Goal: Task Accomplishment & Management: Manage account settings

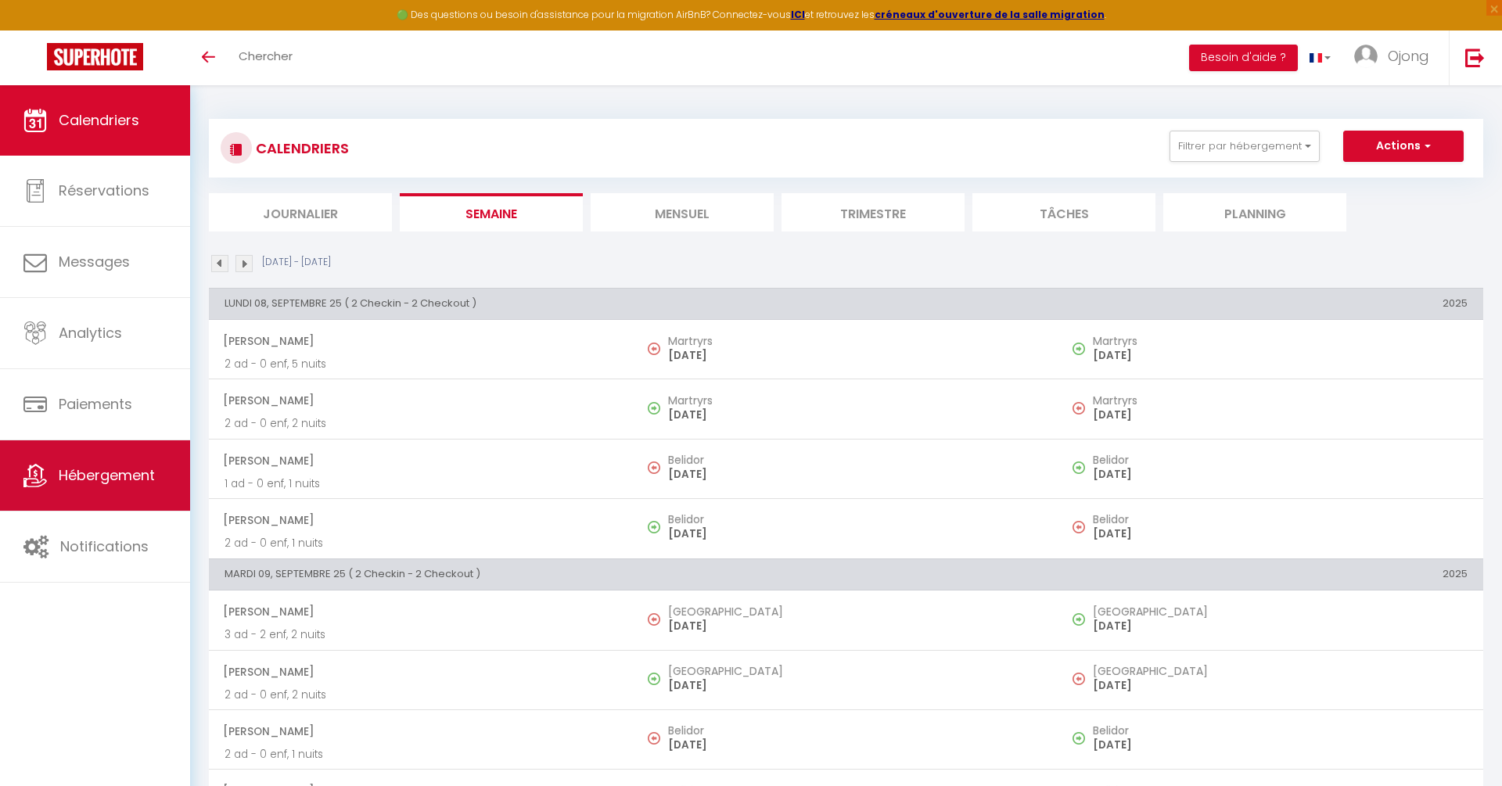
click at [92, 487] on link "Hébergement" at bounding box center [95, 475] width 190 height 70
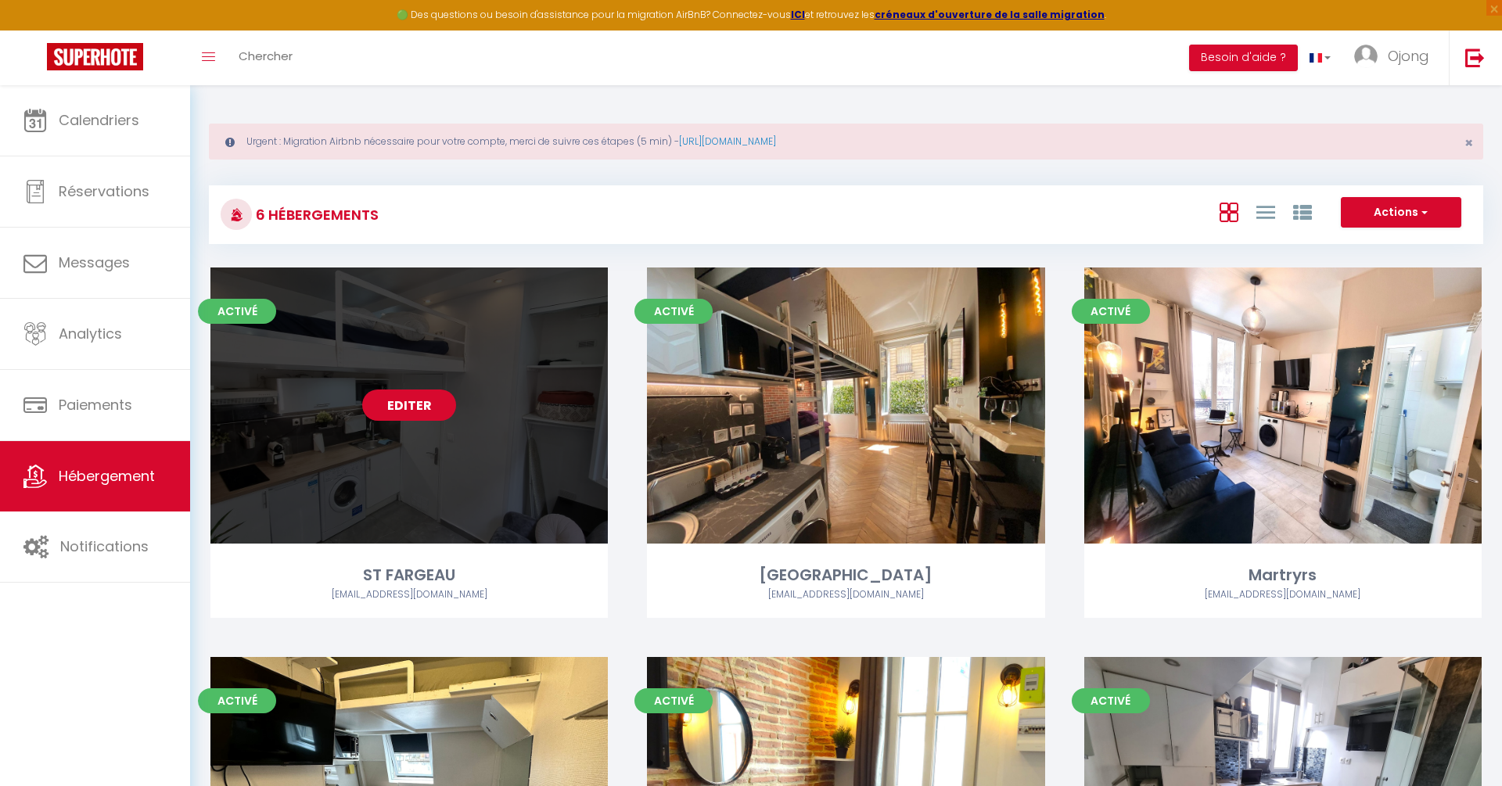
click at [403, 409] on link "Editer" at bounding box center [409, 405] width 94 height 31
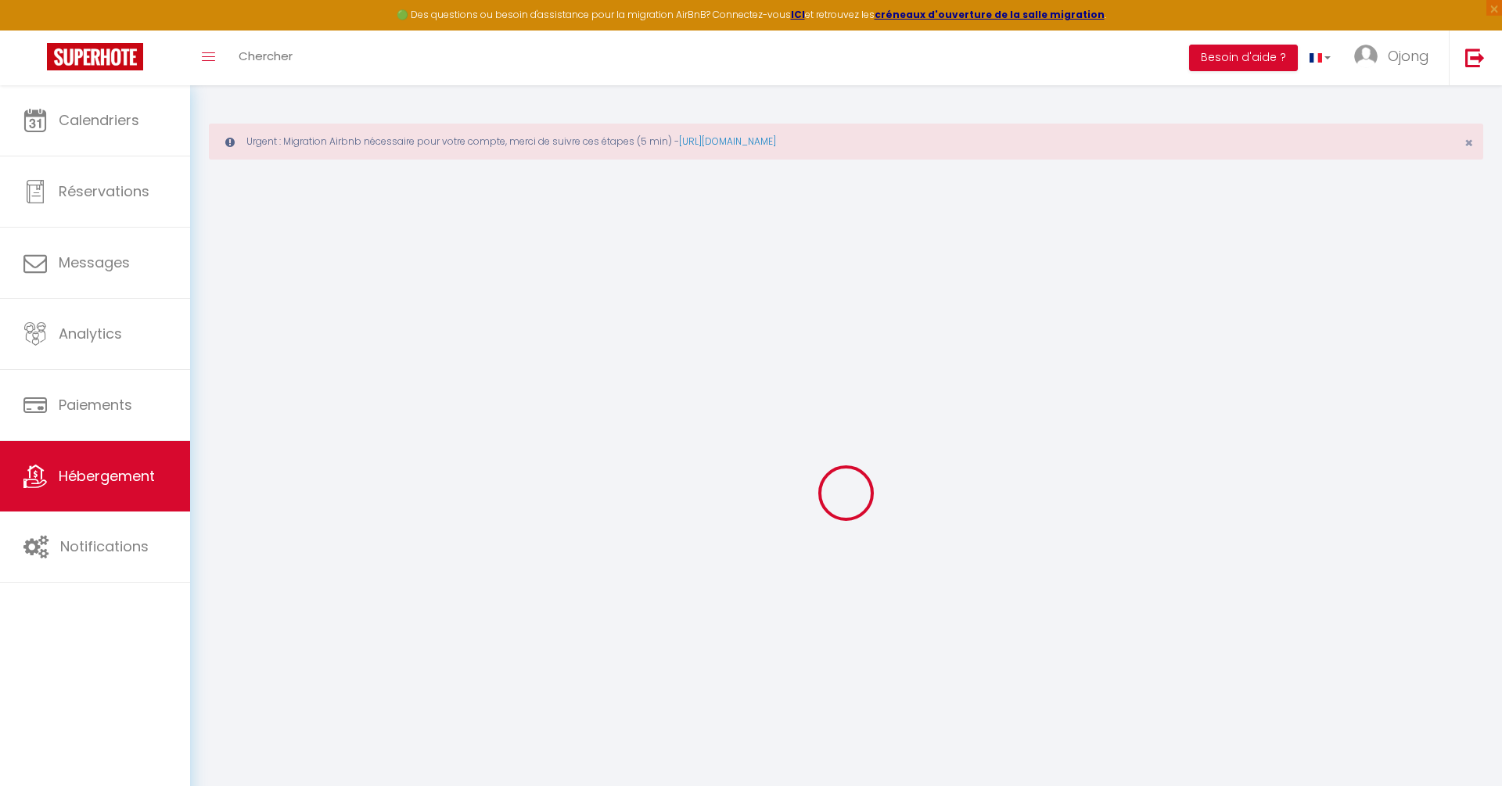
select select "SuperCheckin"
type input "[EMAIL_ADDRESS][DOMAIN_NAME]"
checkbox input "true"
select select
checkbox input "false"
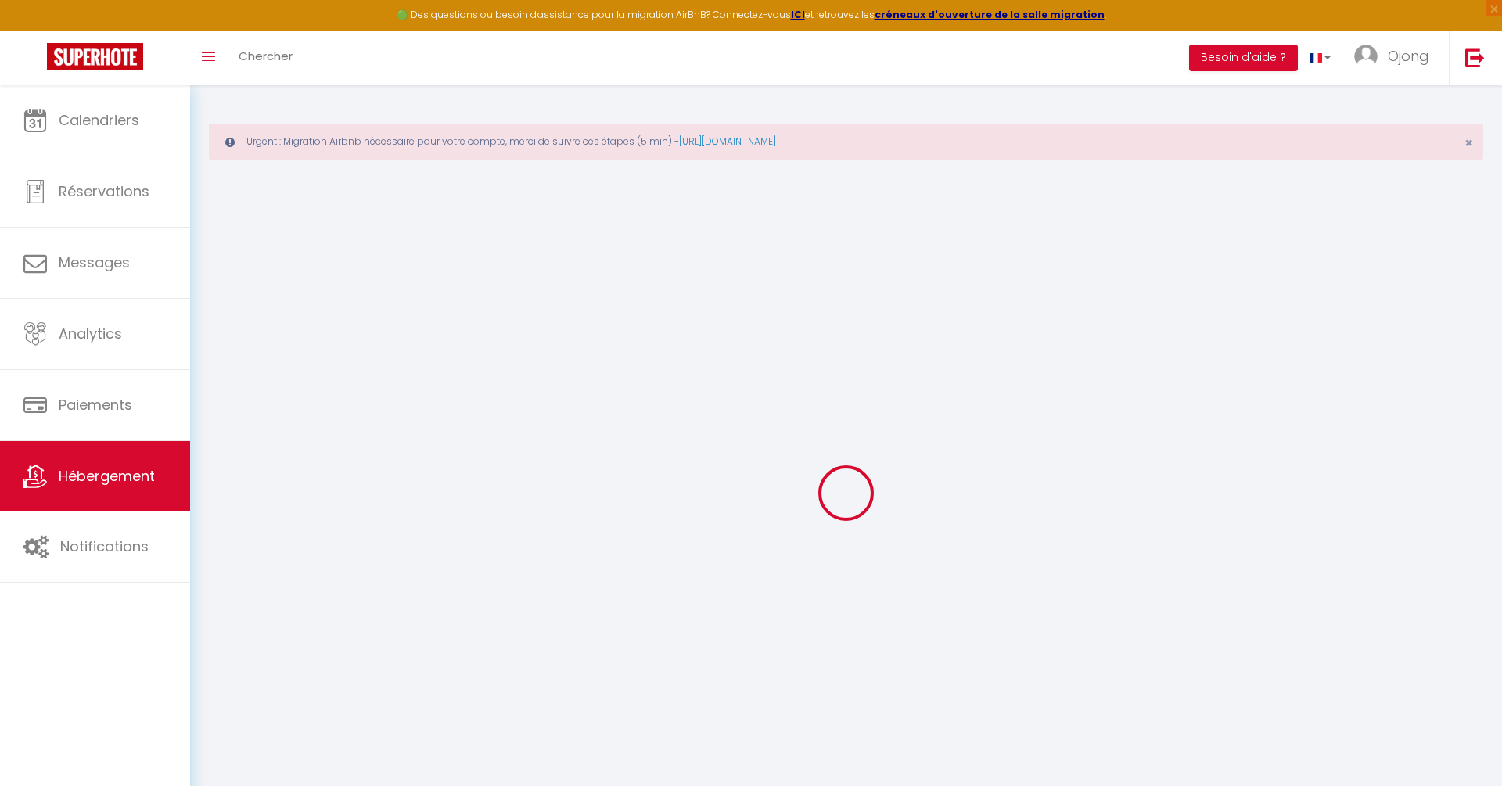
checkbox input "false"
select select "14:00"
select select
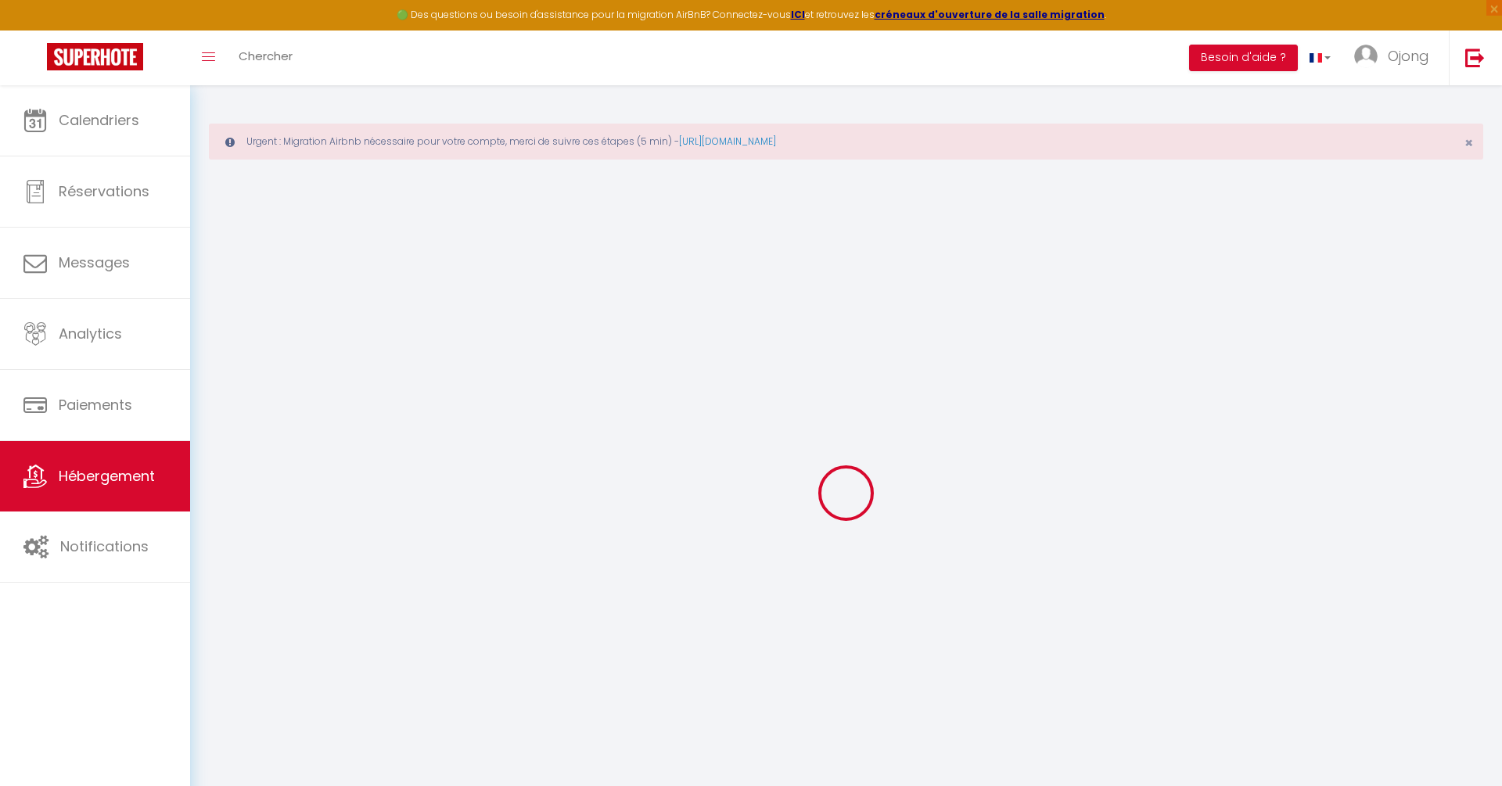
select select "11:00"
select select "30"
select select "120"
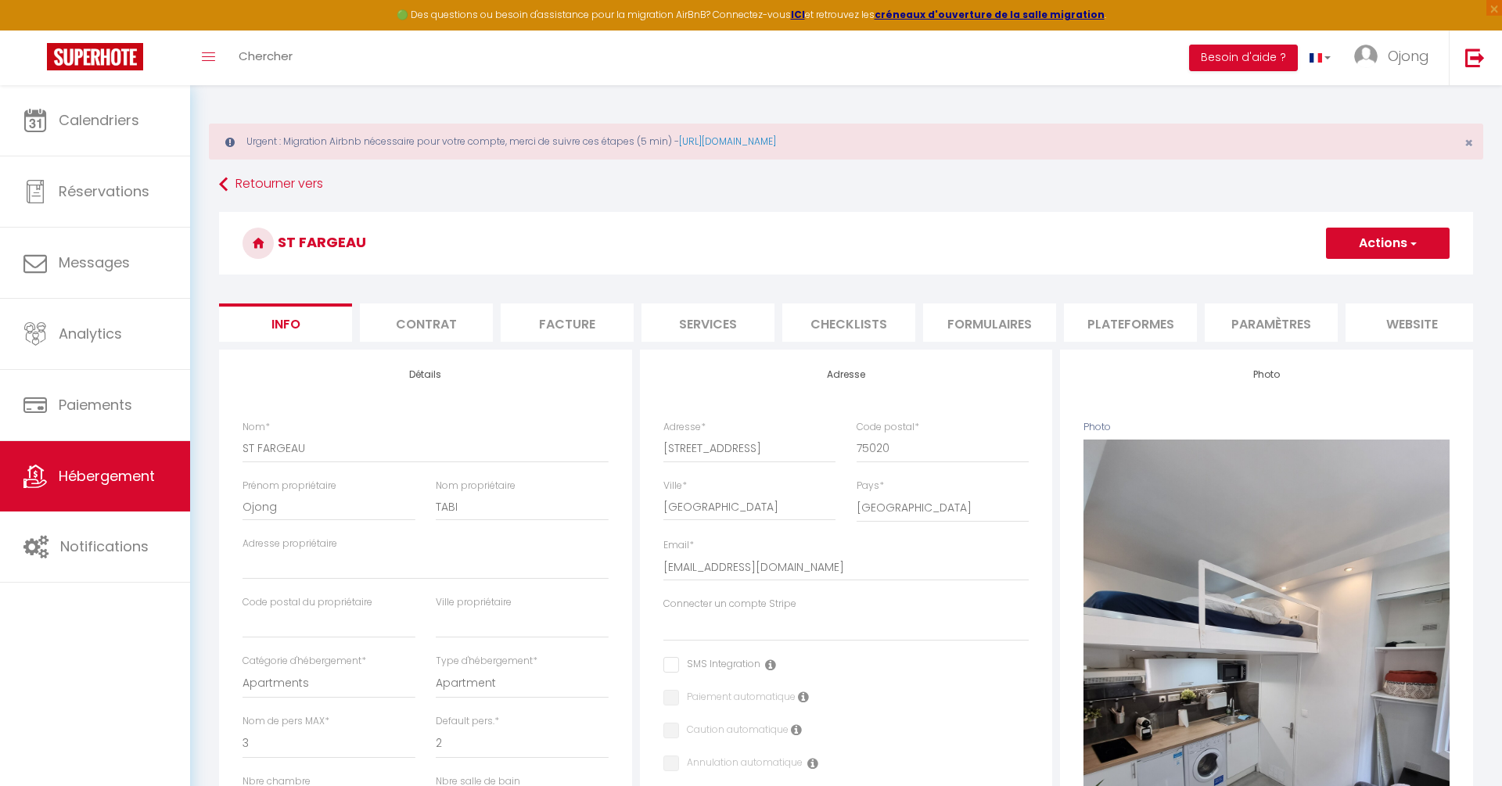
click at [1242, 325] on li "Paramètres" at bounding box center [1271, 323] width 133 height 38
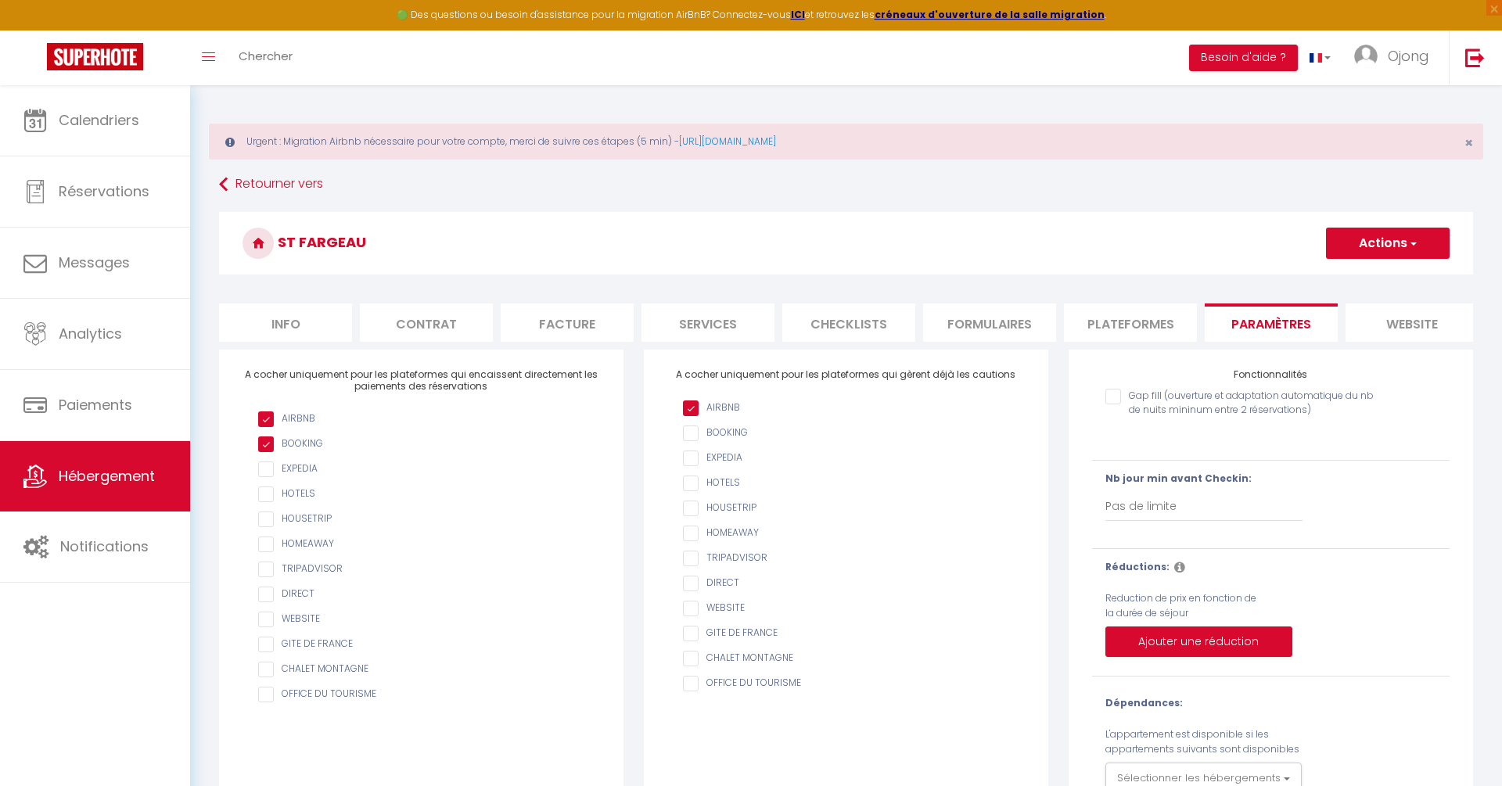
click at [1147, 322] on li "Plateformes" at bounding box center [1130, 323] width 133 height 38
select select
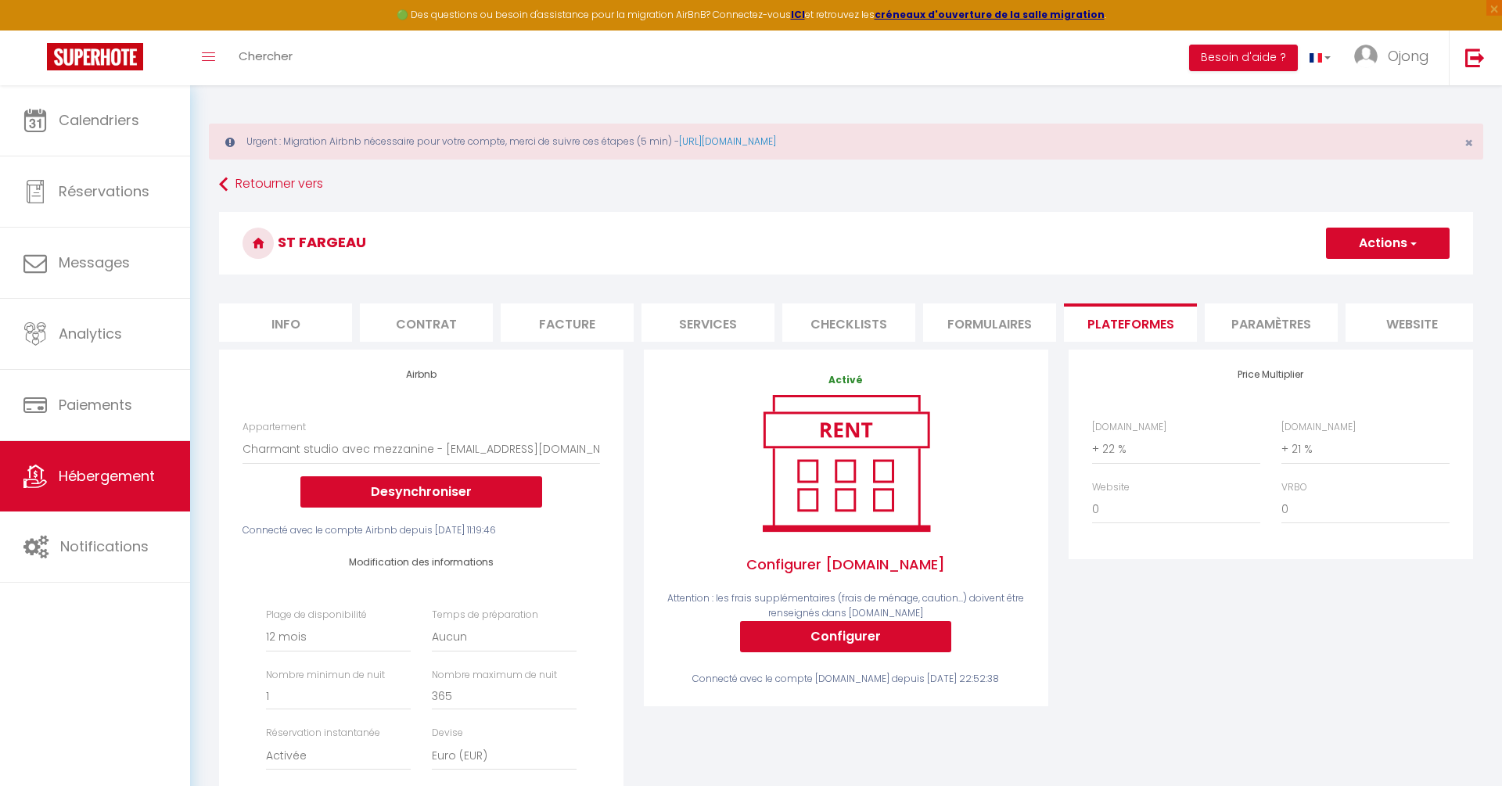
click at [703, 325] on li "Services" at bounding box center [708, 323] width 133 height 38
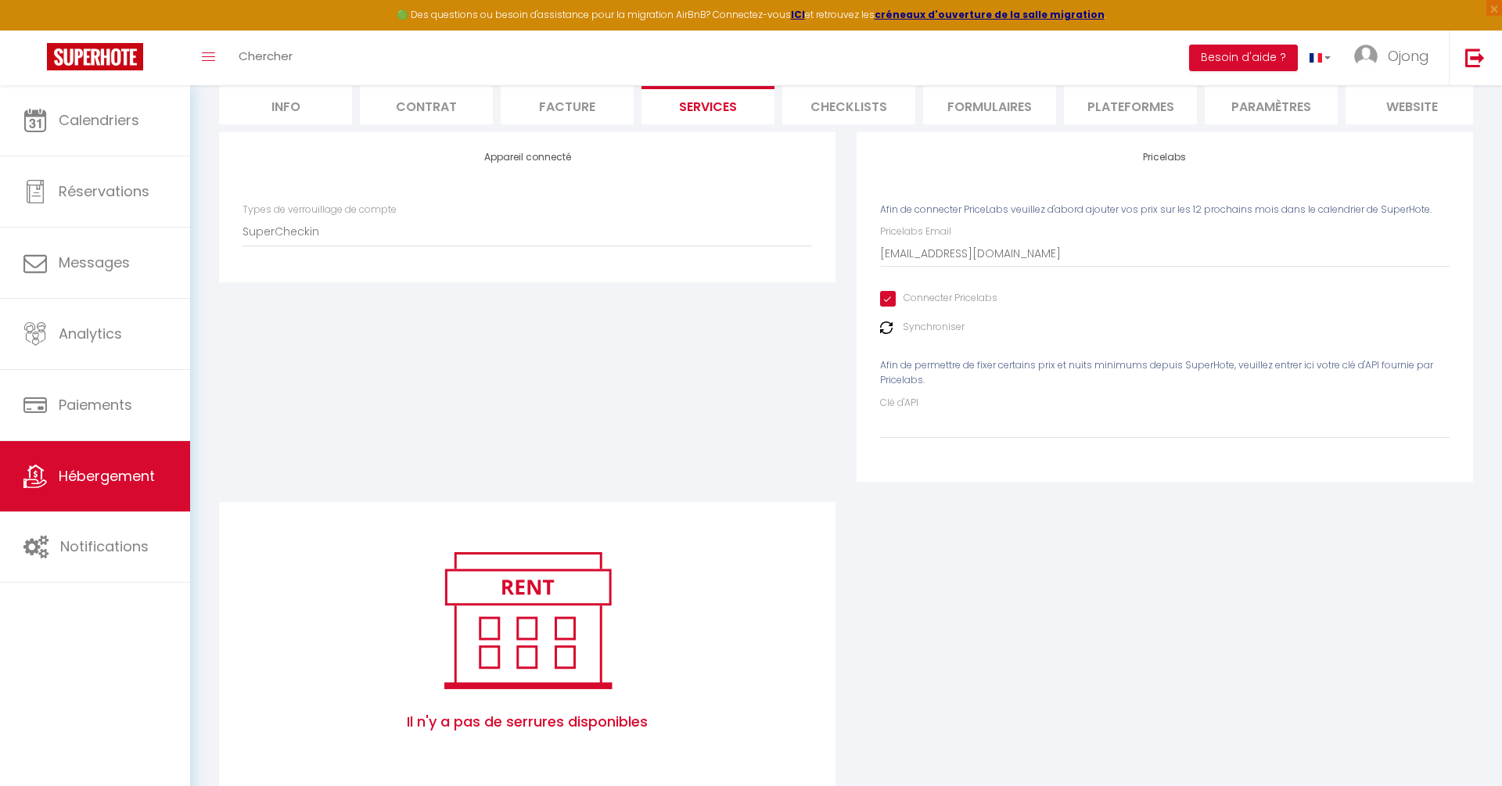
scroll to position [221, 0]
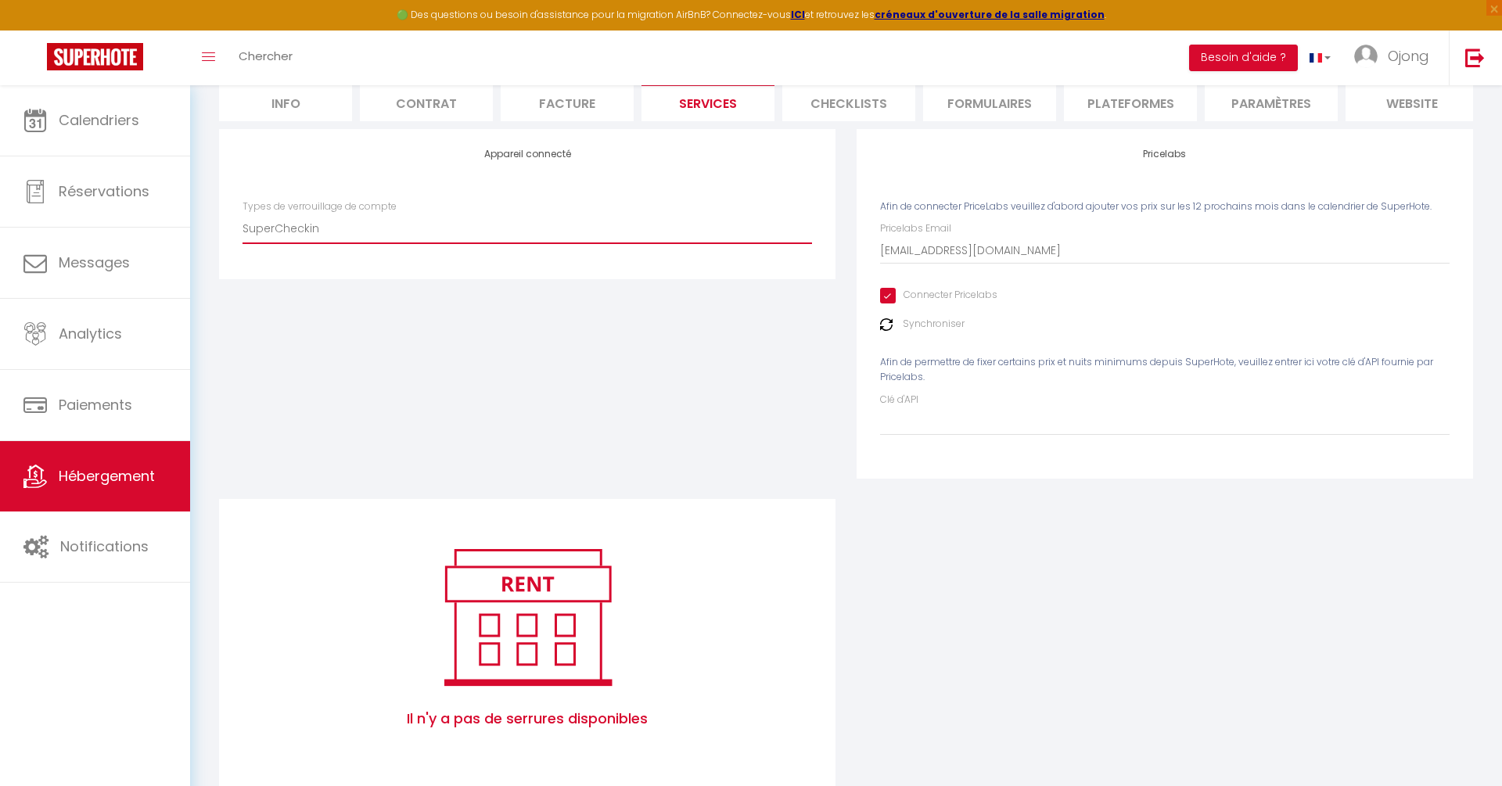
click at [714, 224] on select "SuperCheckin" at bounding box center [528, 229] width 570 height 30
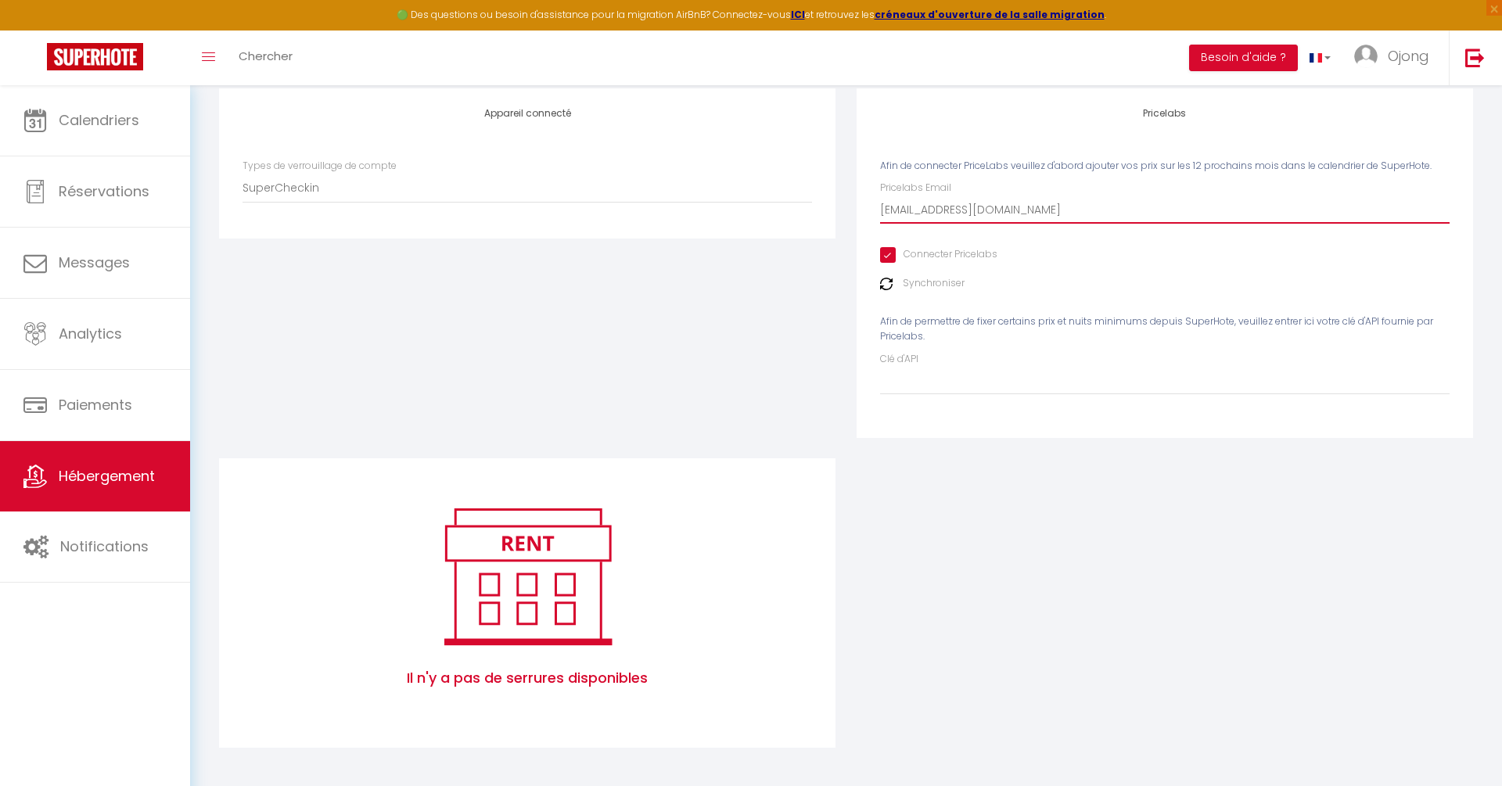
click at [990, 210] on input "[EMAIL_ADDRESS][DOMAIN_NAME]" at bounding box center [1165, 210] width 570 height 28
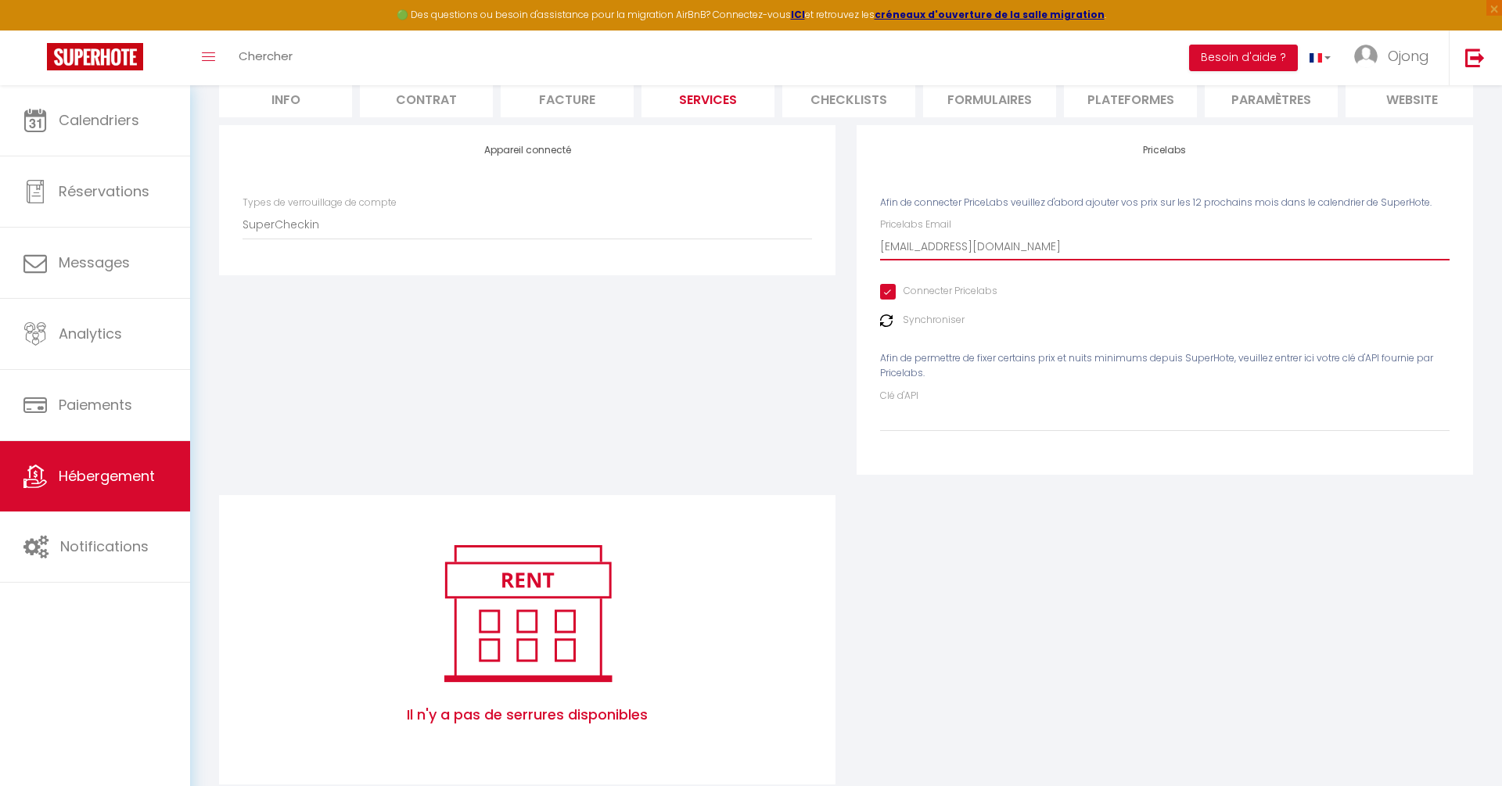
scroll to position [218, 0]
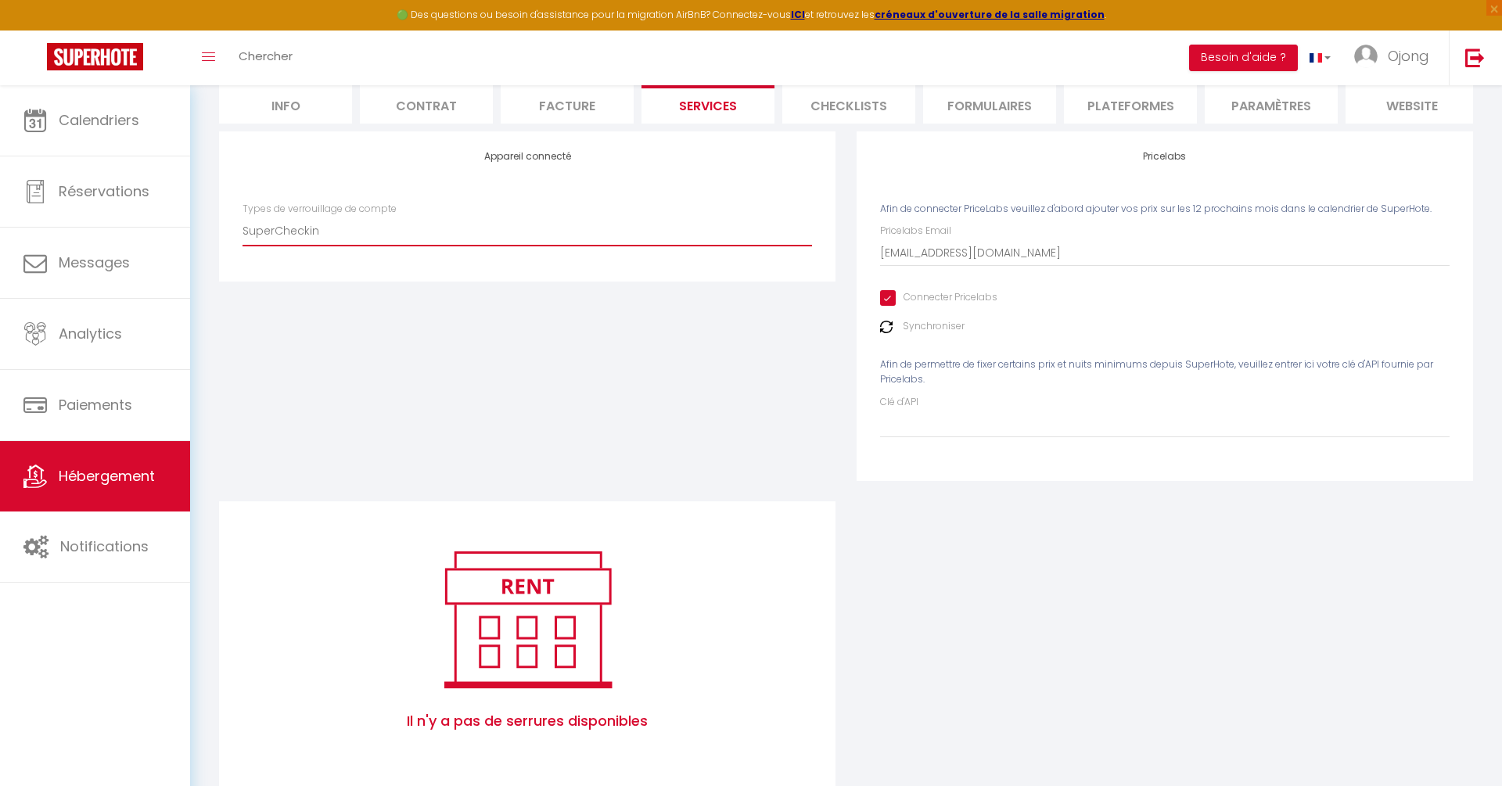
click at [388, 233] on select "SuperCheckin" at bounding box center [528, 231] width 570 height 30
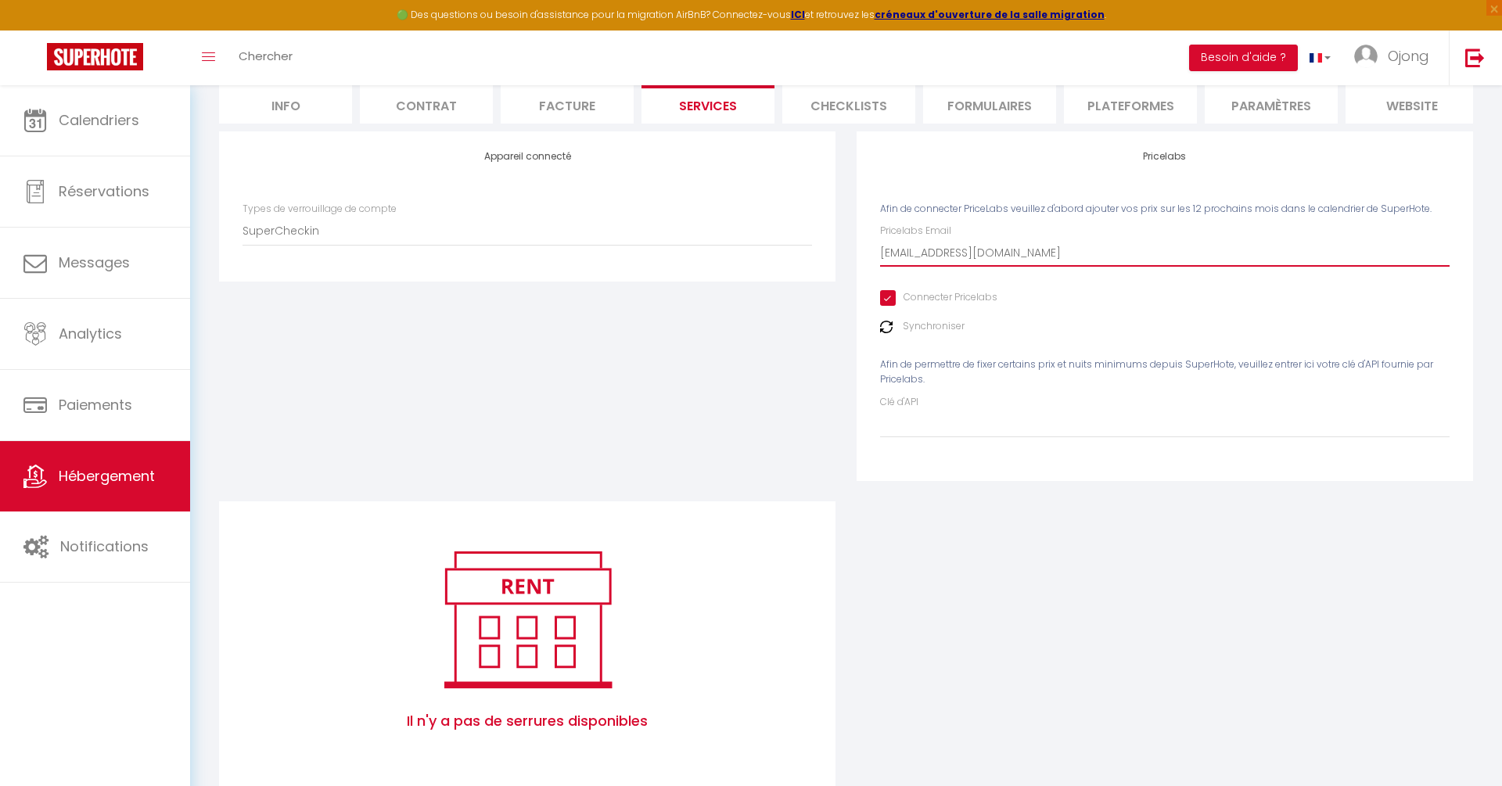
click at [1021, 255] on input "[EMAIL_ADDRESS][DOMAIN_NAME]" at bounding box center [1165, 253] width 570 height 28
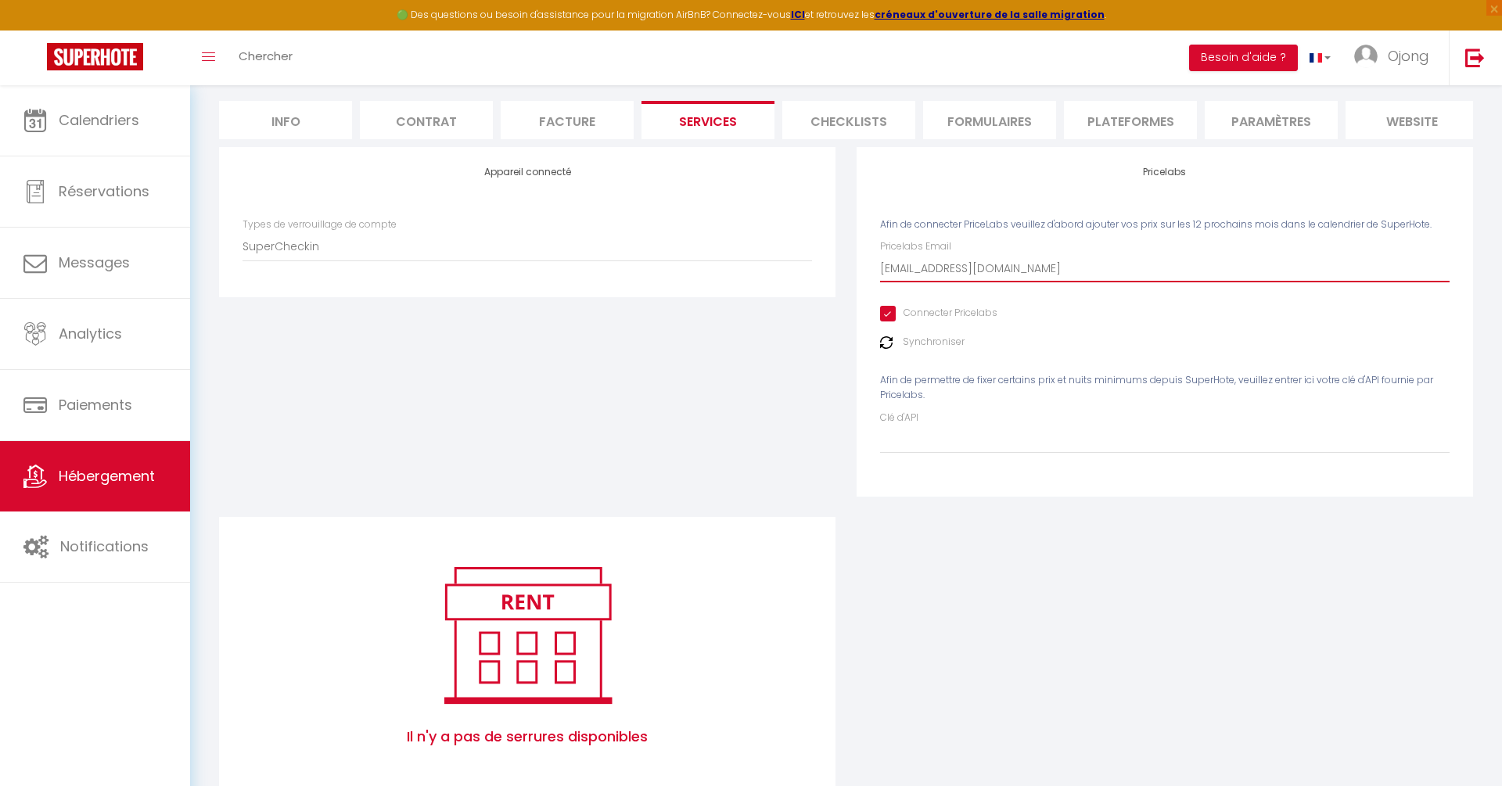
scroll to position [261, 0]
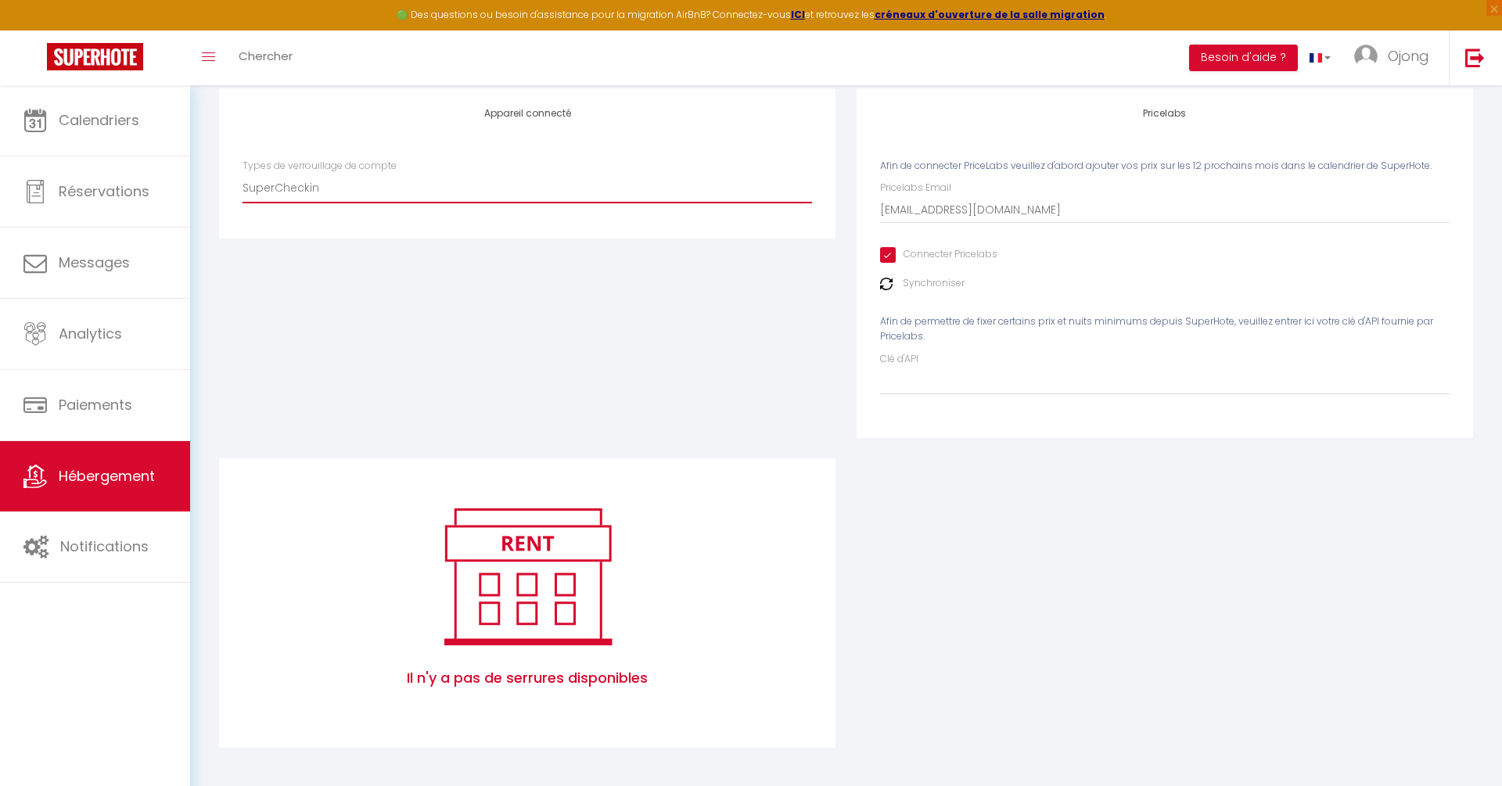
click at [442, 195] on select "SuperCheckin" at bounding box center [528, 188] width 570 height 30
click at [533, 552] on img at bounding box center [528, 576] width 200 height 150
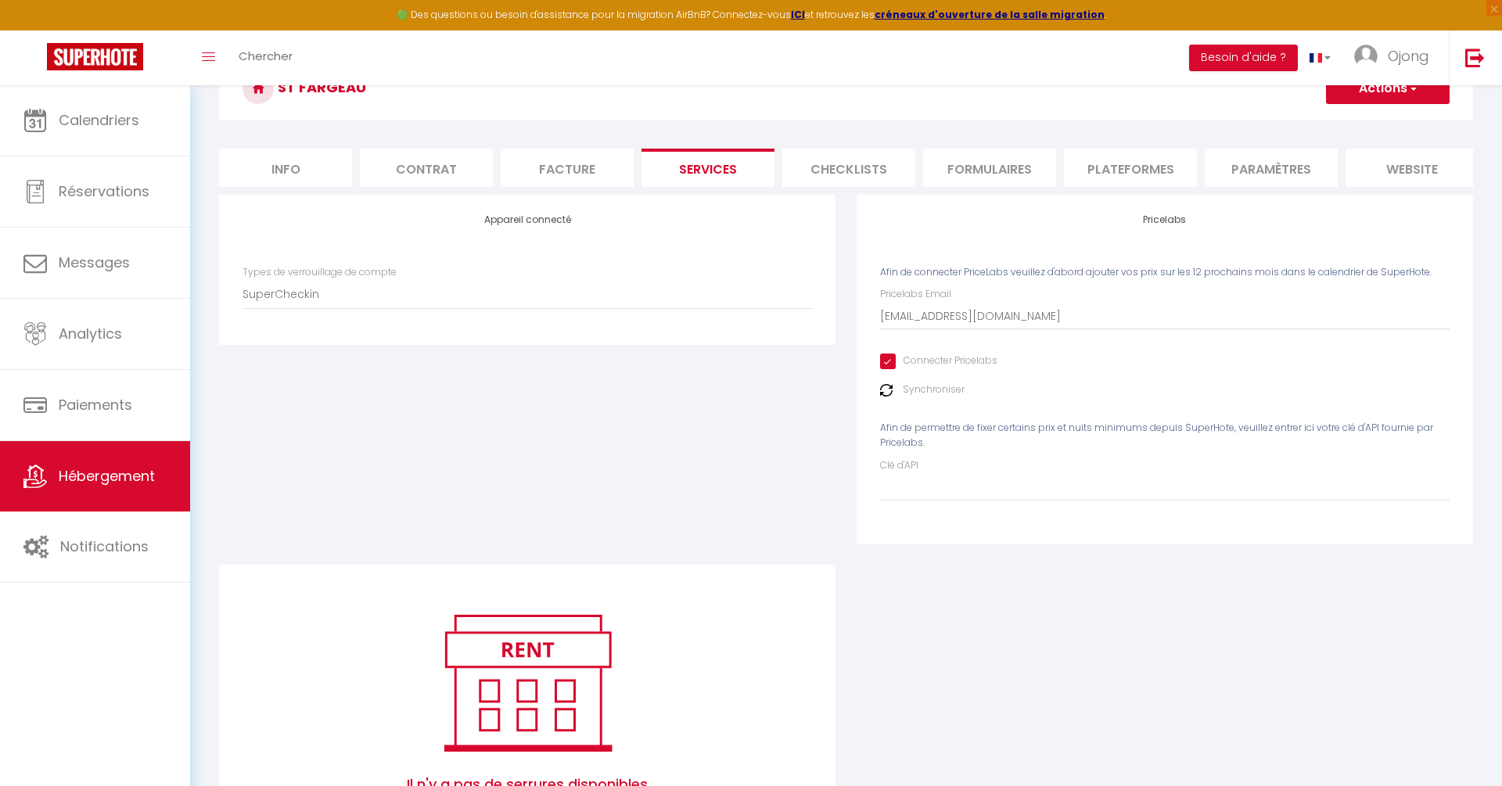
scroll to position [0, 0]
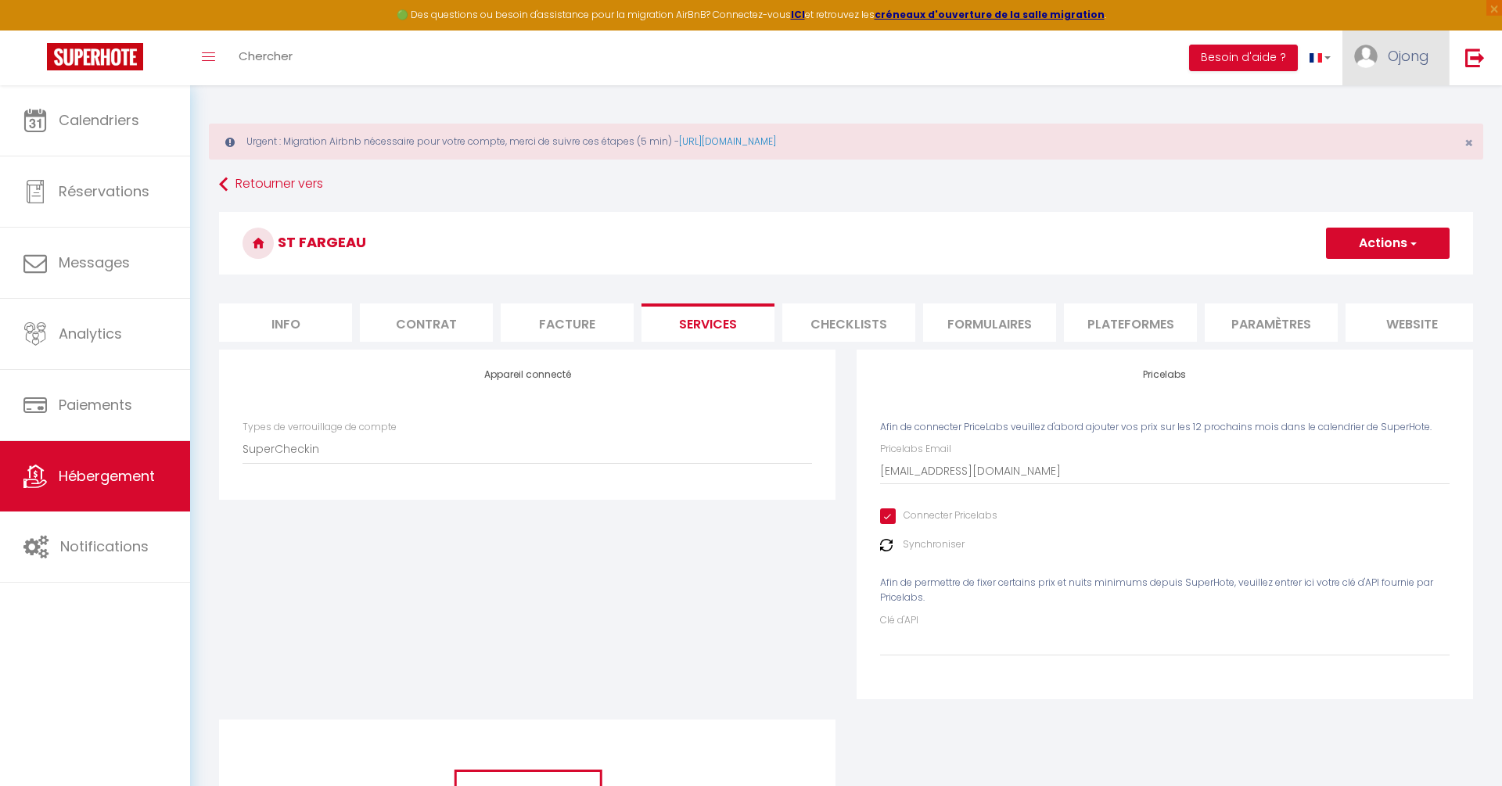
click at [1408, 63] on span "Ojong" at bounding box center [1408, 56] width 41 height 20
click at [1392, 106] on link "Paramètres" at bounding box center [1386, 108] width 116 height 27
select select "28"
select select "fr"
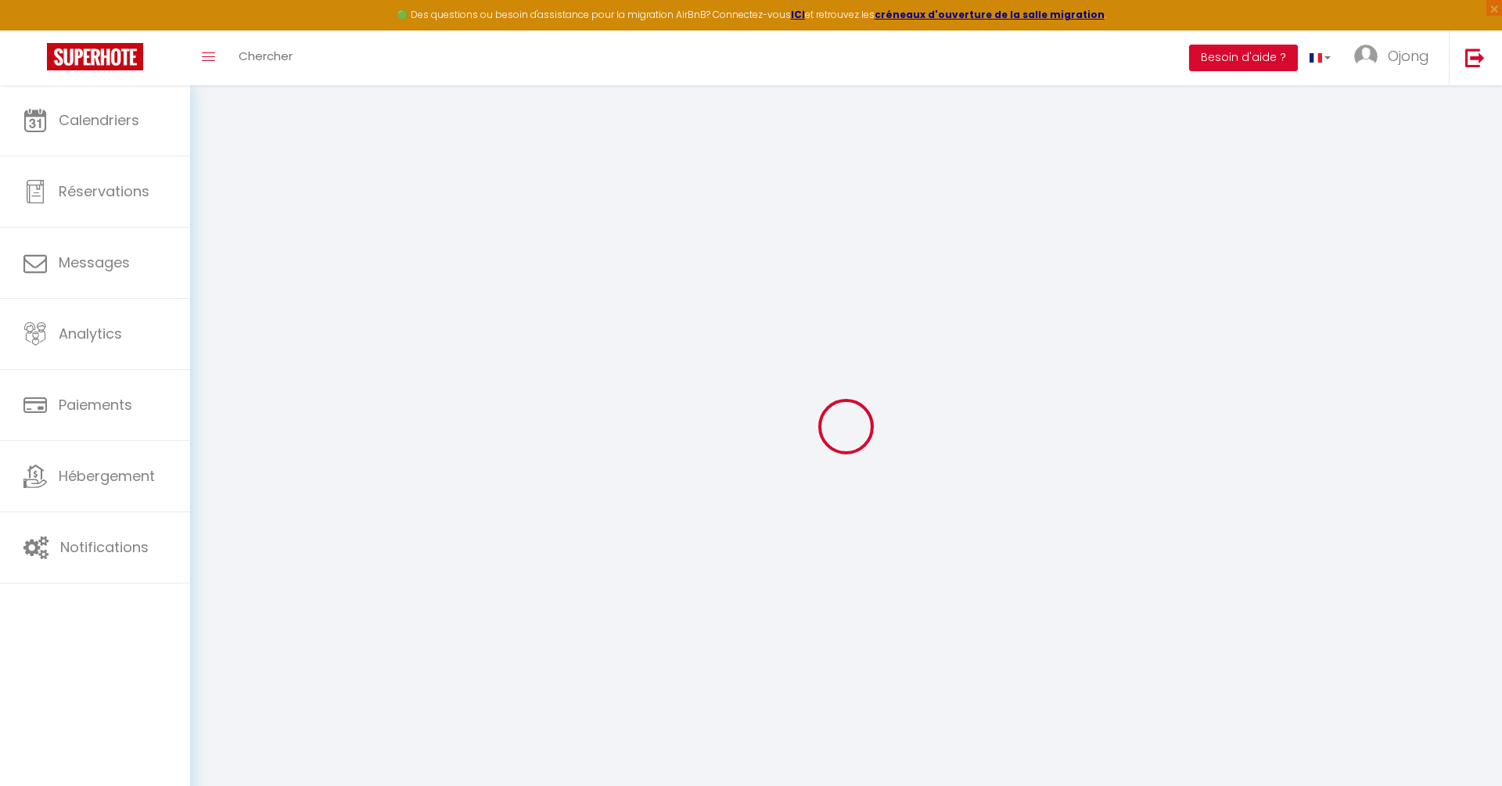
type input "bBnBZcJVxMS2Mg9iOahzlZQQb"
type input "kmUIOJFYq52Aepz4Dj1wC5wB7"
type input "https://app.superhote.com/#/get-available-rentals/kmUIOJFYq52Aepz4Dj1wC5wB7"
select select "fr"
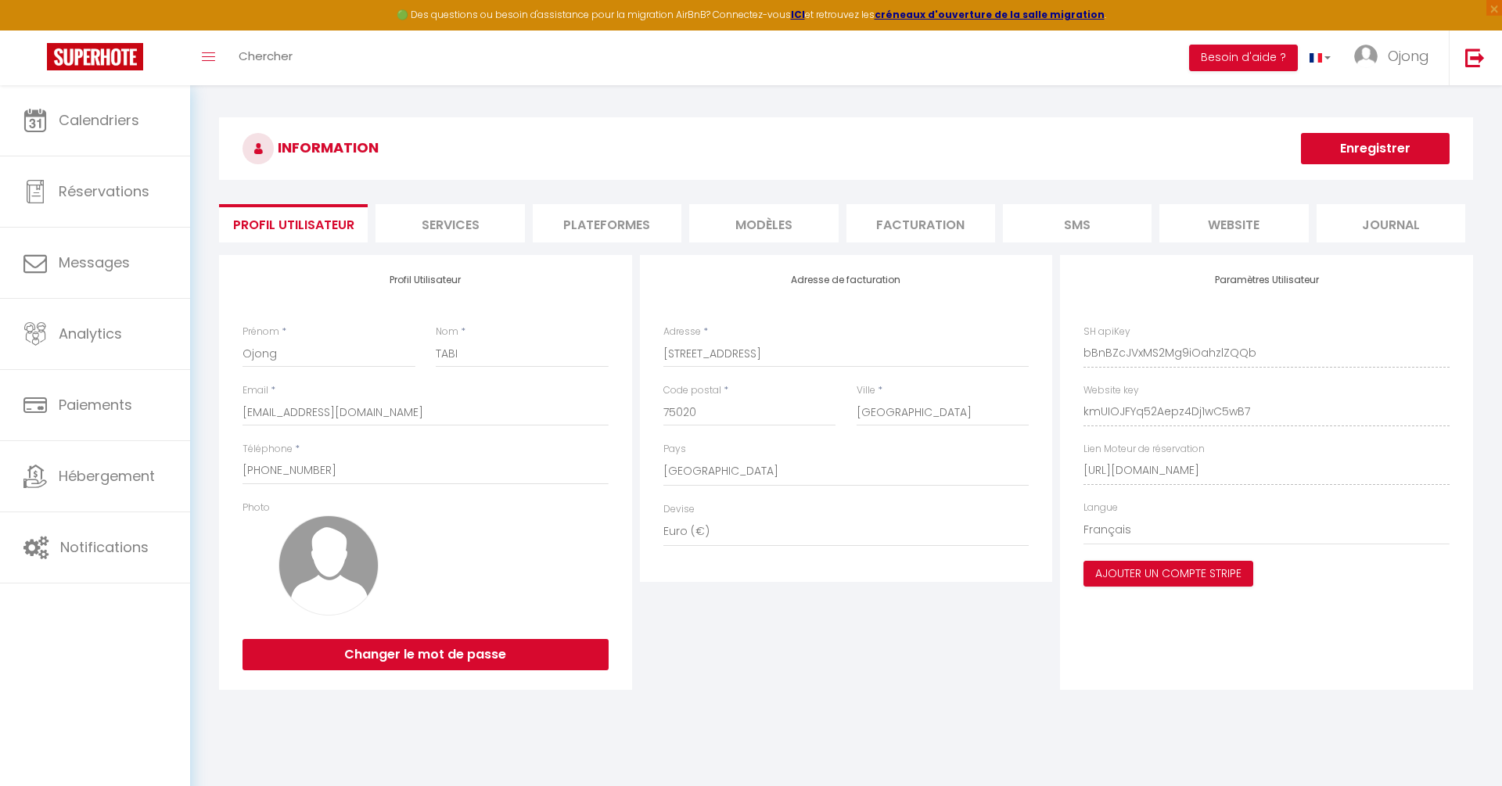
click at [476, 223] on li "Services" at bounding box center [450, 223] width 149 height 38
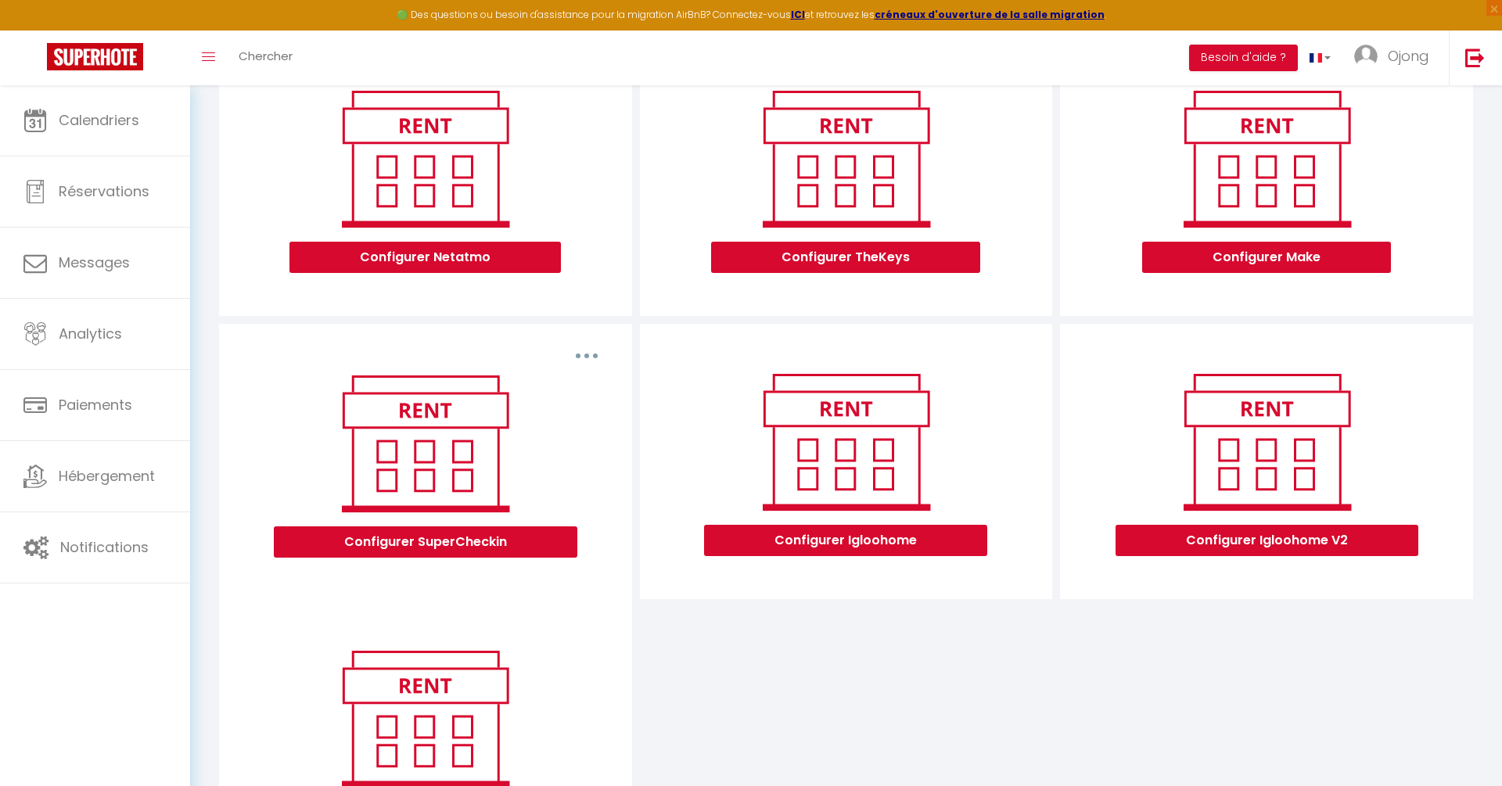
scroll to position [336, 0]
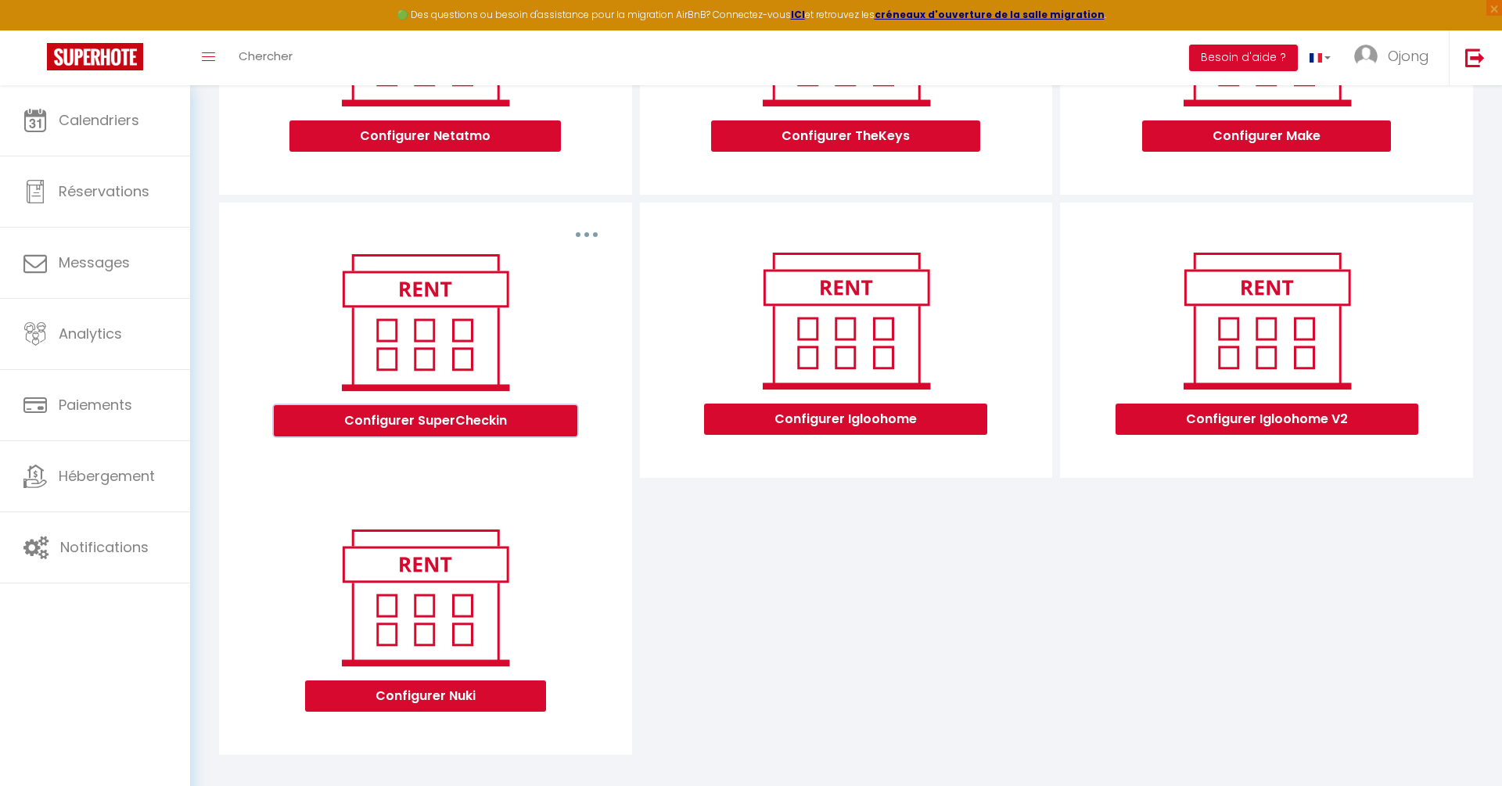
click at [457, 420] on button "Configurer SuperCheckin" at bounding box center [426, 420] width 304 height 31
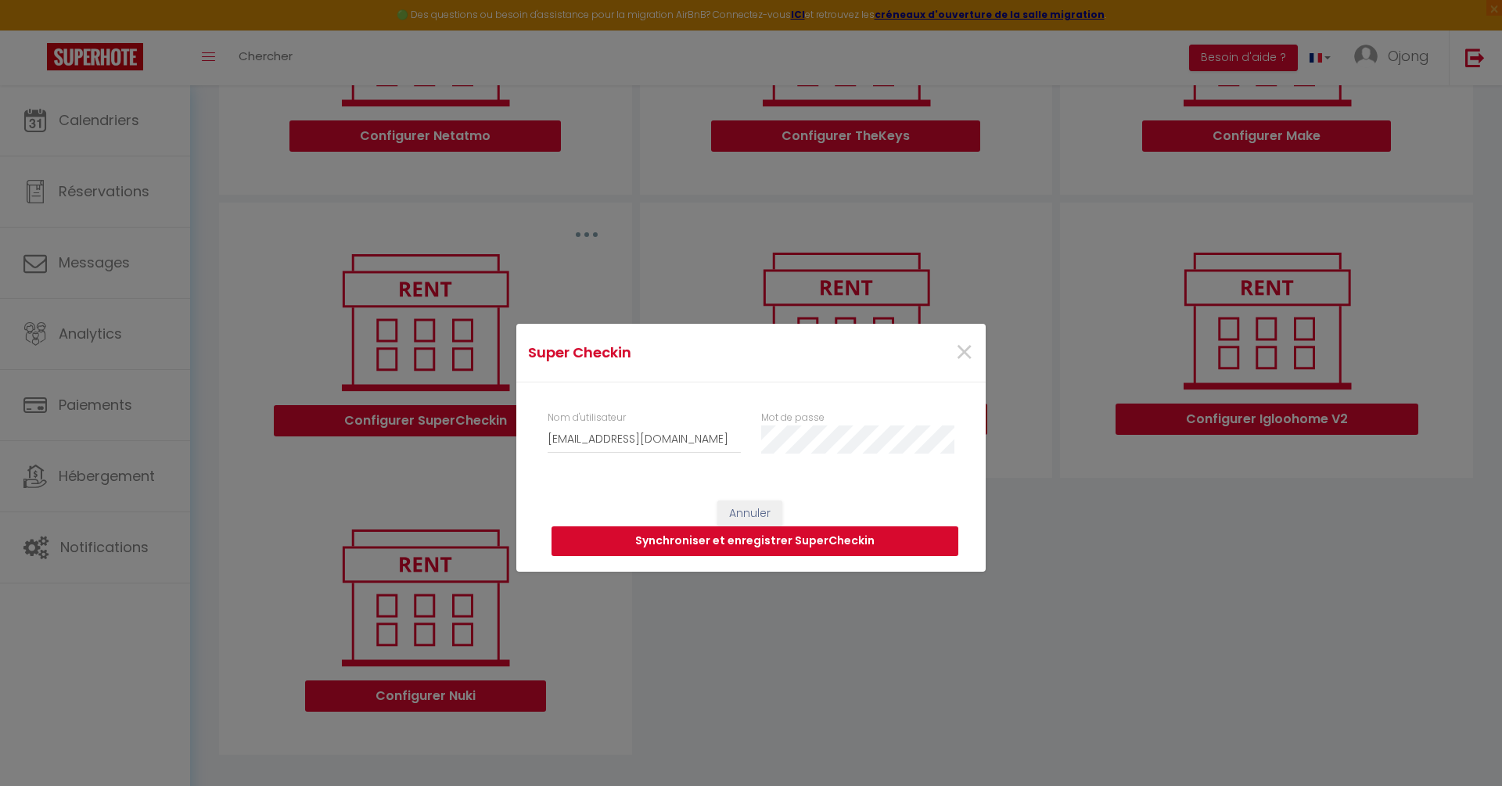
click at [782, 537] on button "Synchroniser et enregistrer SuperCheckin" at bounding box center [755, 542] width 407 height 30
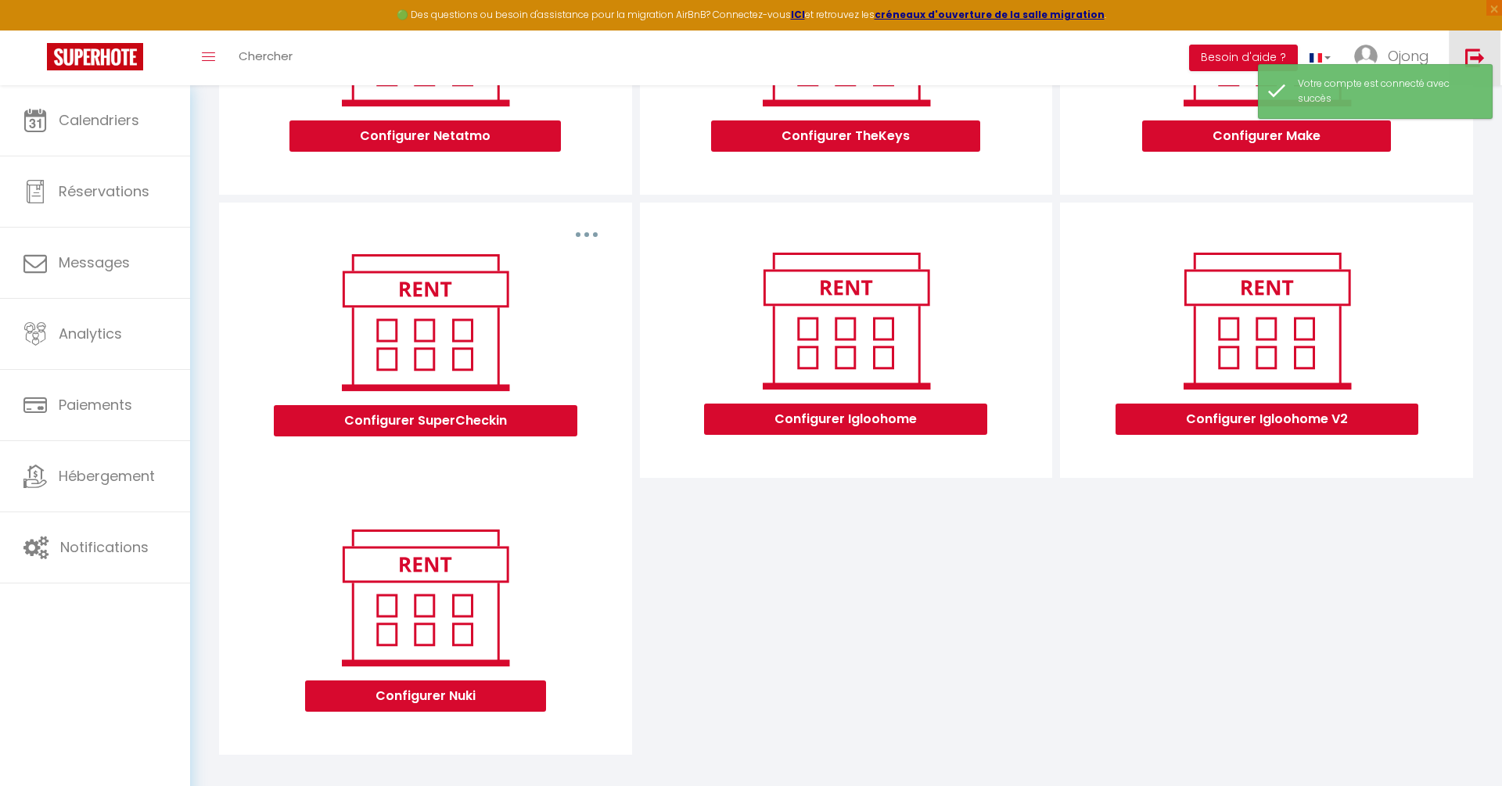
click at [1471, 45] on link at bounding box center [1475, 58] width 52 height 55
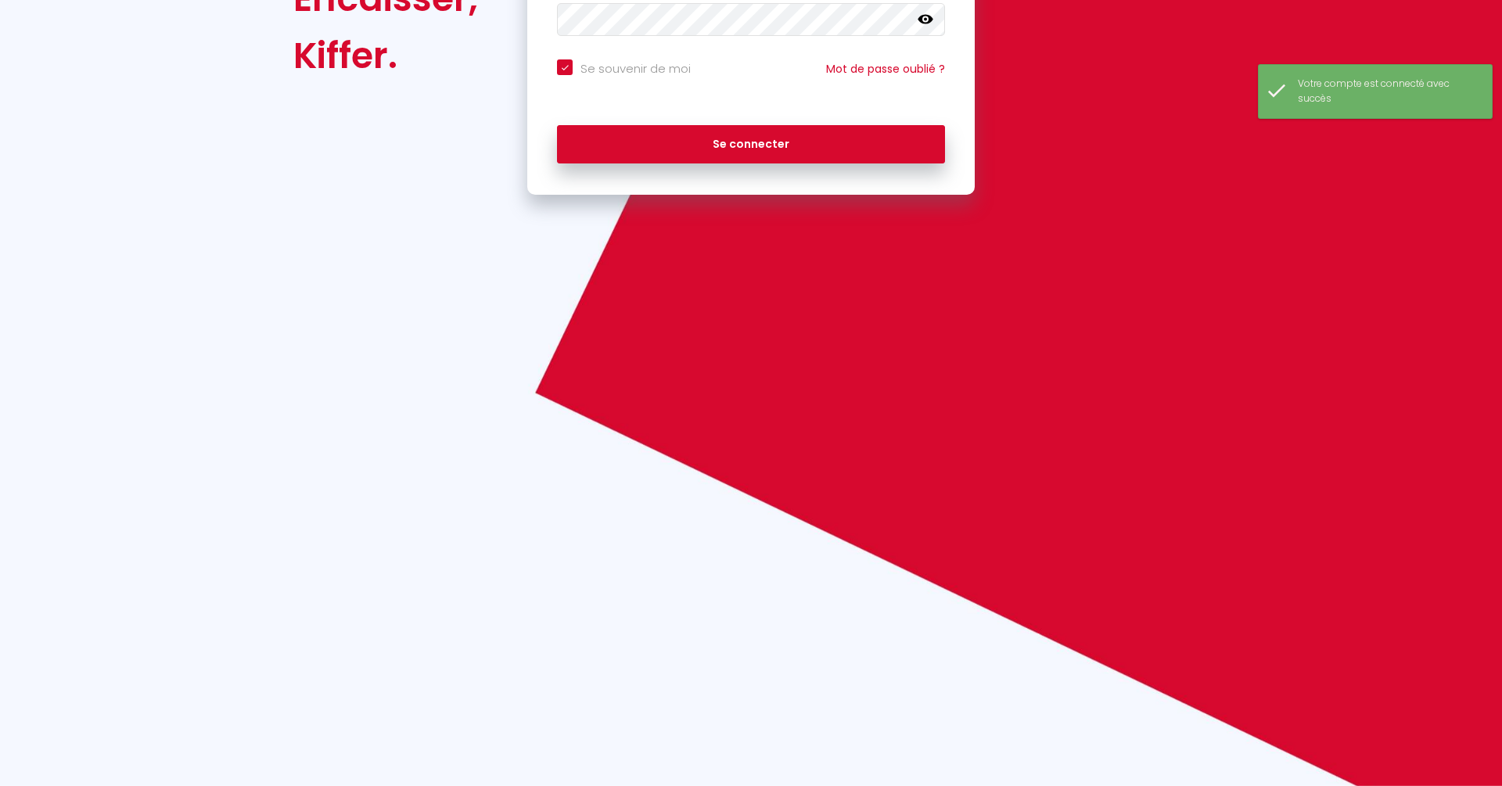
scroll to position [786, 0]
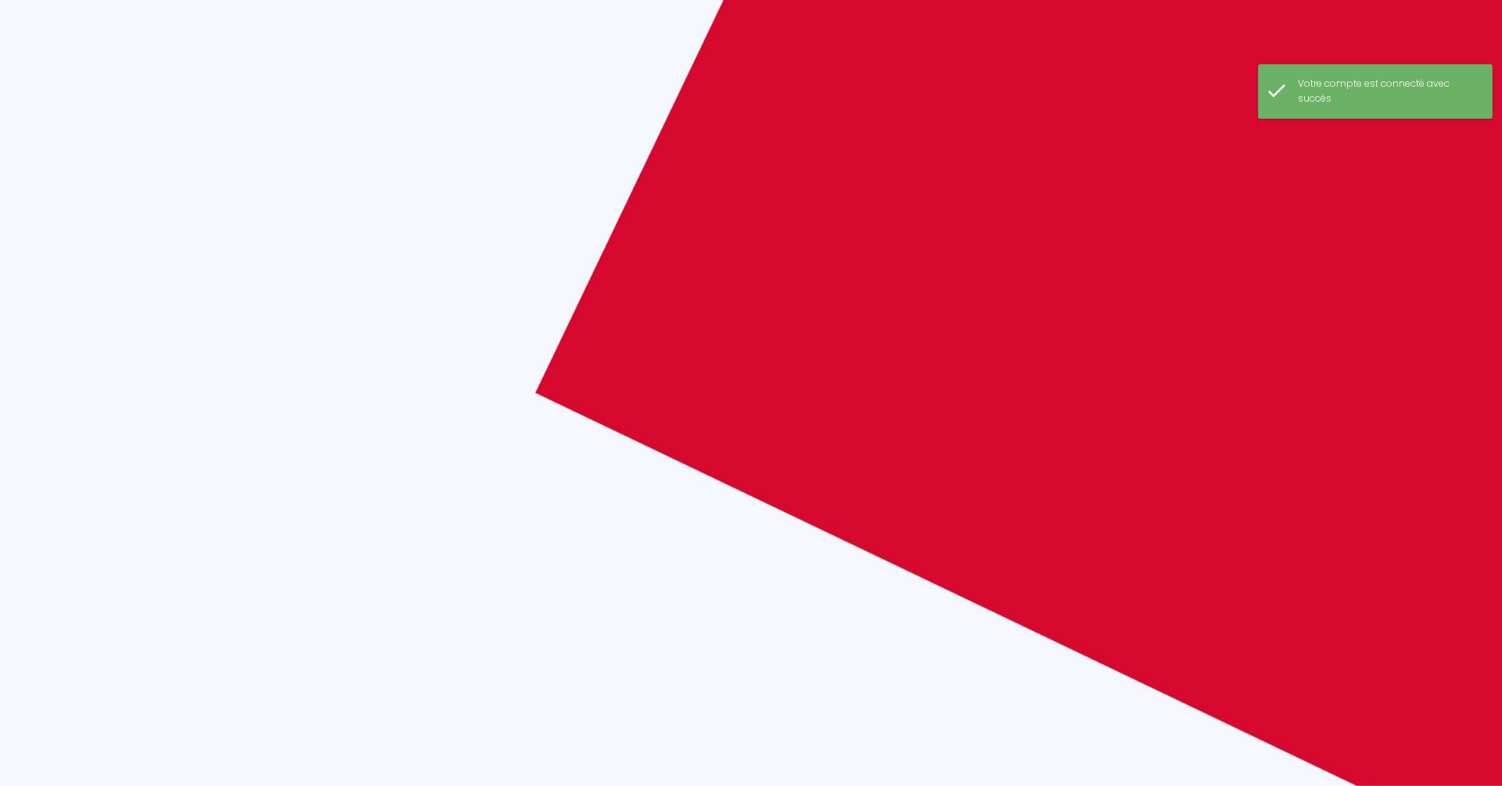
checkbox input "true"
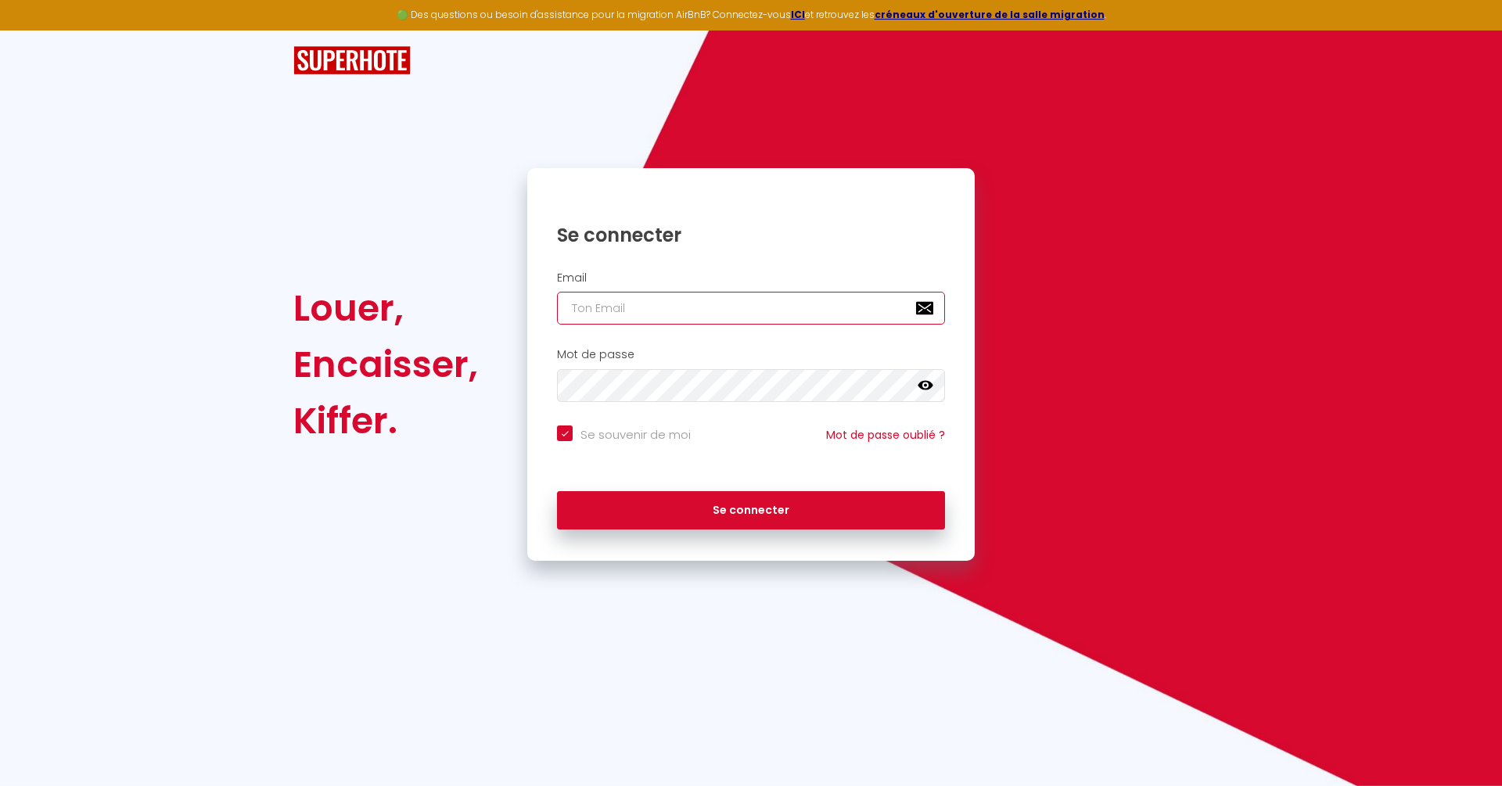
click at [646, 319] on input "email" at bounding box center [751, 308] width 388 height 33
type input "[EMAIL_ADDRESS][DOMAIN_NAME]"
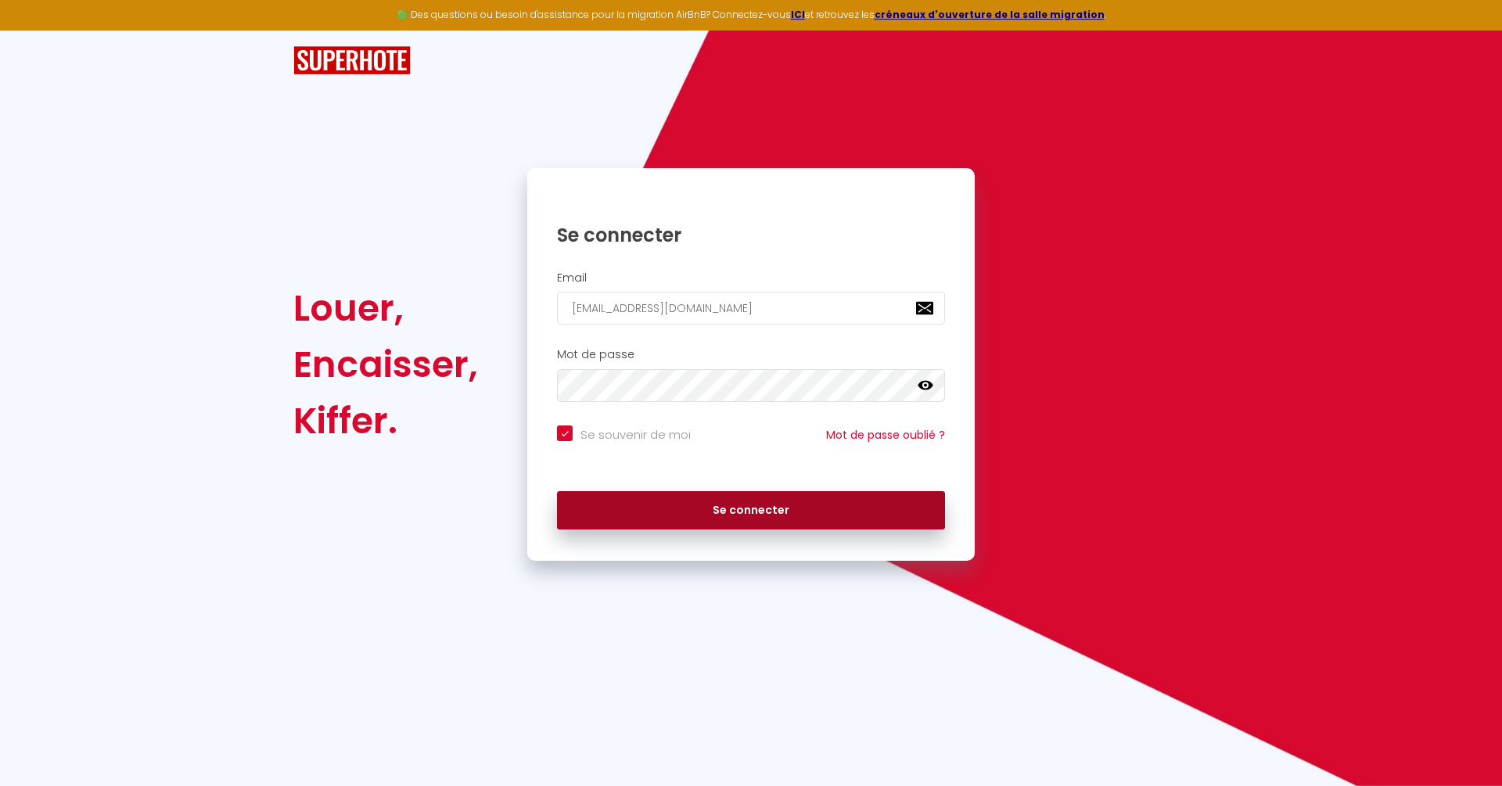
click at [746, 498] on button "Se connecter" at bounding box center [751, 510] width 388 height 39
checkbox input "true"
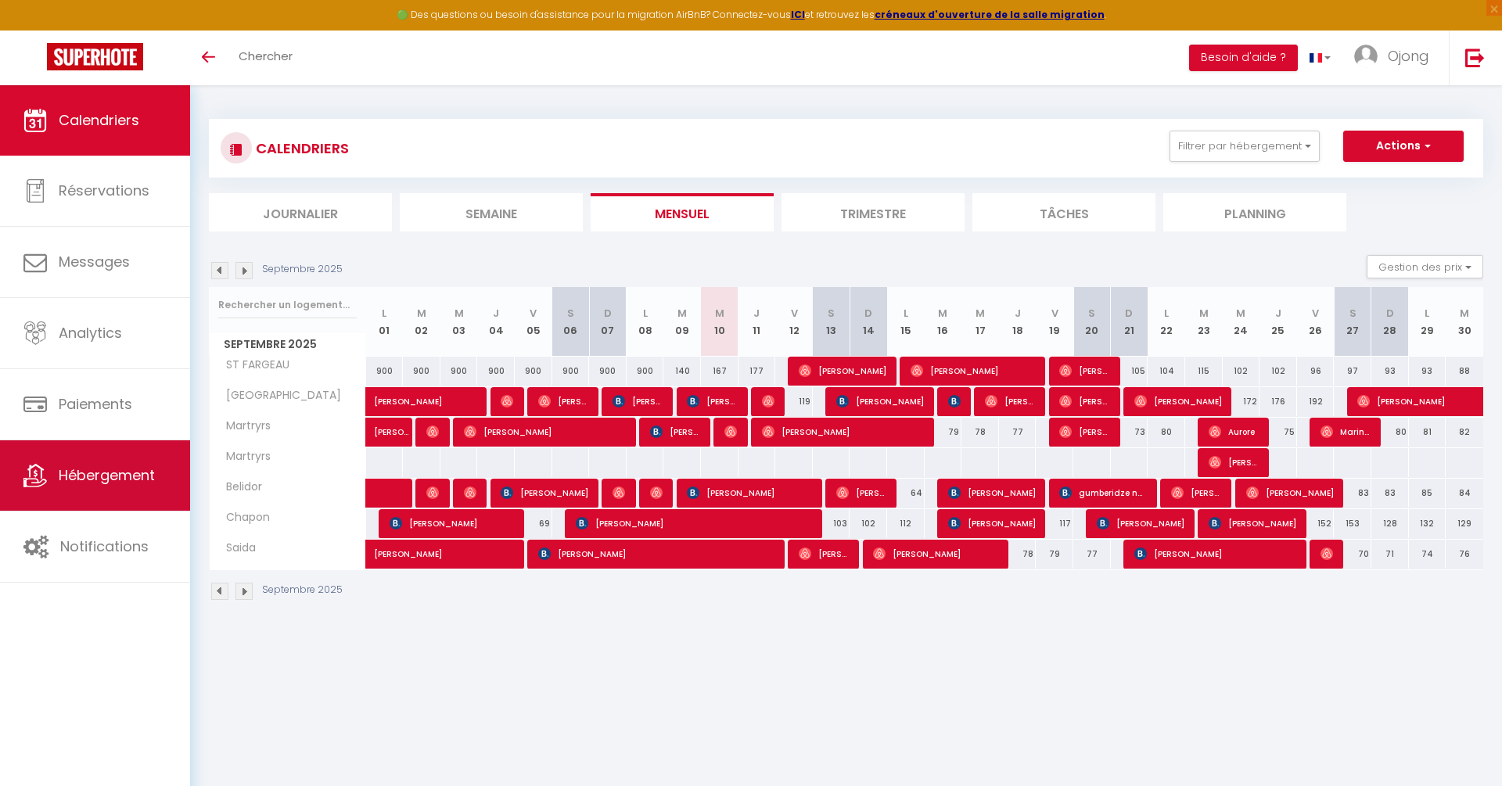
click at [103, 477] on span "Hébergement" at bounding box center [107, 476] width 96 height 20
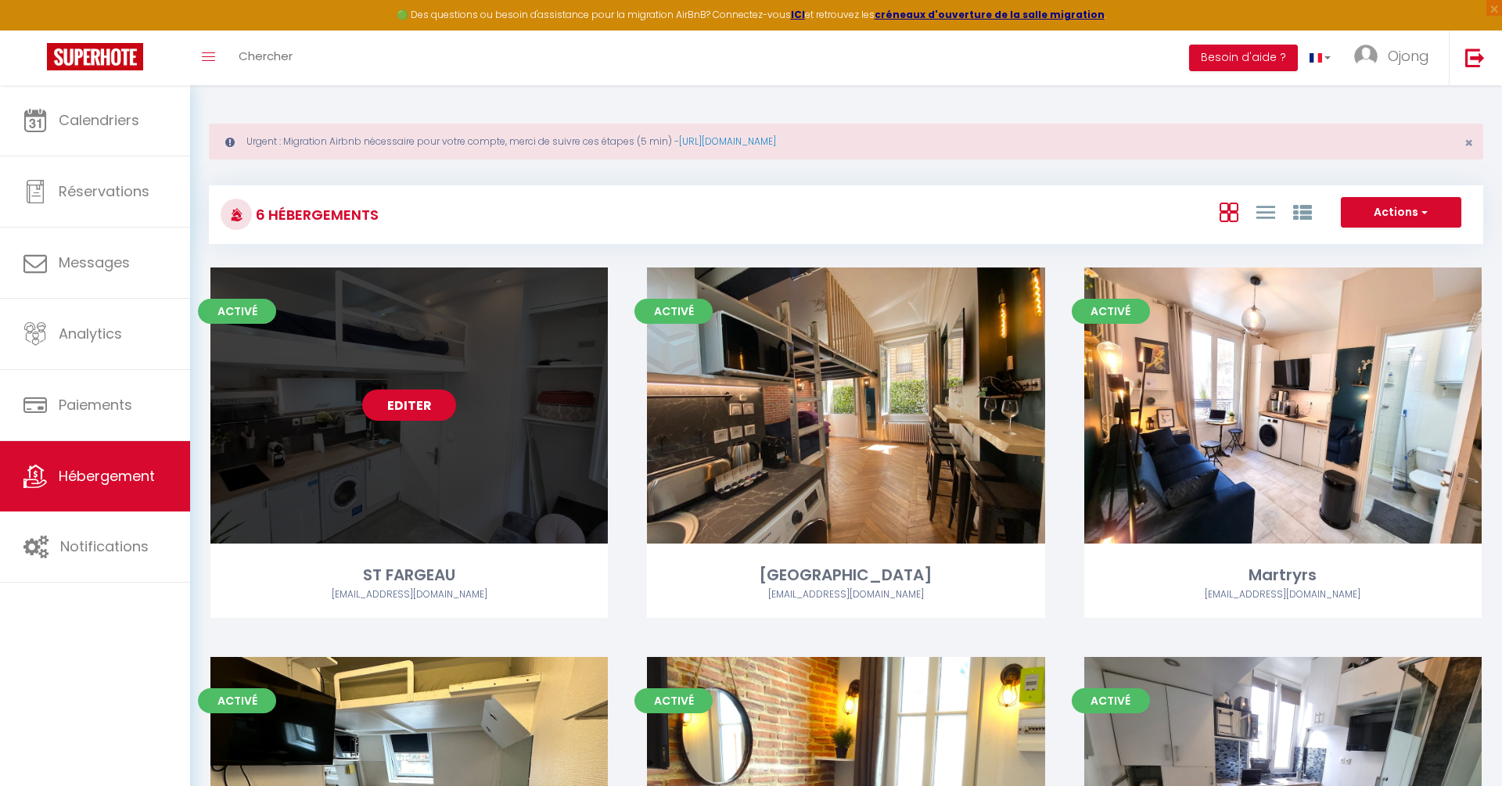
click at [408, 409] on link "Editer" at bounding box center [409, 405] width 94 height 31
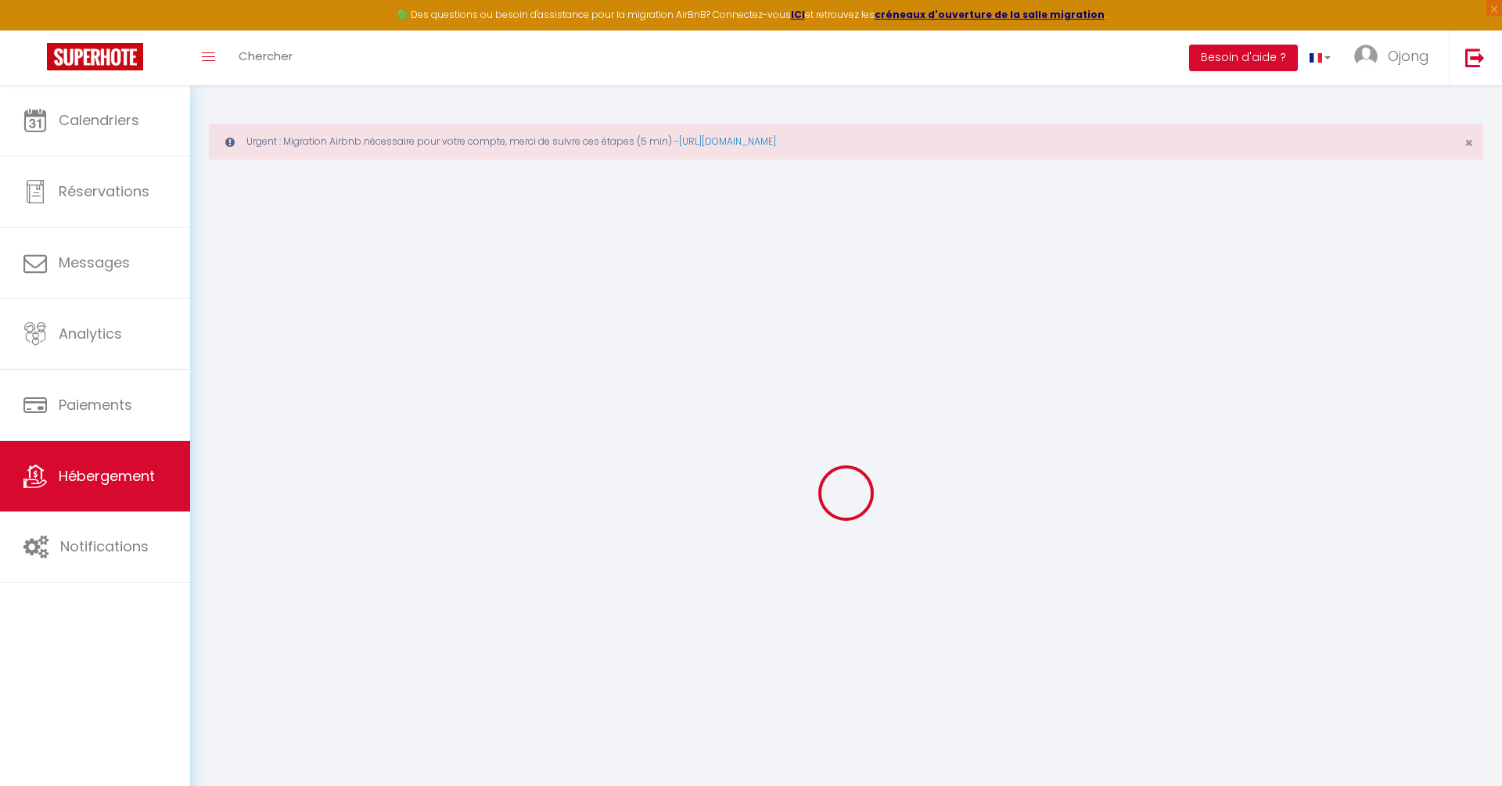
select select "SuperCheckin"
type input "[EMAIL_ADDRESS][DOMAIN_NAME]"
checkbox input "true"
select select
checkbox input "false"
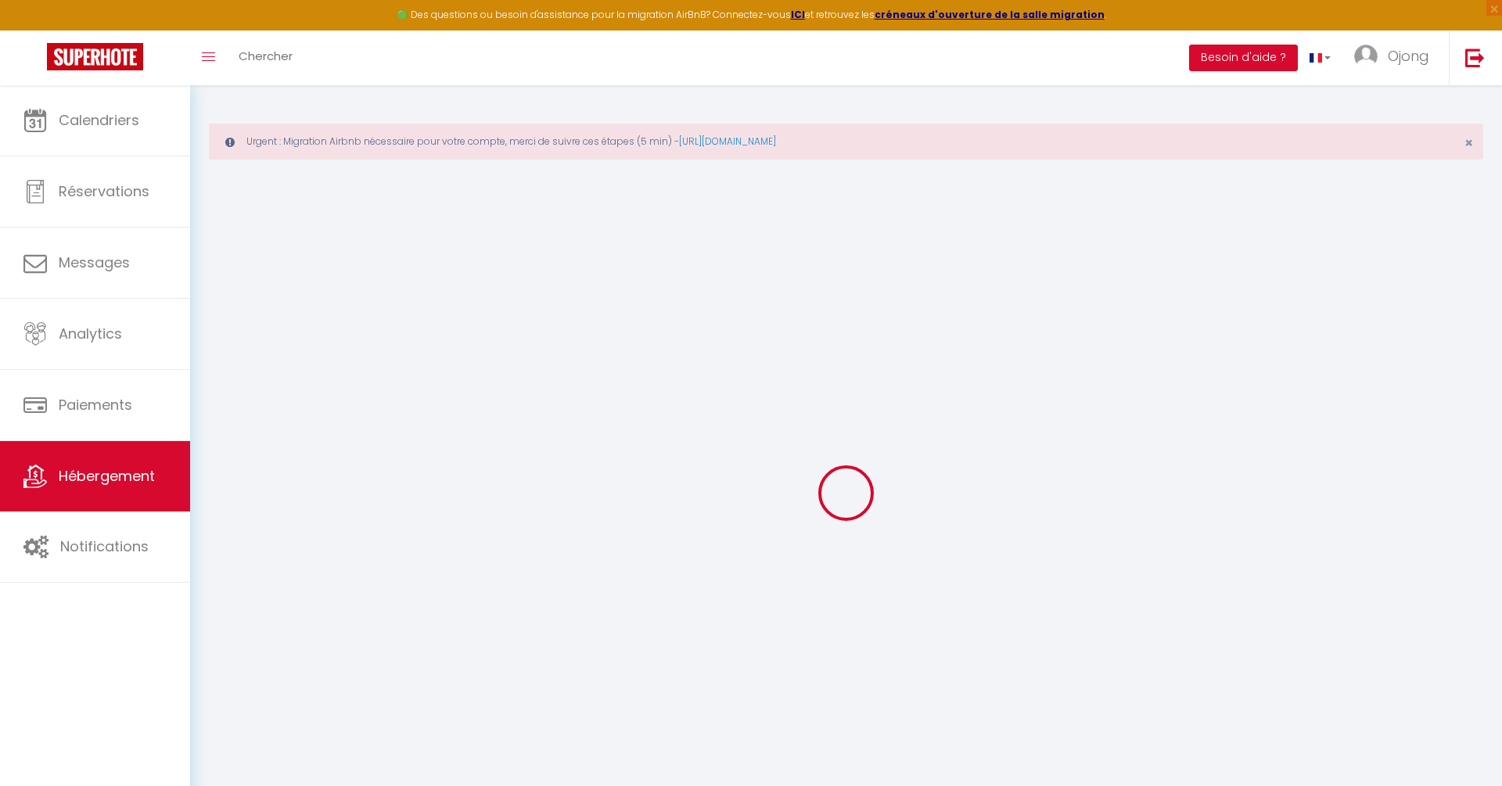
select select
checkbox input "false"
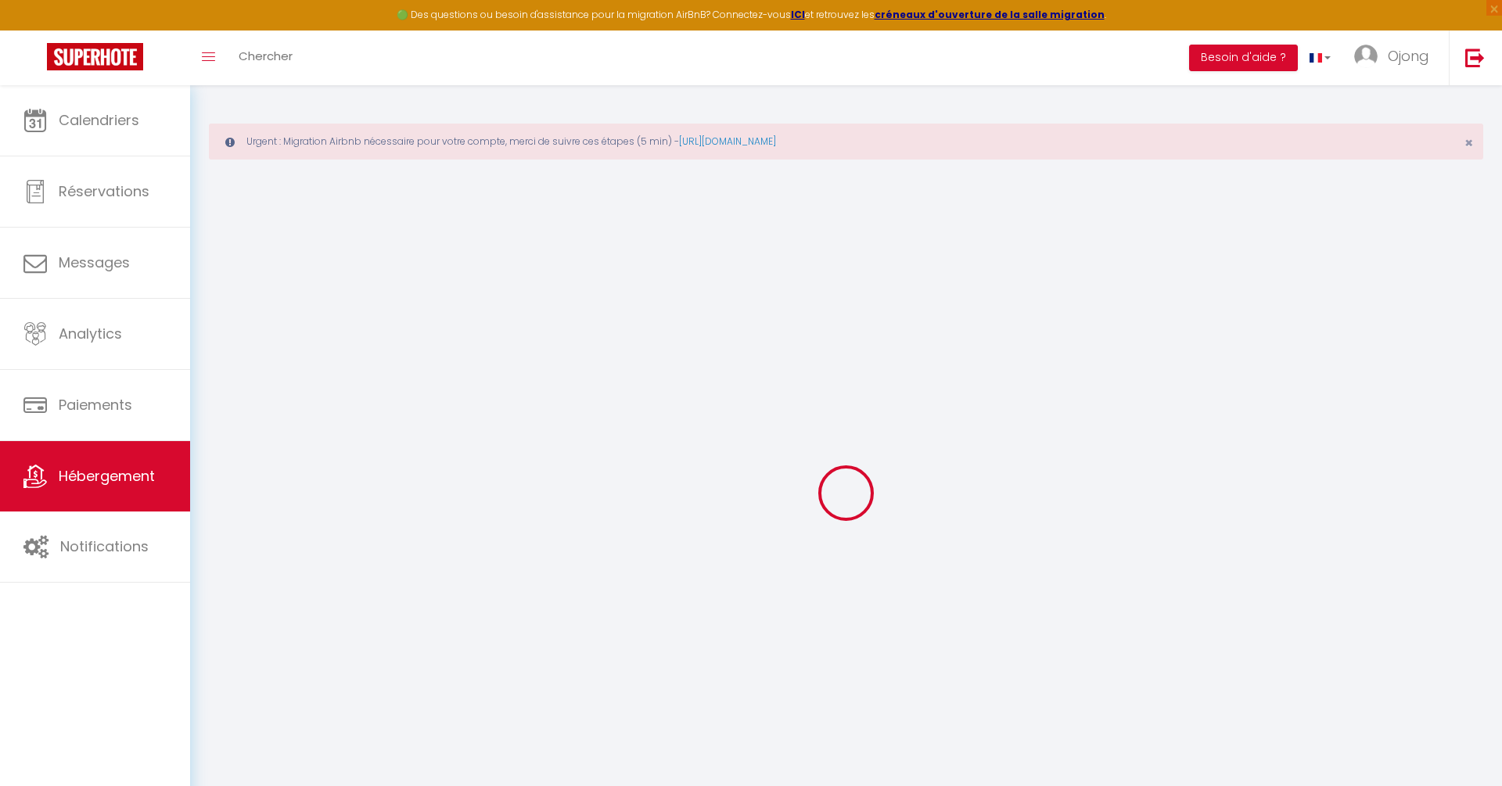
checkbox input "false"
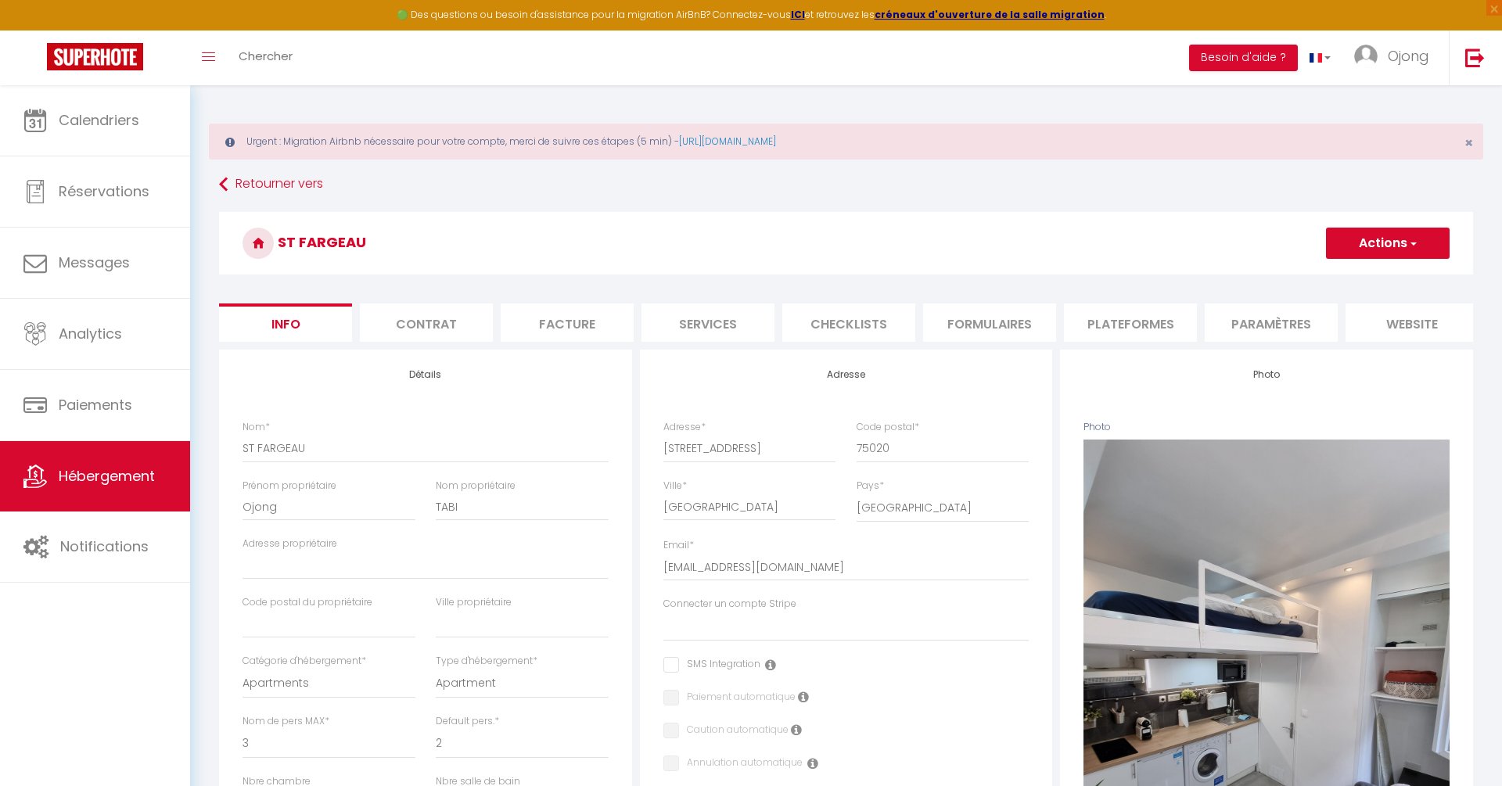
click at [701, 323] on li "Services" at bounding box center [708, 323] width 133 height 38
checkbox input "false"
select select
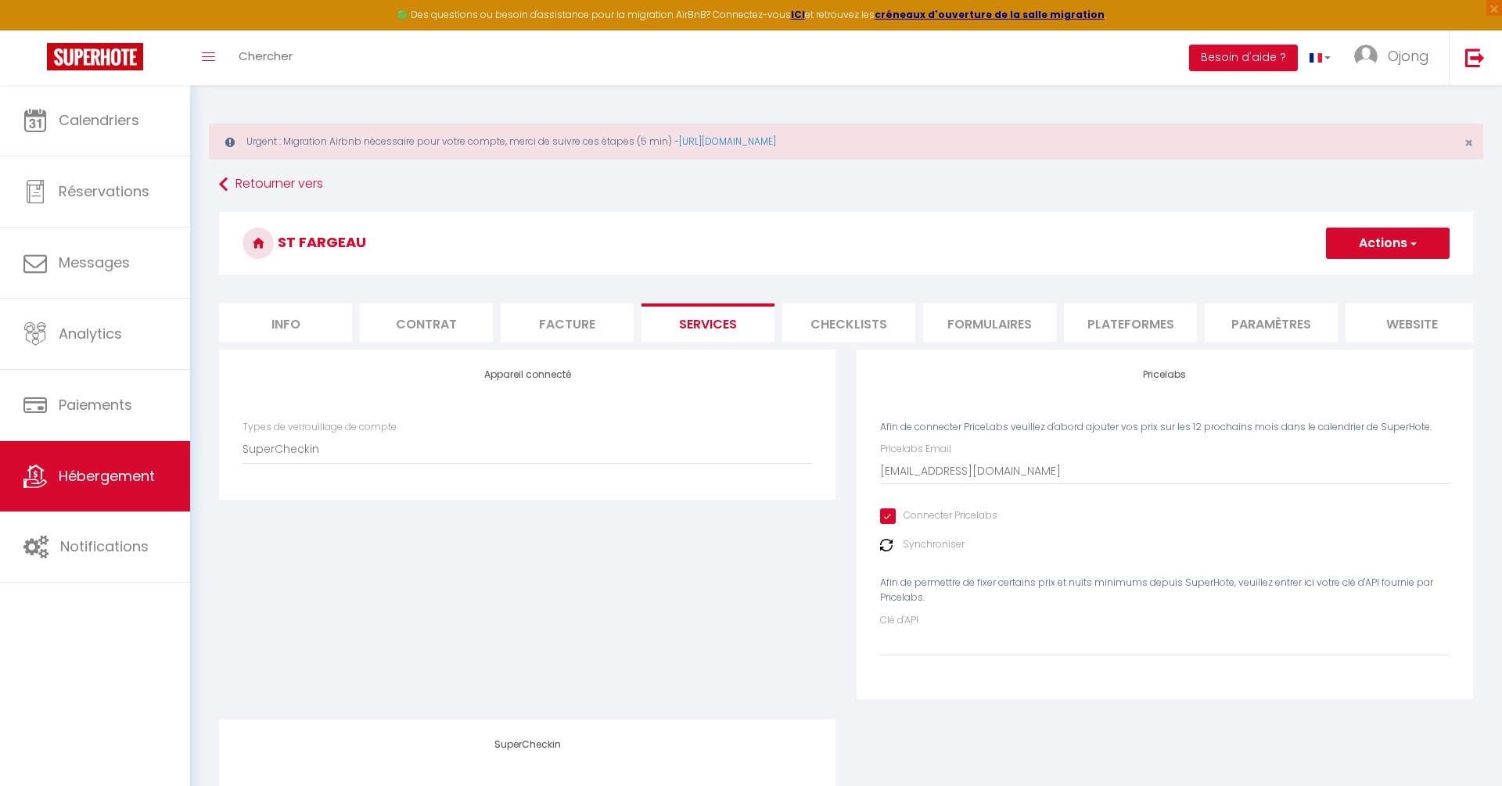
scroll to position [137, 0]
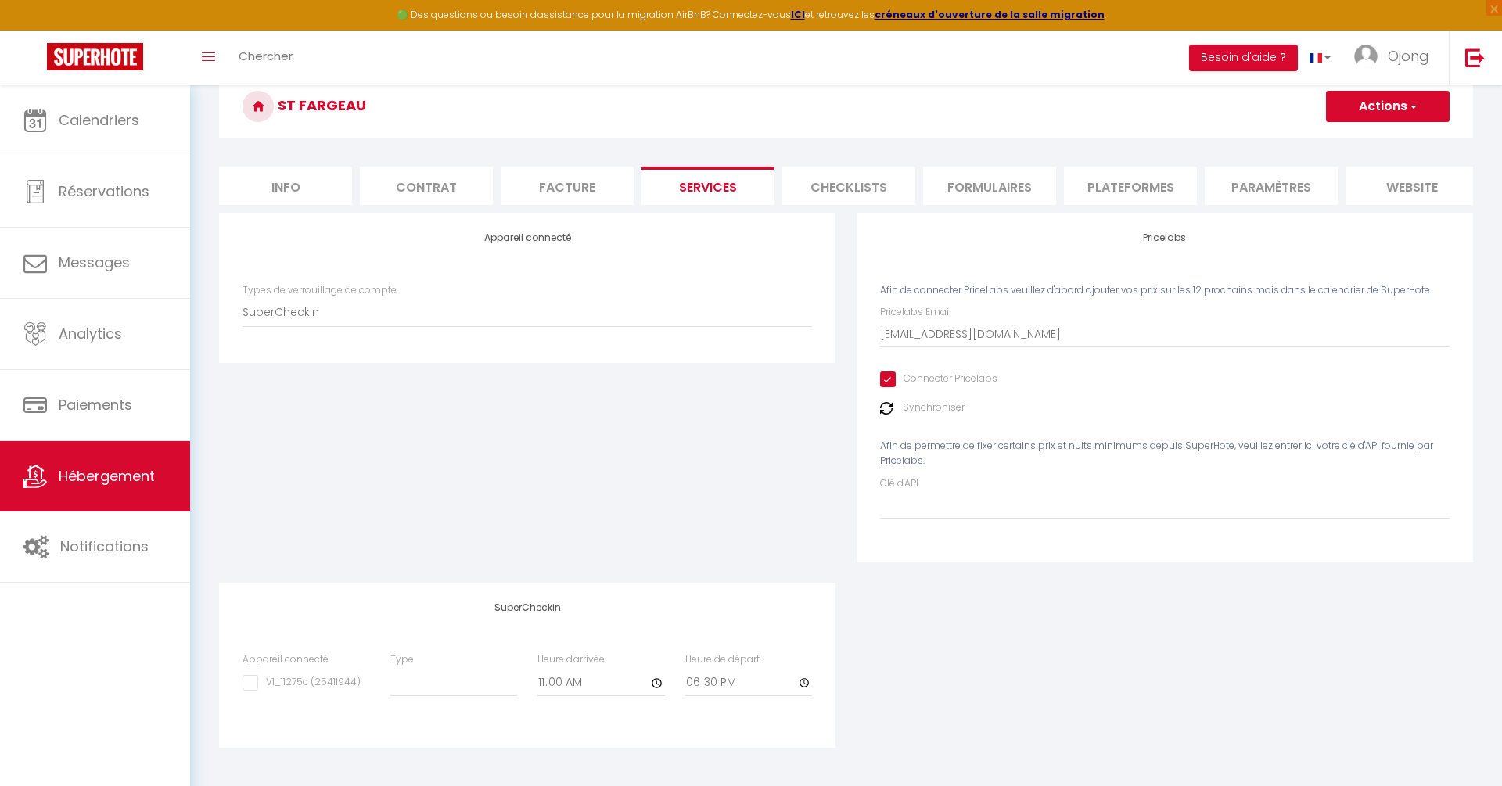
click at [322, 678] on input "V1_11275c (25411944)" at bounding box center [302, 683] width 118 height 16
checkbox input "true"
select select
click at [322, 678] on input "V1_11275c (25411944)" at bounding box center [302, 683] width 118 height 16
checkbox input "false"
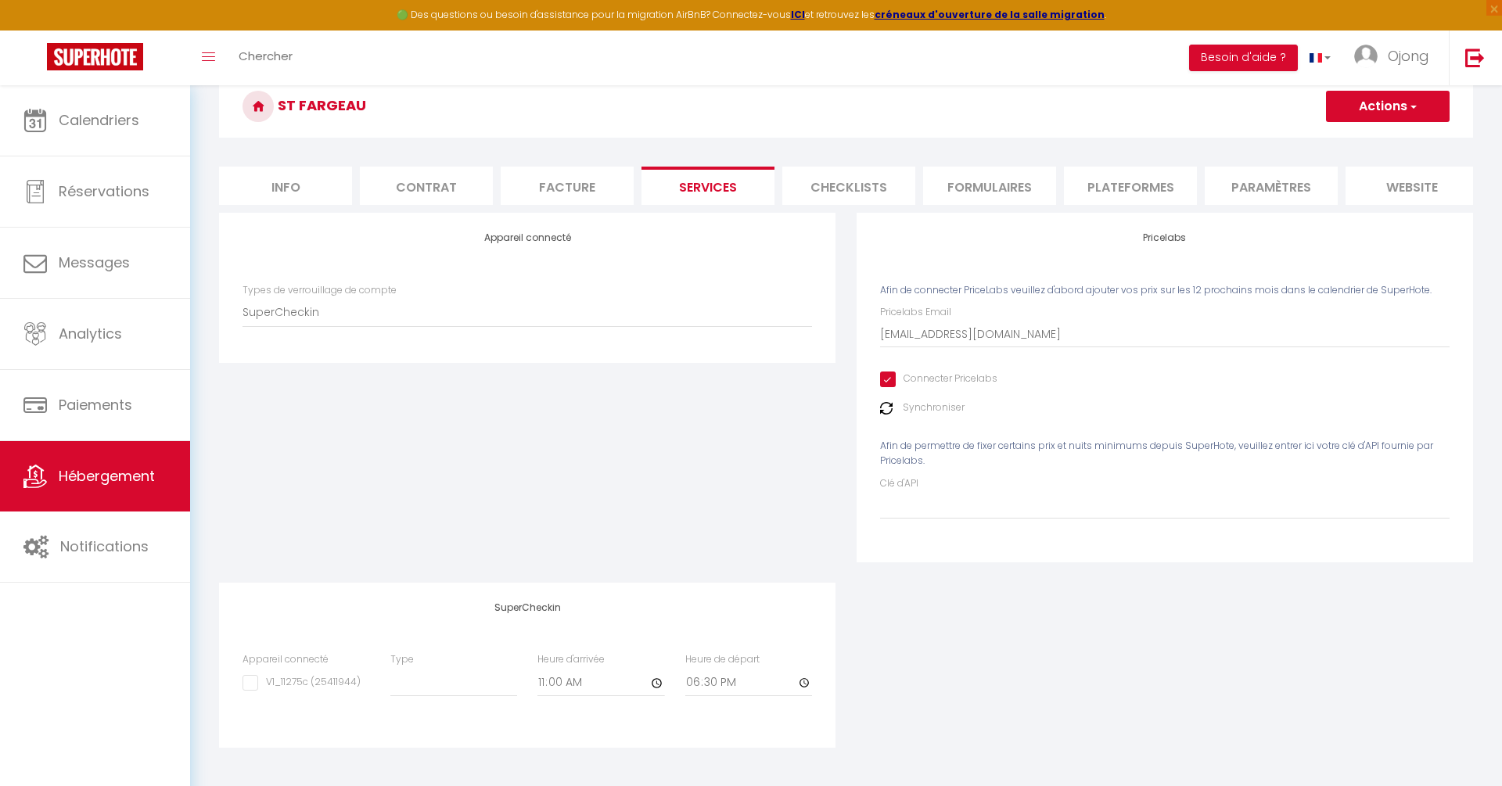
select select
click at [329, 681] on input "V1_11275c (25411944)" at bounding box center [302, 683] width 118 height 16
checkbox input "true"
click at [421, 690] on select "Building Rental" at bounding box center [453, 682] width 127 height 30
select select "2"
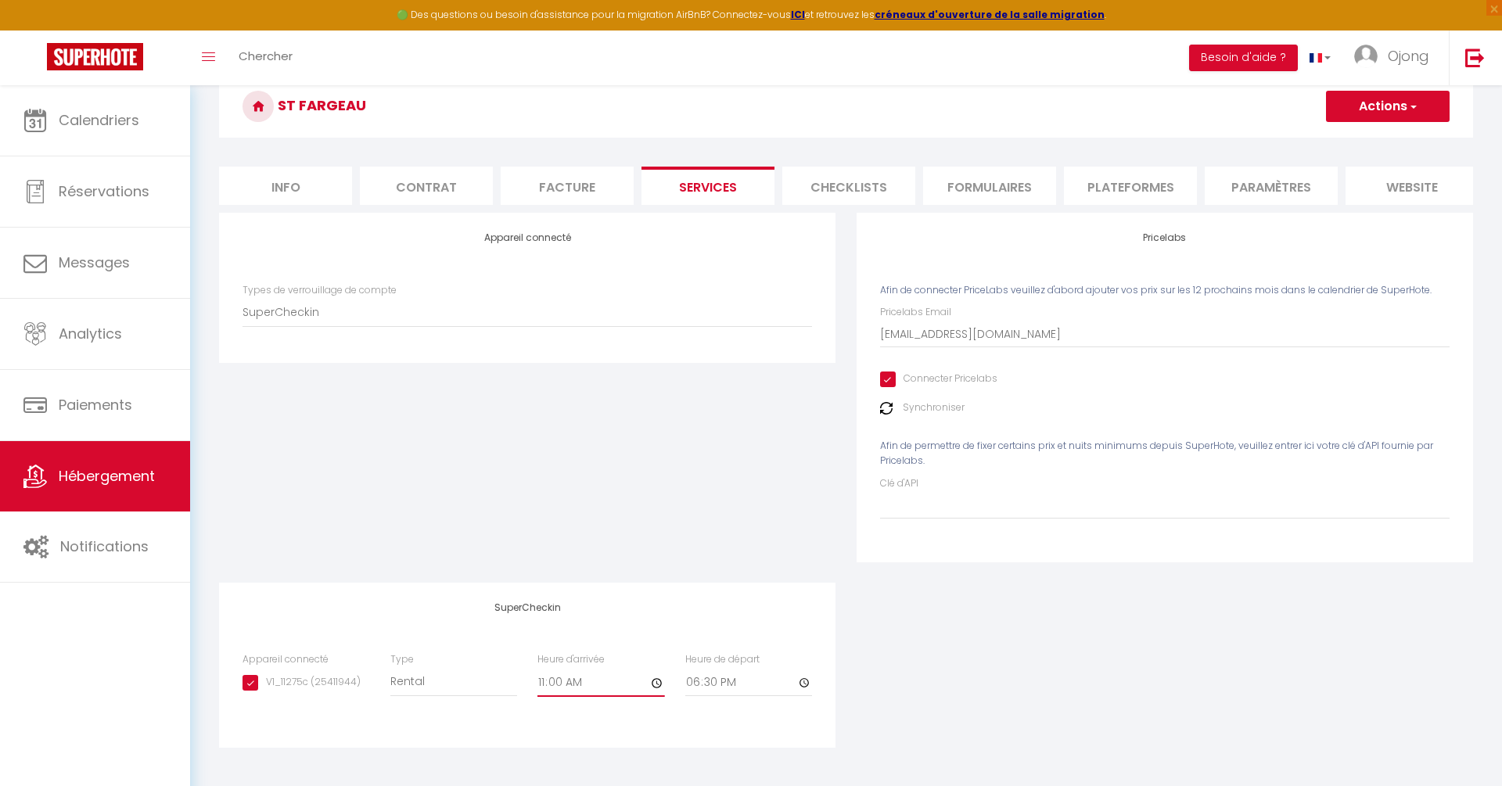
click at [577, 690] on input "11:00" at bounding box center [600, 683] width 127 height 28
click at [559, 679] on input "11:00" at bounding box center [600, 683] width 127 height 28
click at [802, 688] on input "18:30" at bounding box center [748, 683] width 127 height 28
click at [661, 684] on input "11:00" at bounding box center [600, 683] width 127 height 28
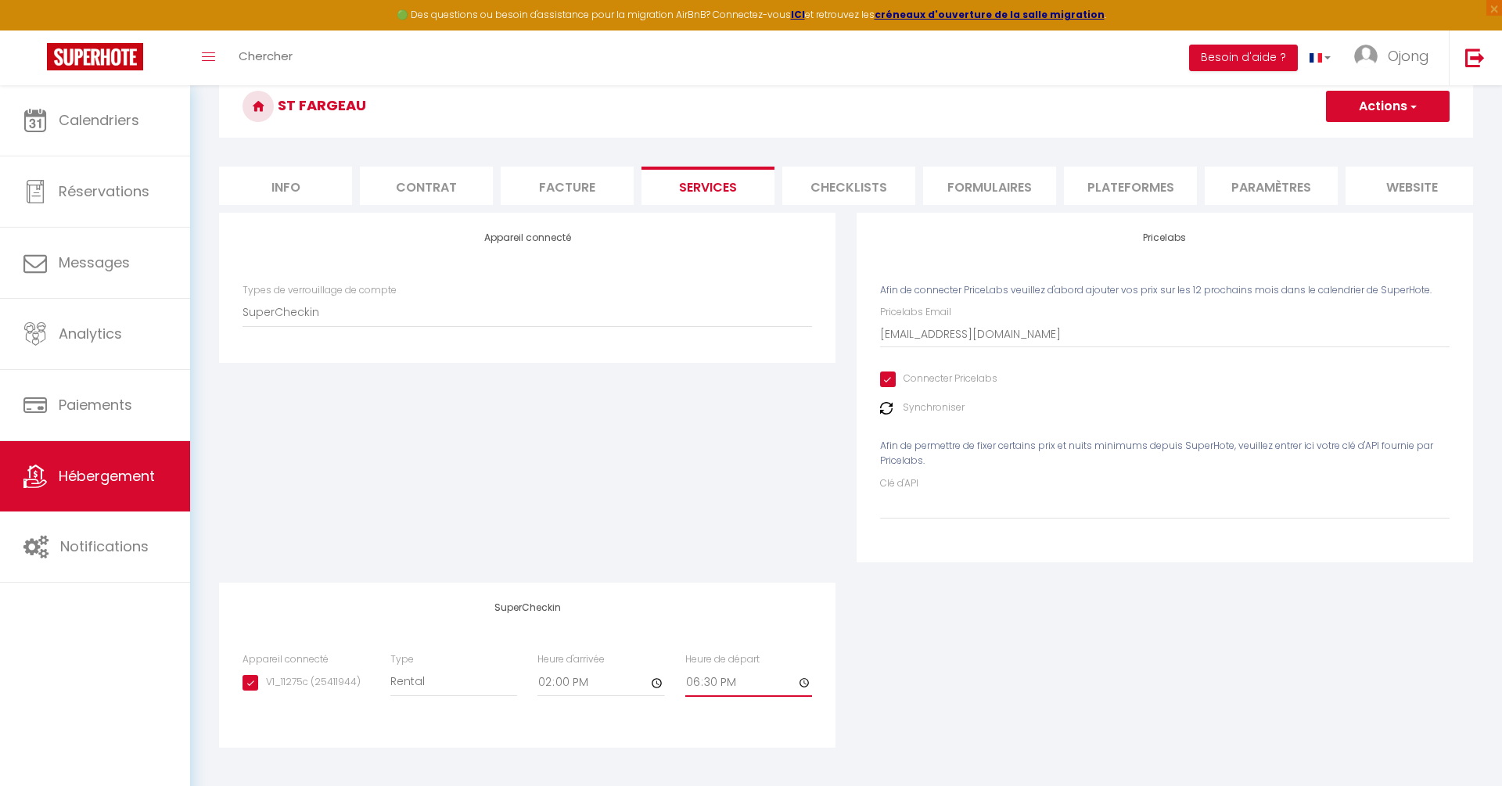
type input "14:00"
click at [710, 684] on input "18:30" at bounding box center [748, 683] width 127 height 28
click at [691, 684] on input "18:30" at bounding box center [748, 683] width 127 height 28
click at [809, 685] on input "18:30" at bounding box center [748, 683] width 127 height 28
type input "10:30"
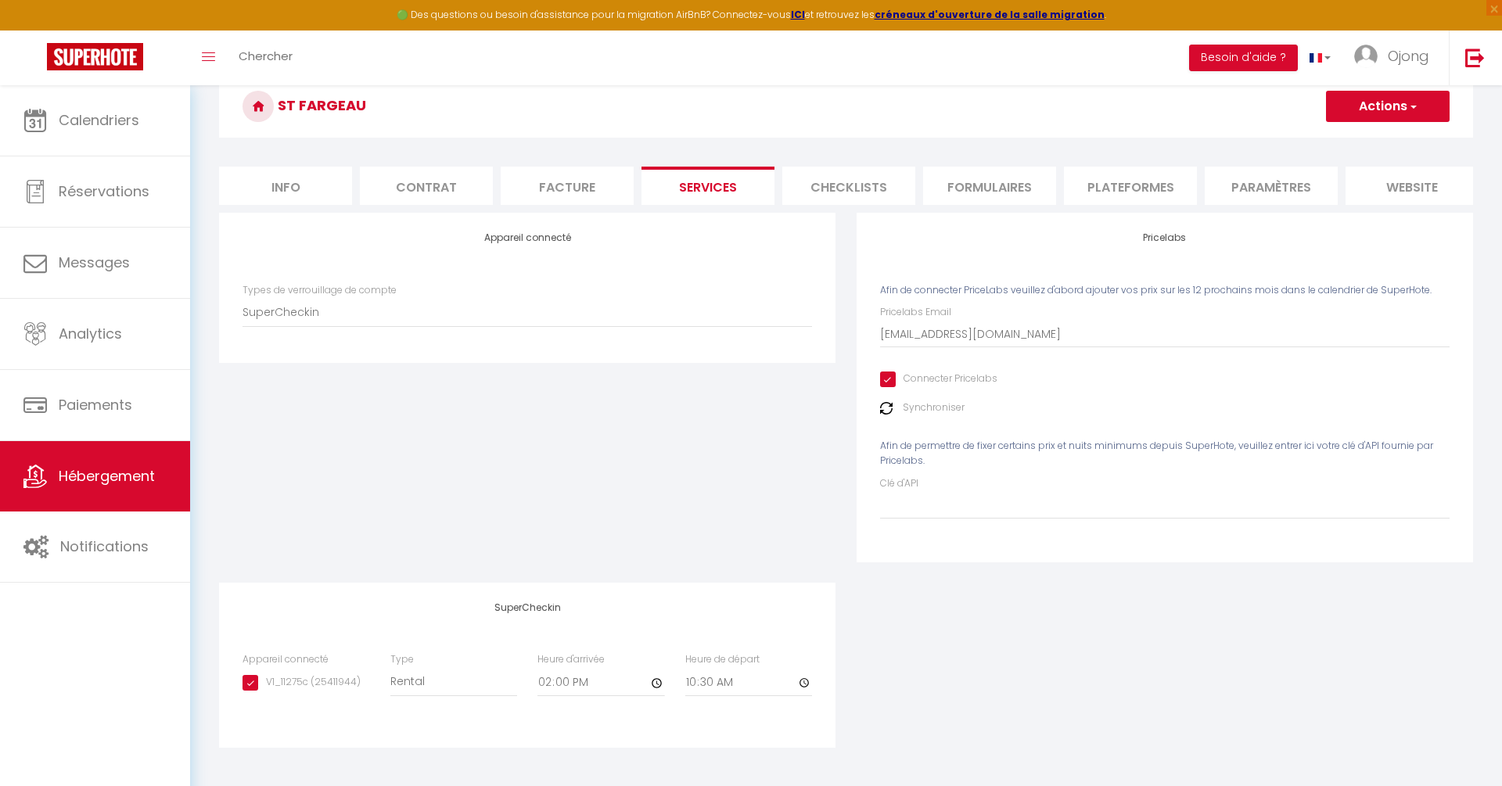
click at [892, 606] on div "Appareil connecté Types de verrouillage de compte SuperCheckin Pricelabs Afin d…" at bounding box center [846, 490] width 1274 height 555
click at [1418, 106] on button "Actions" at bounding box center [1388, 106] width 124 height 31
click at [1389, 135] on link "Enregistrer" at bounding box center [1387, 141] width 124 height 20
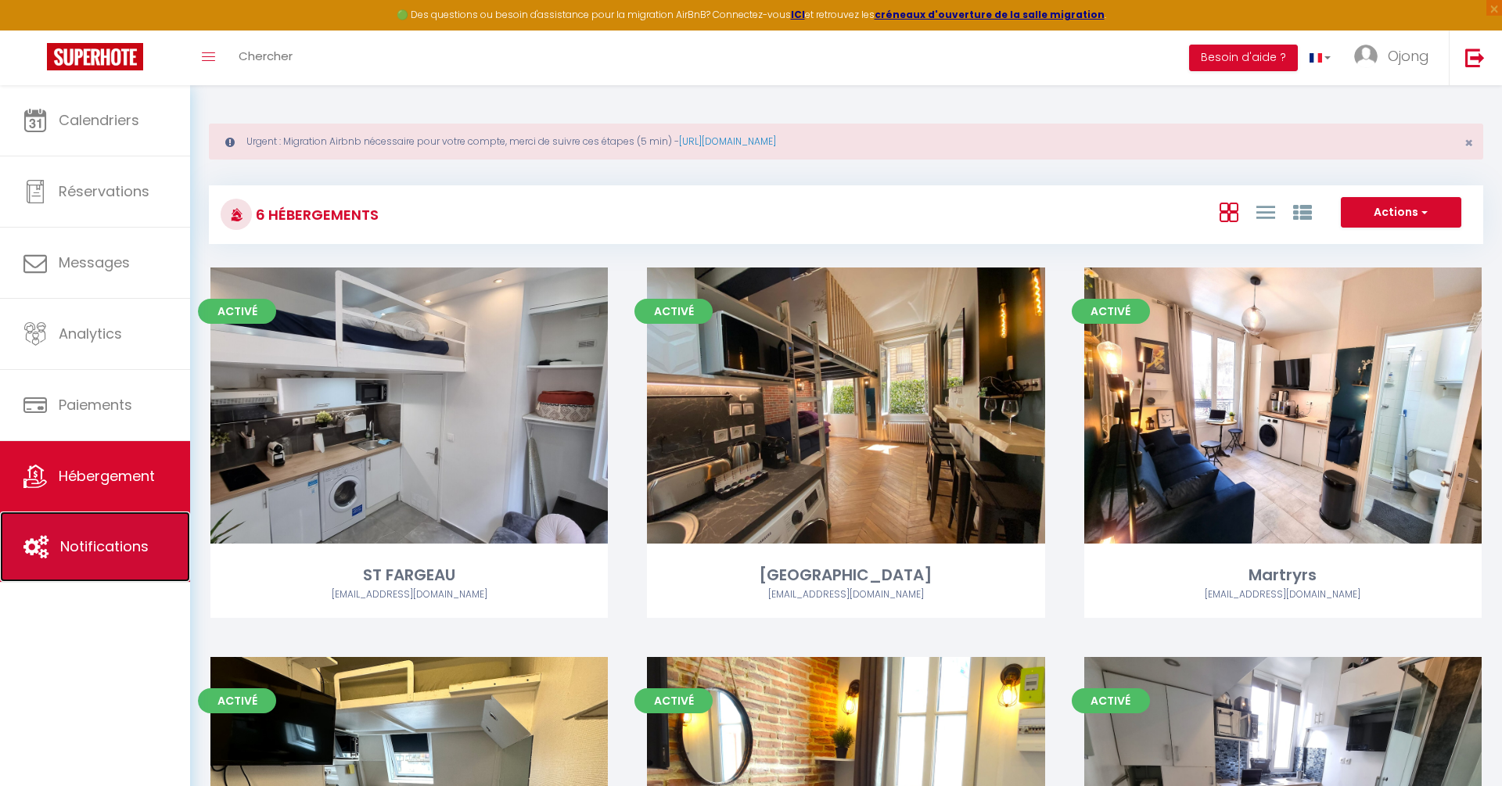
click at [122, 537] on span "Notifications" at bounding box center [104, 547] width 88 height 20
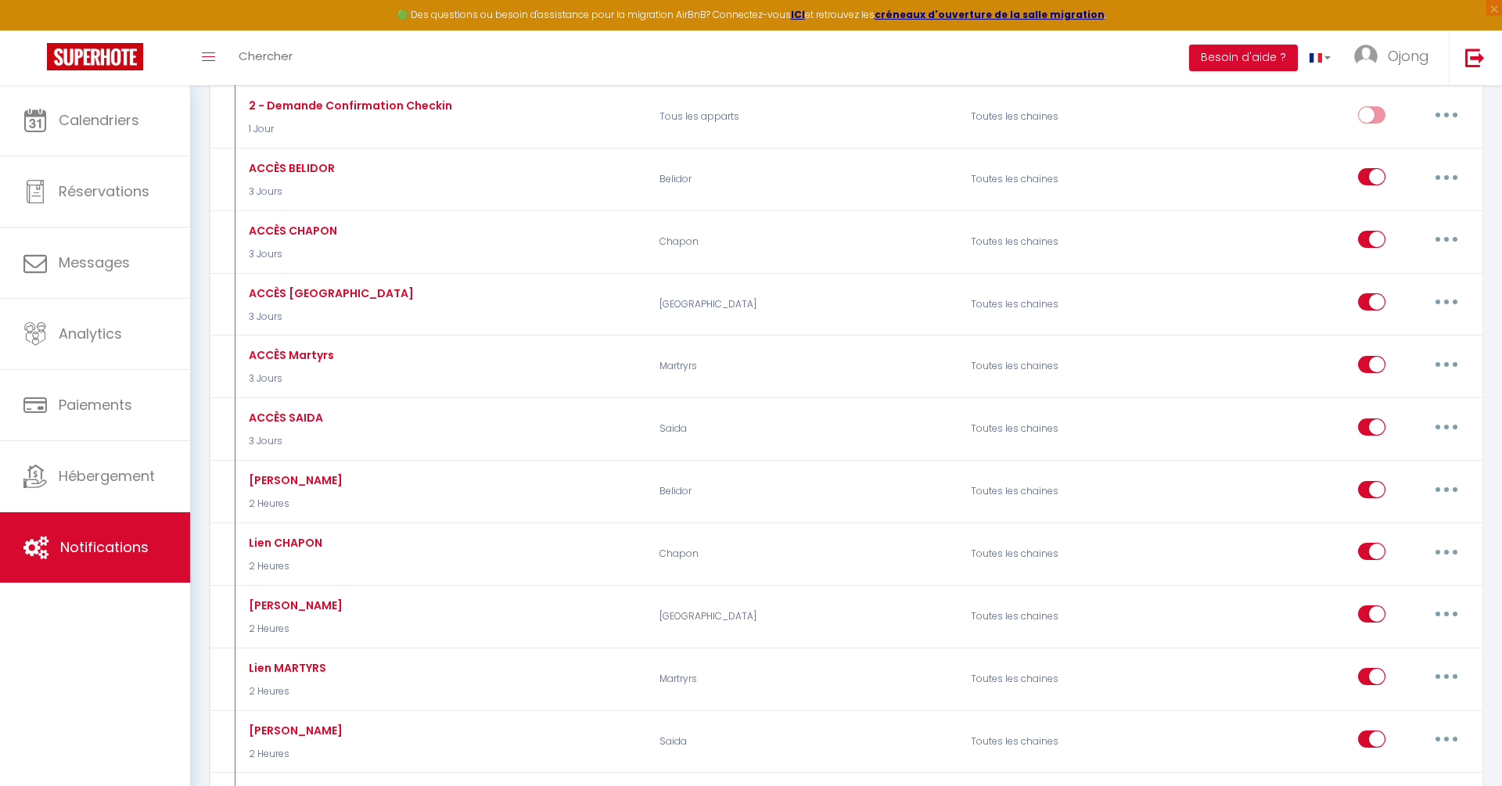
scroll to position [508, 0]
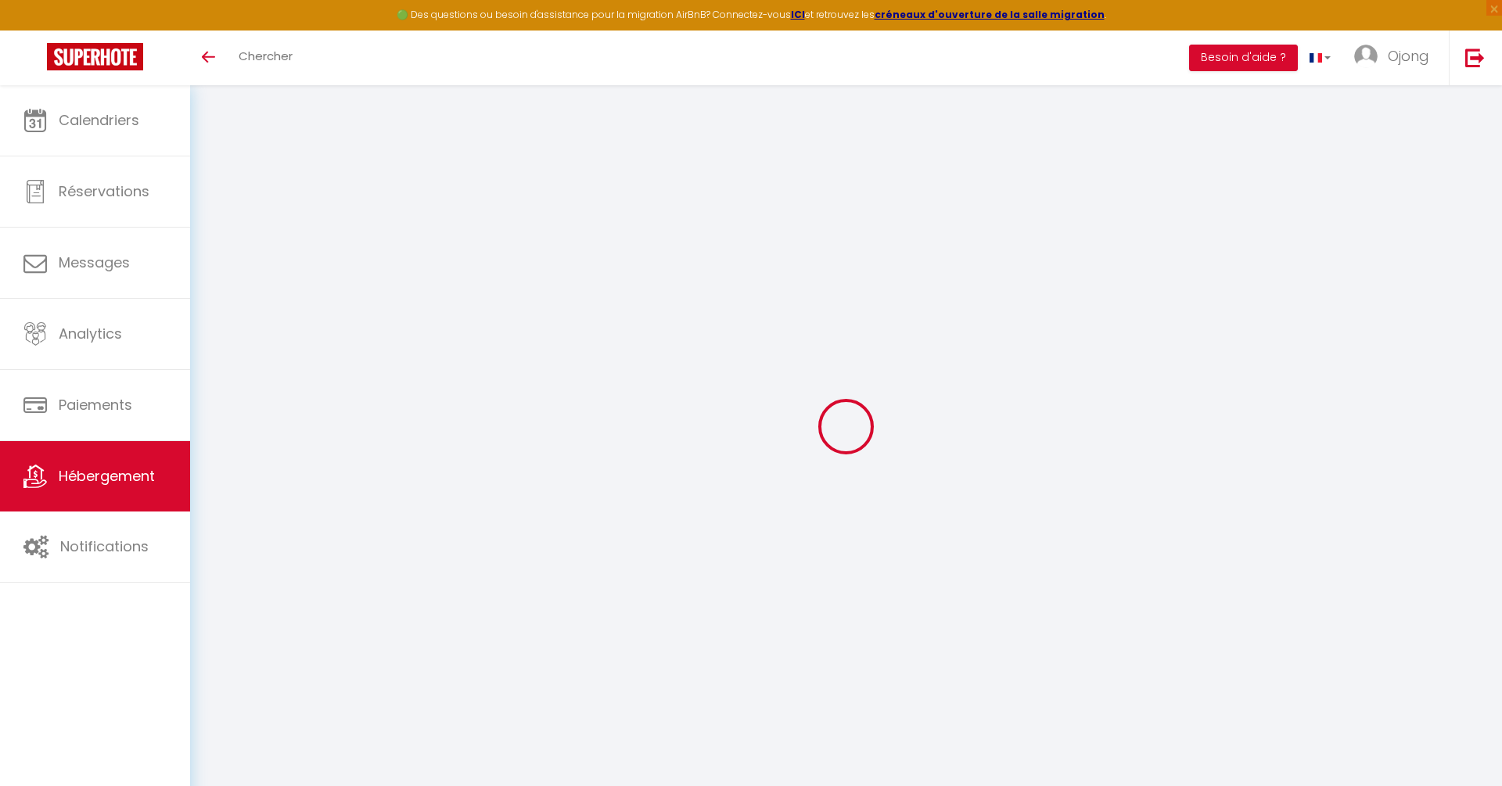
click at [92, 480] on span "Hébergement" at bounding box center [107, 476] width 96 height 20
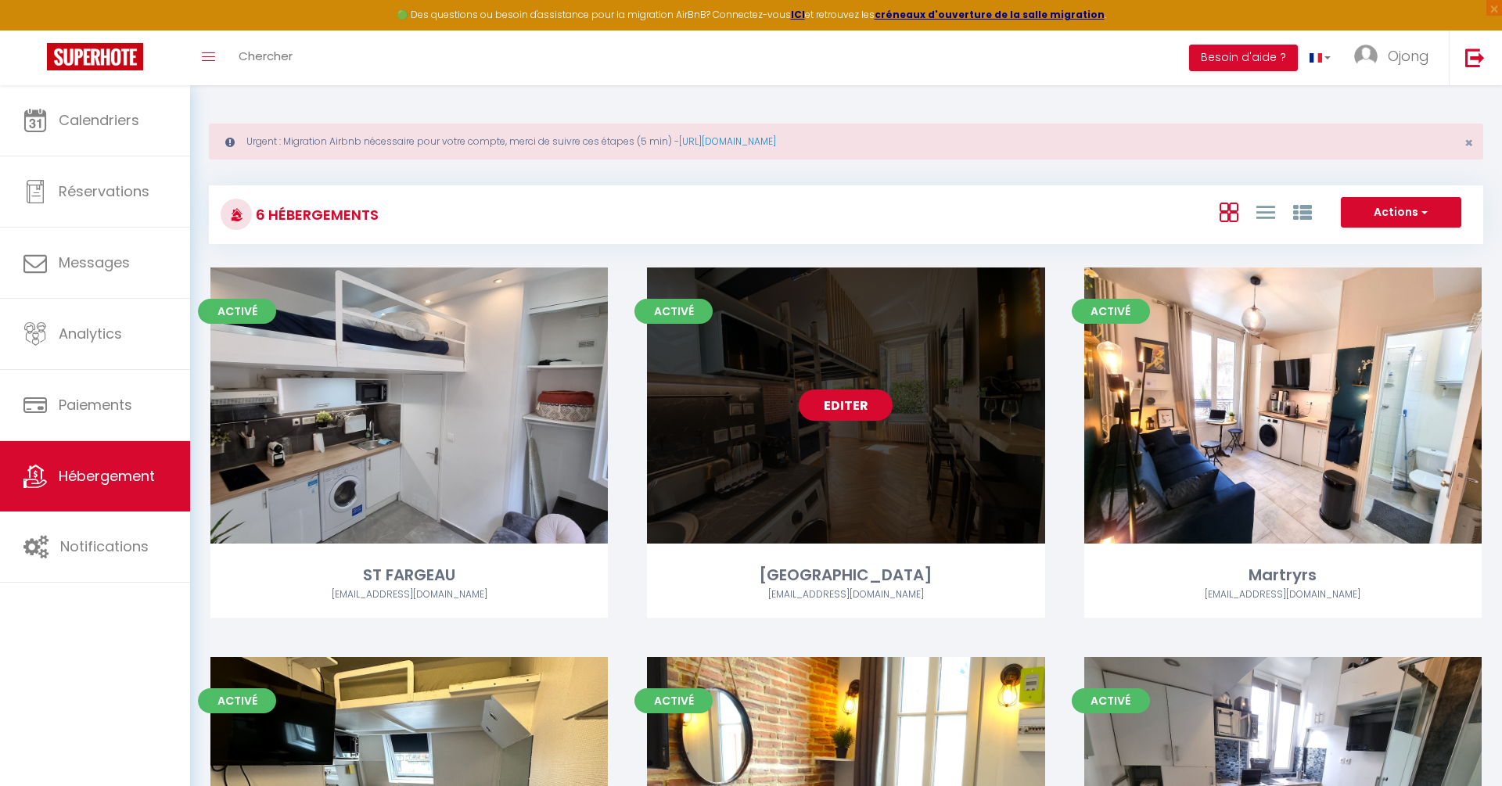
click at [859, 416] on link "Editer" at bounding box center [846, 405] width 94 height 31
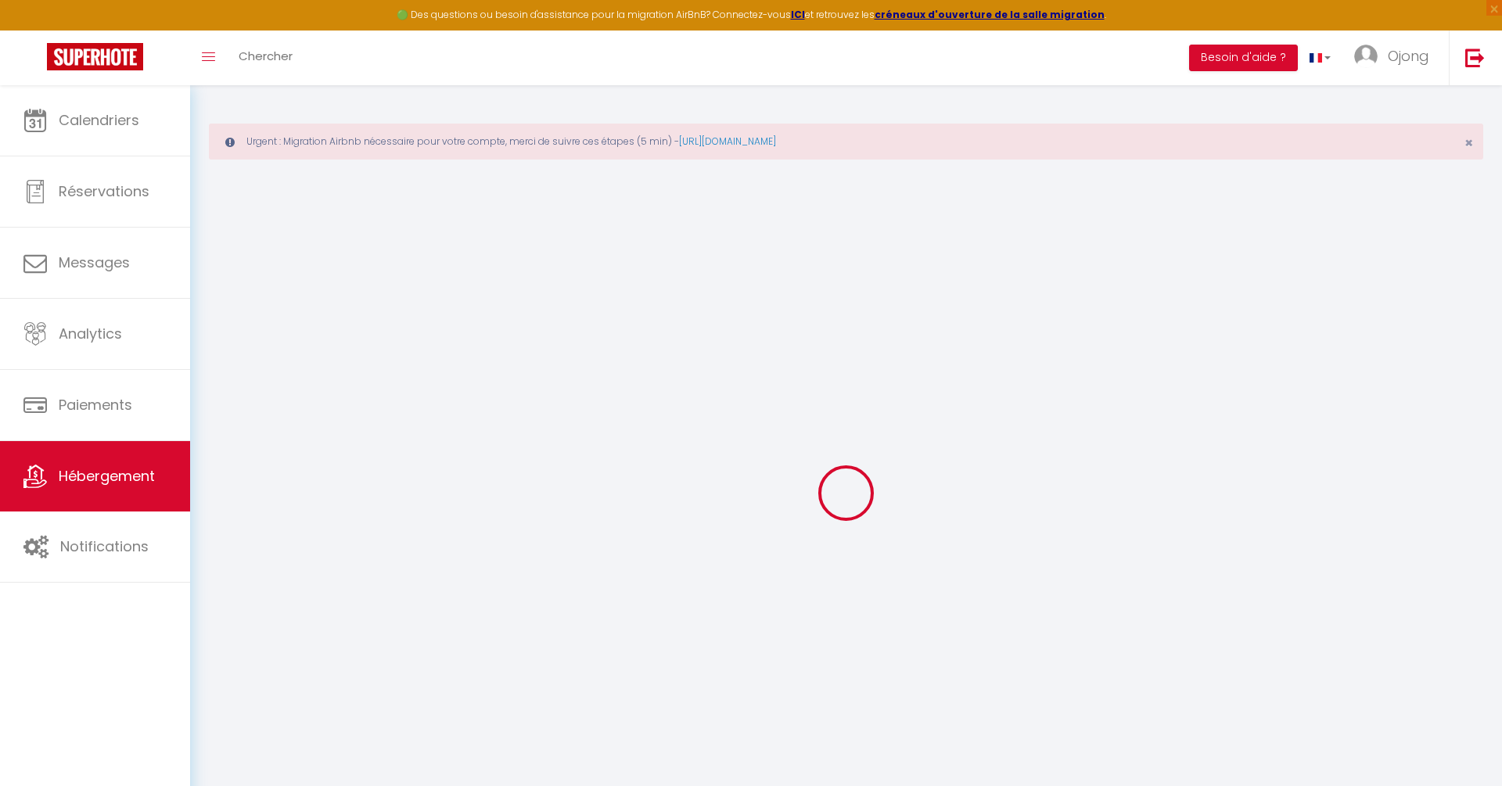
select select
checkbox input "false"
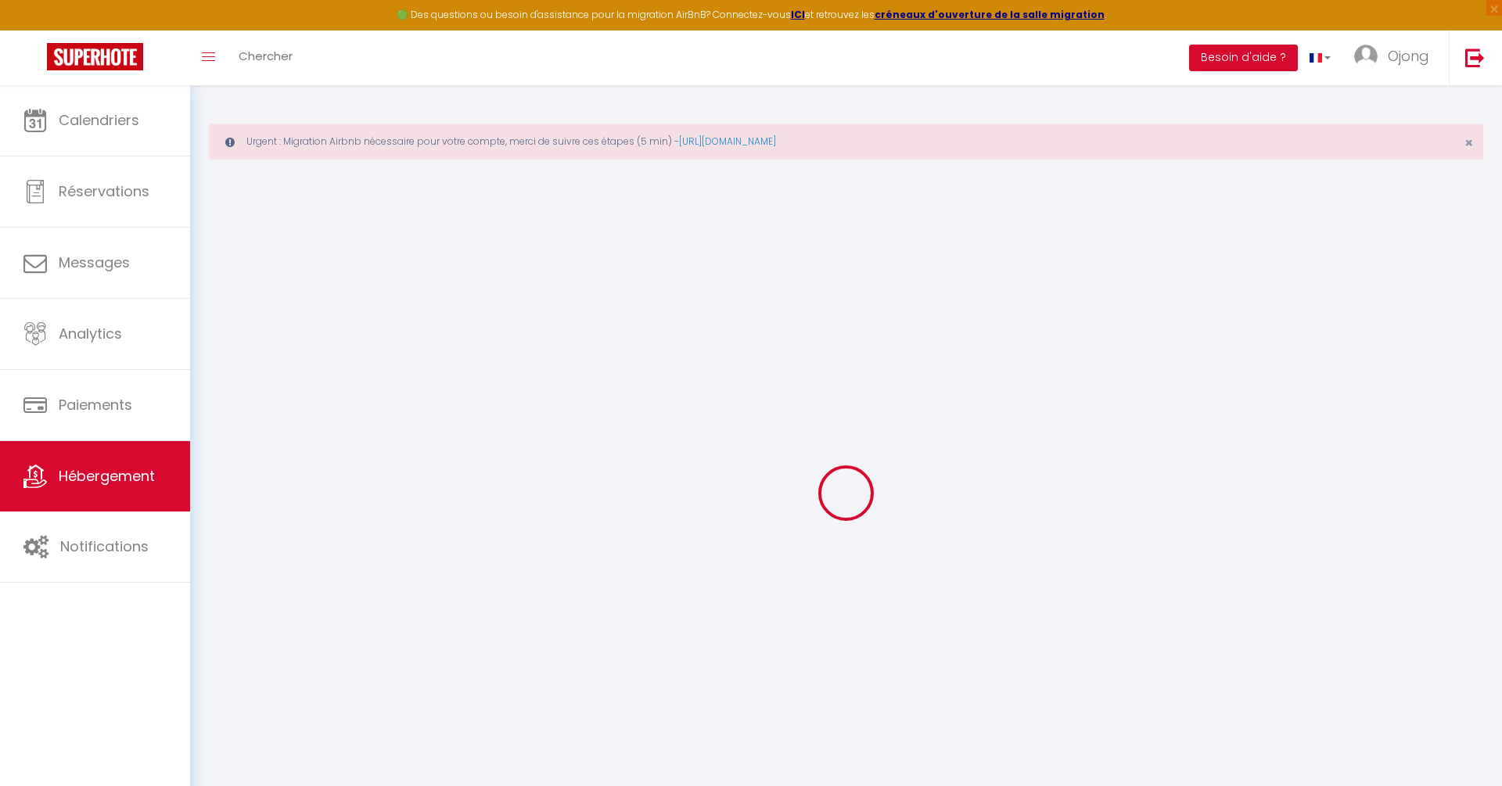
select select "14:00"
select select
select select "11:00"
select select "30"
select select "120"
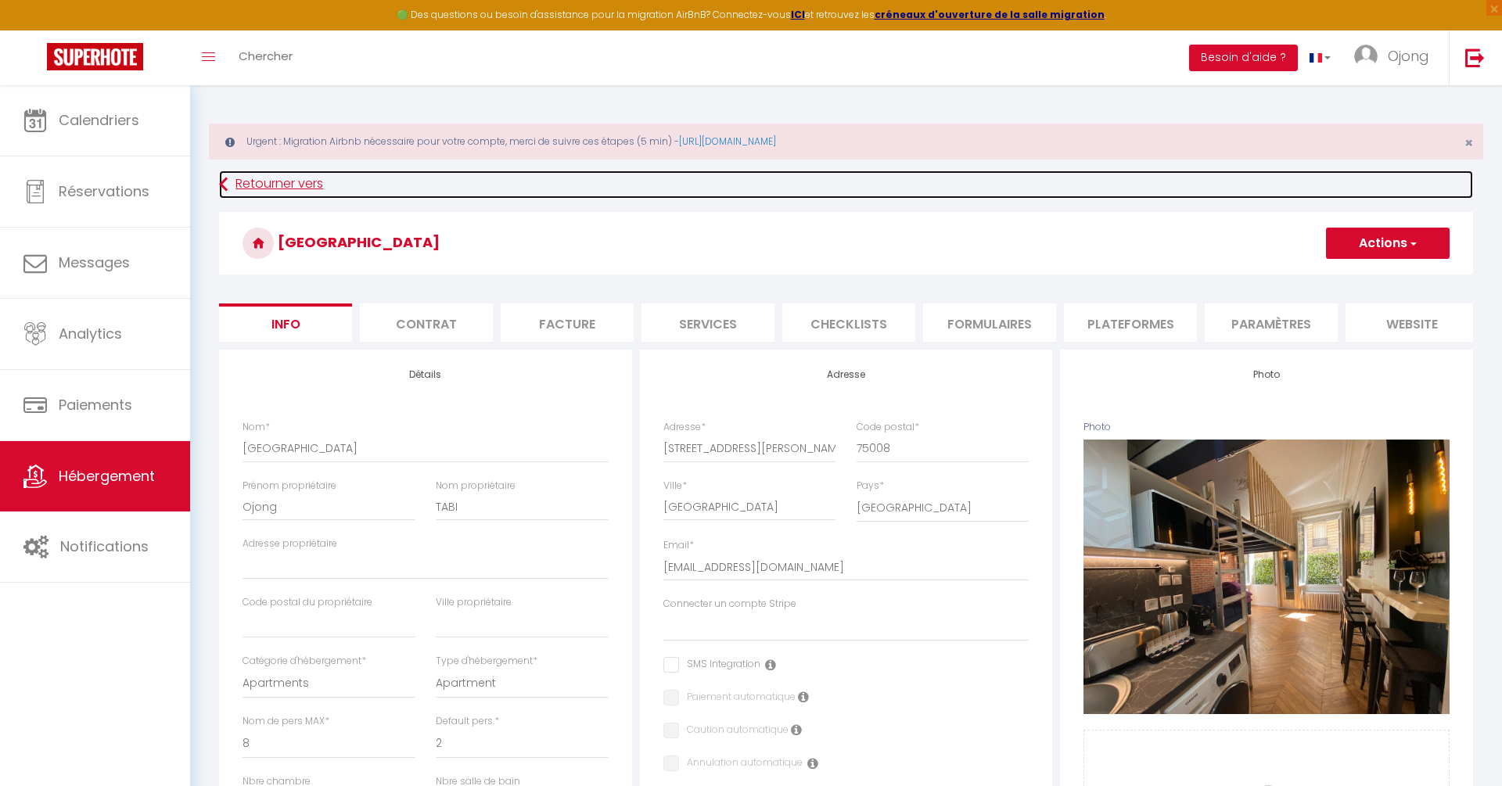
click at [231, 191] on link "Retourner vers" at bounding box center [846, 185] width 1254 height 28
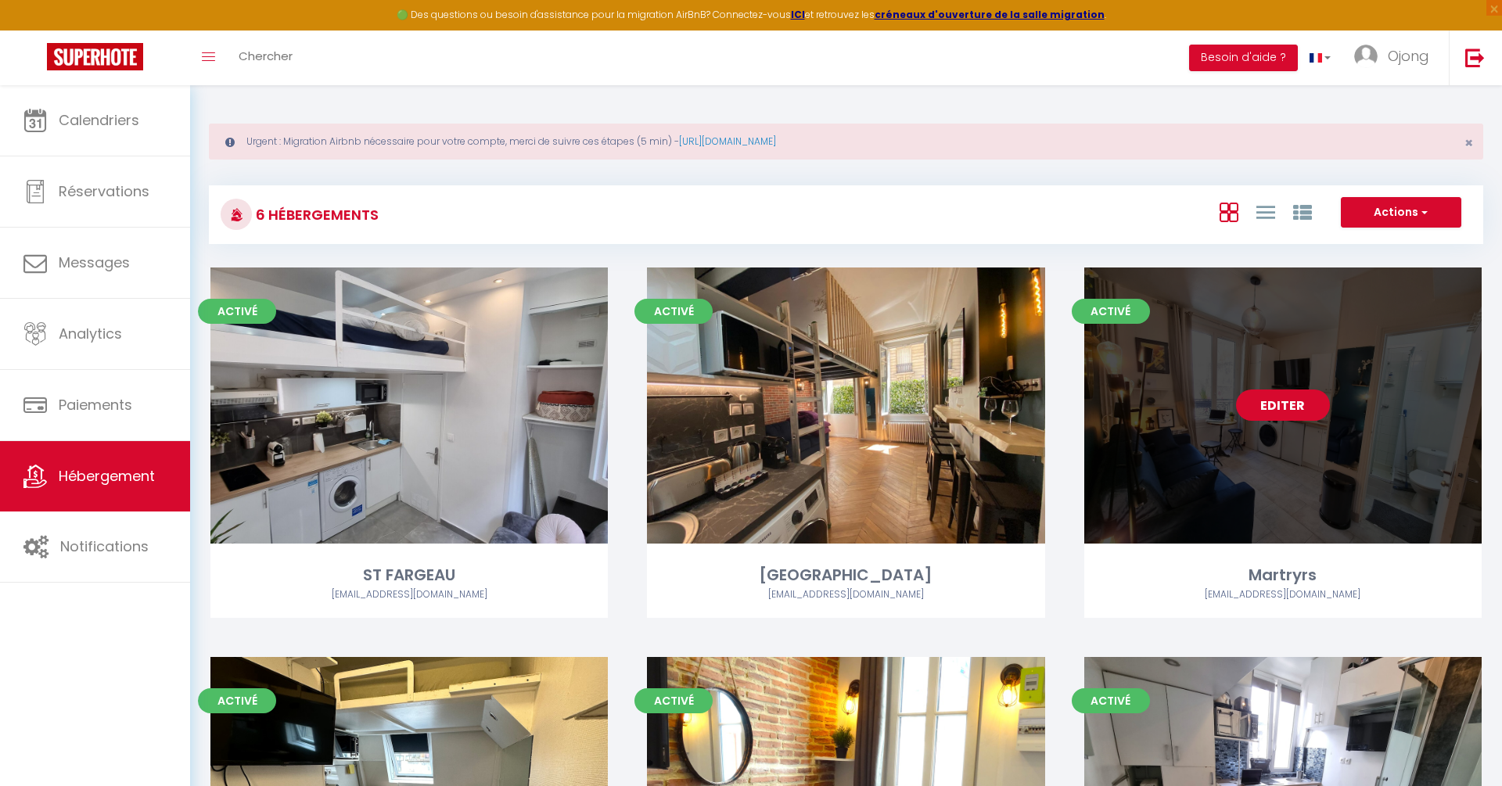
click at [1285, 404] on link "Editer" at bounding box center [1283, 405] width 94 height 31
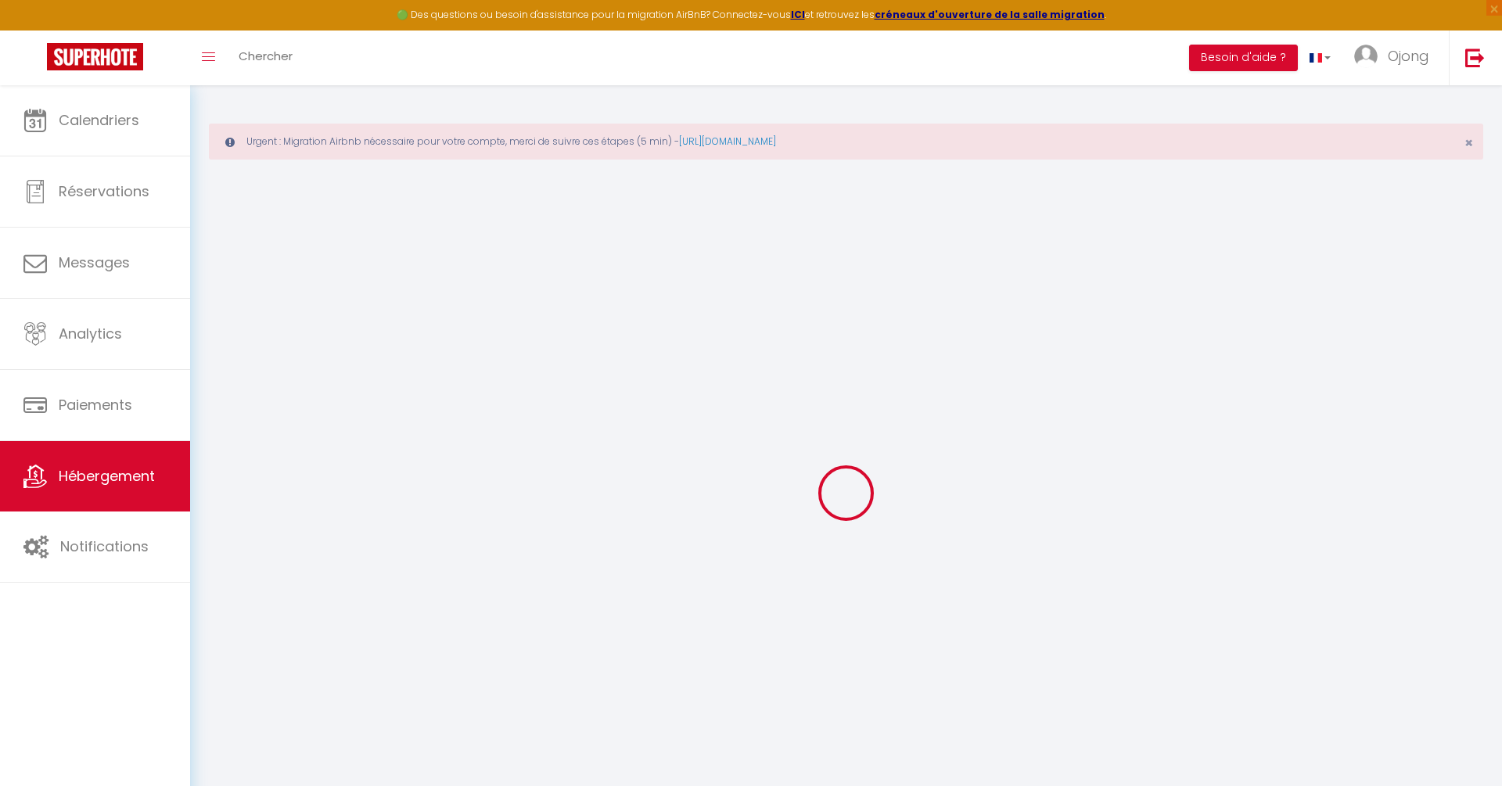
select select "SuperCheckin"
type input "[EMAIL_ADDRESS][DOMAIN_NAME]"
checkbox input "true"
select select "2"
select select
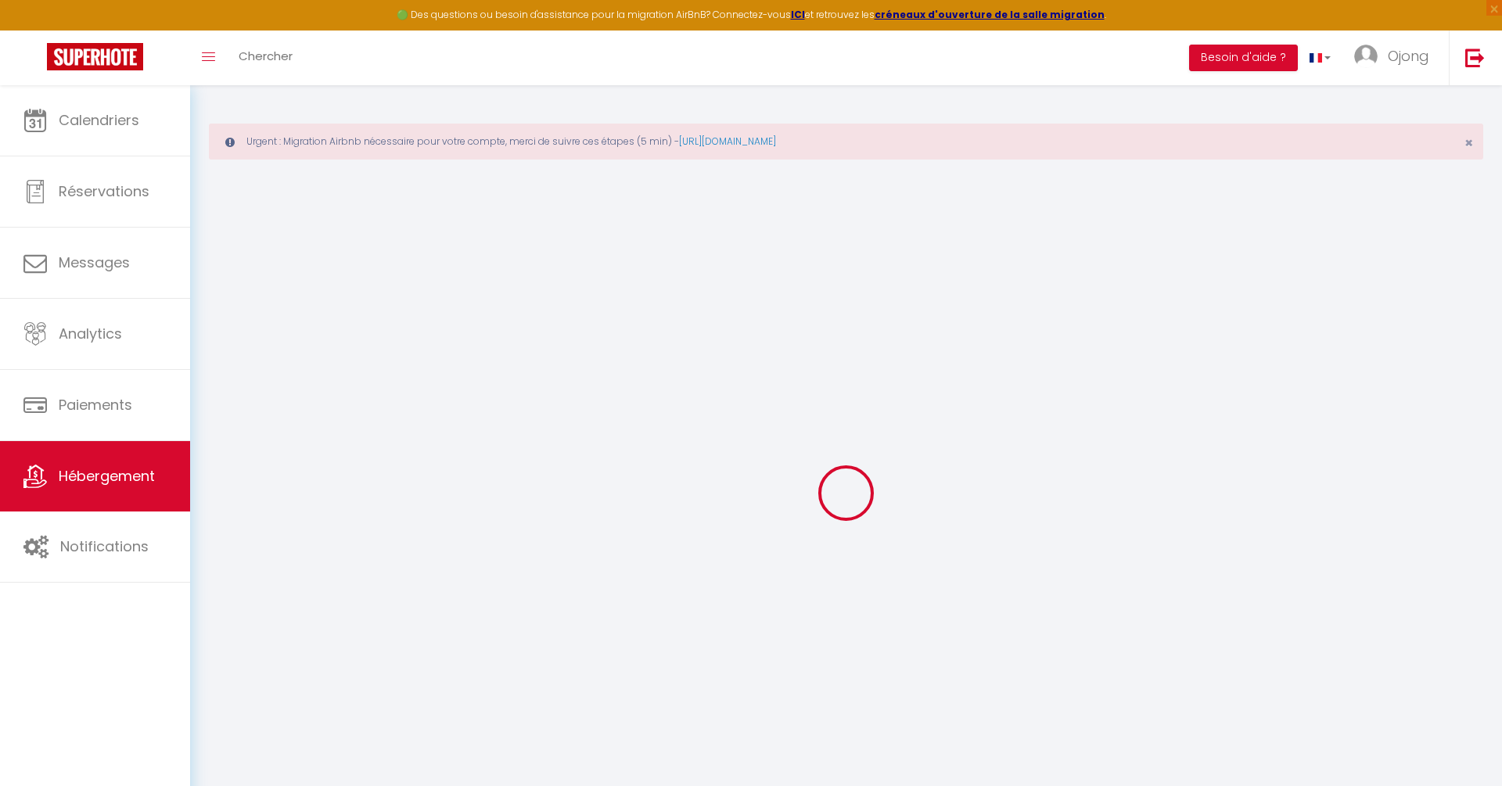
select select
checkbox input "false"
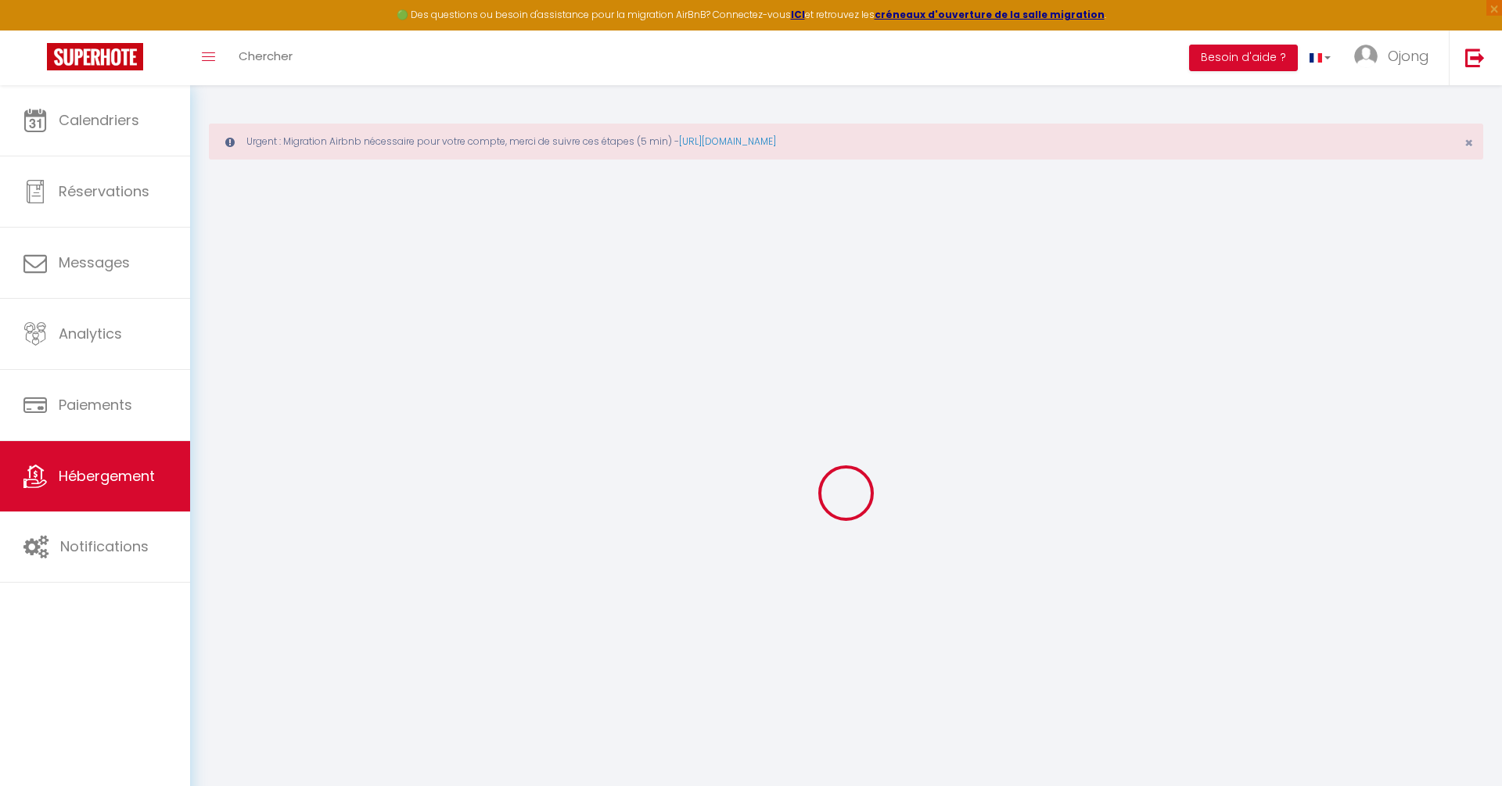
checkbox input "false"
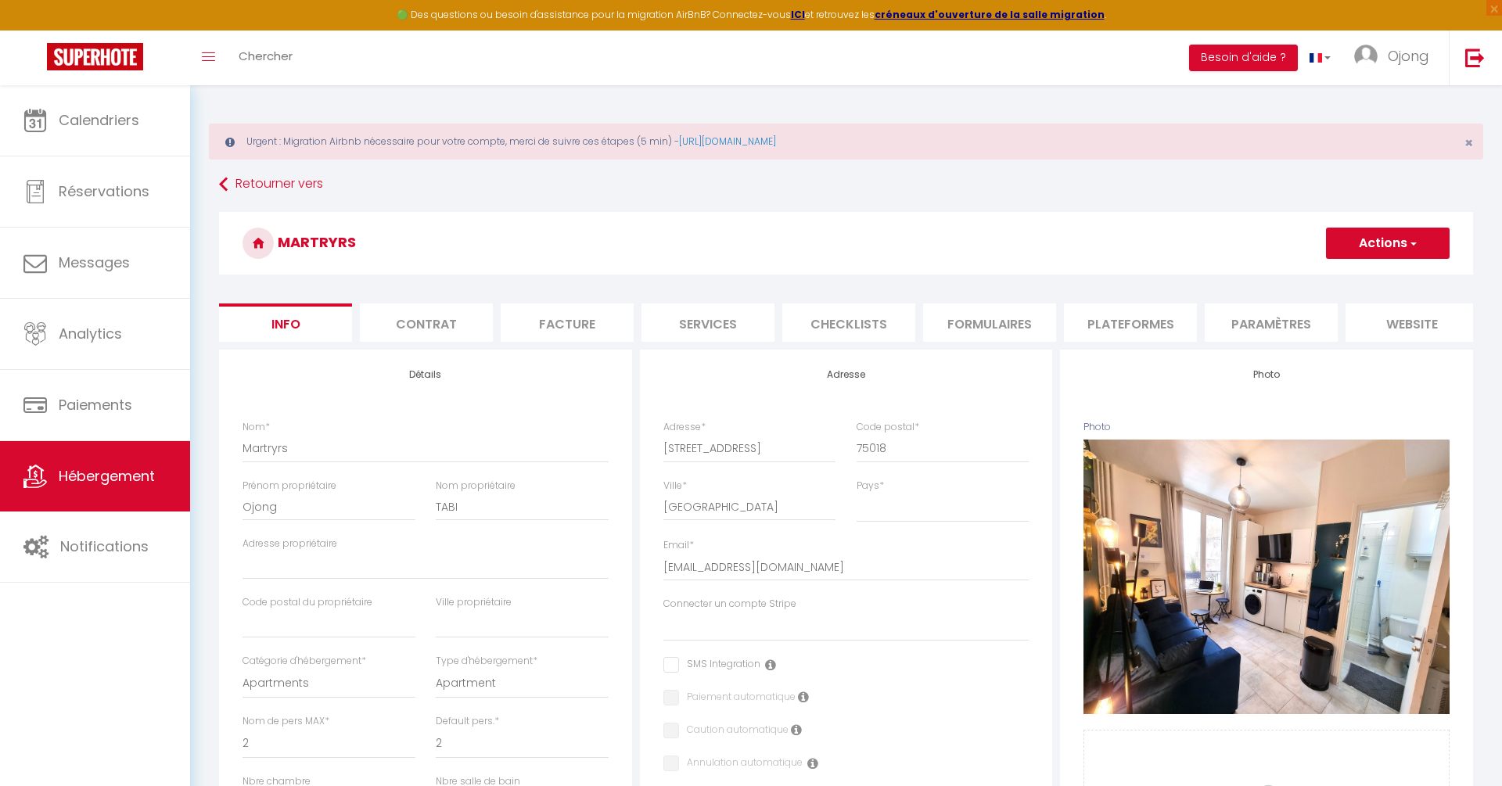
click at [709, 319] on li "Services" at bounding box center [708, 323] width 133 height 38
checkbox input "true"
checkbox input "false"
select select
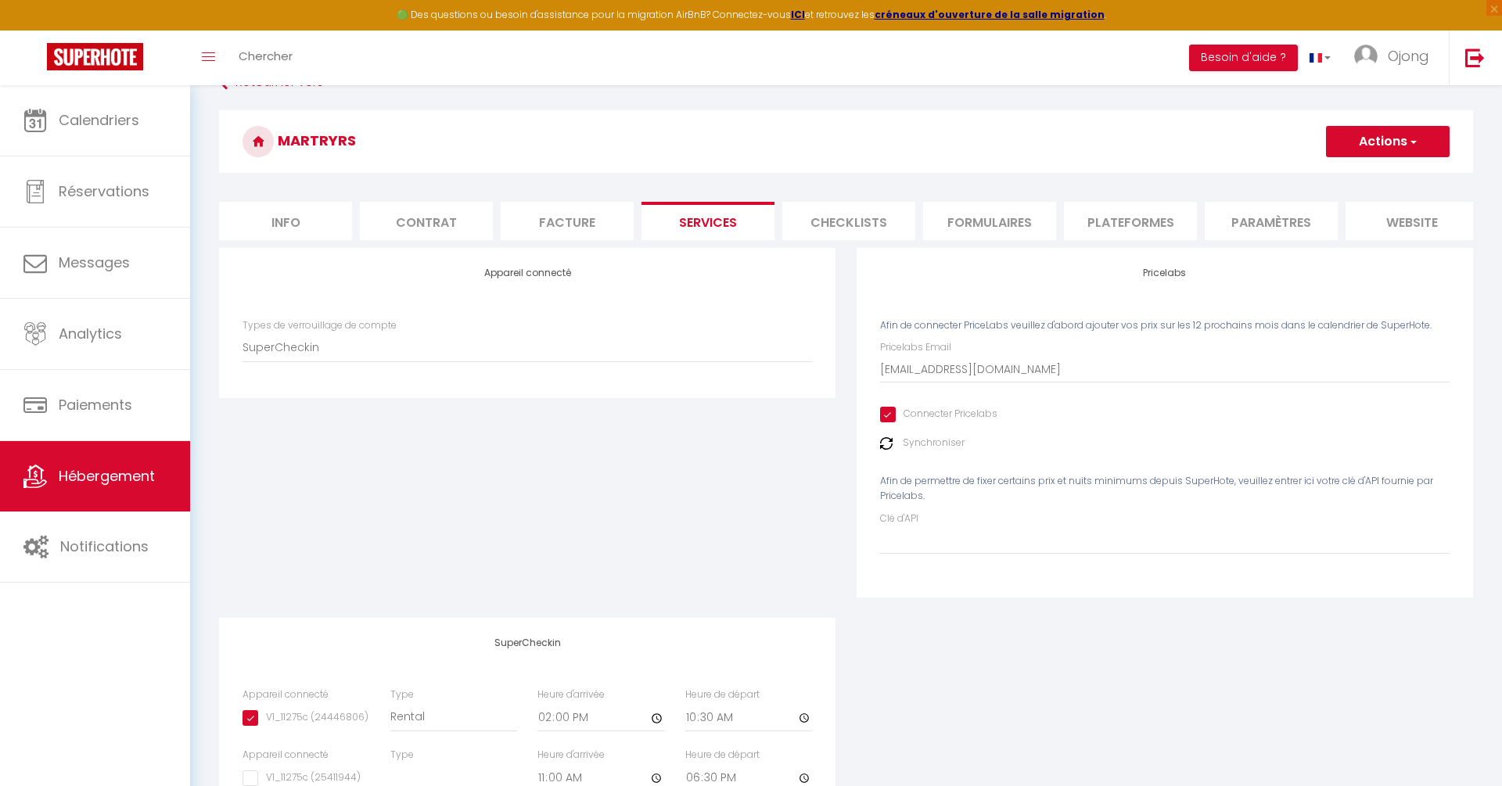
scroll to position [197, 0]
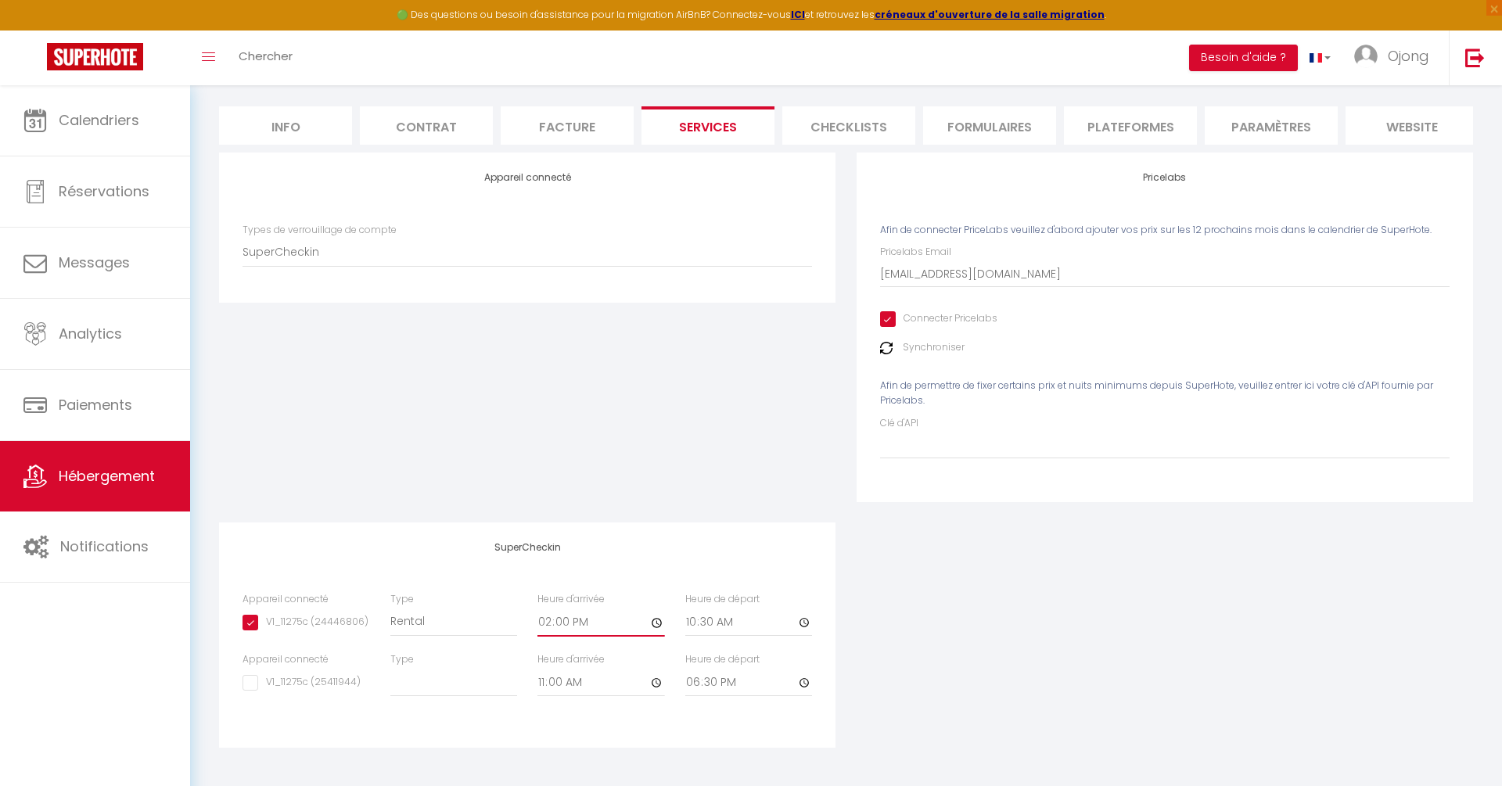
click at [566, 625] on input "14:00" at bounding box center [600, 623] width 127 height 28
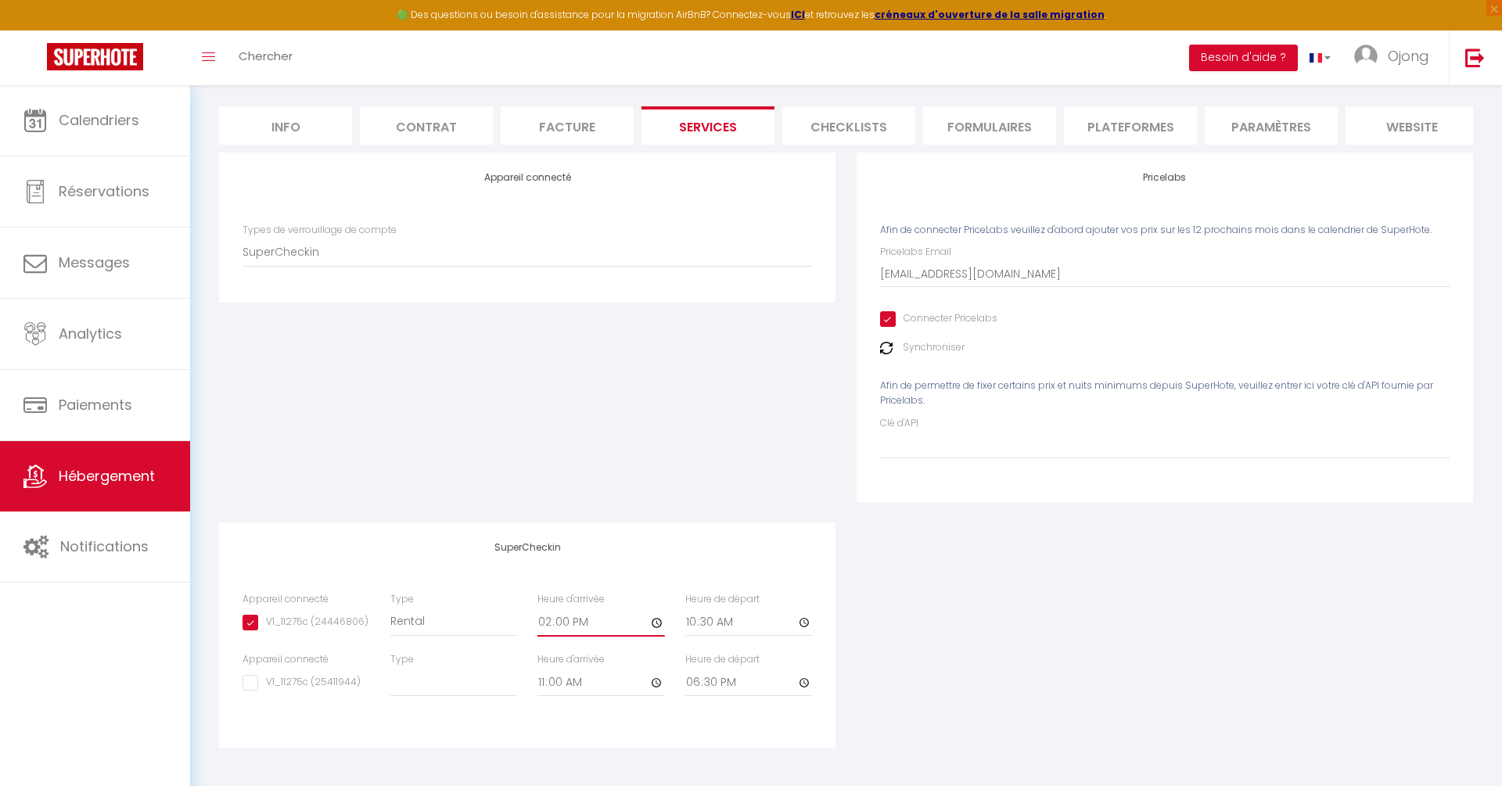
click at [566, 625] on input "14:00" at bounding box center [600, 623] width 127 height 28
click at [557, 620] on input "14:00" at bounding box center [600, 623] width 127 height 28
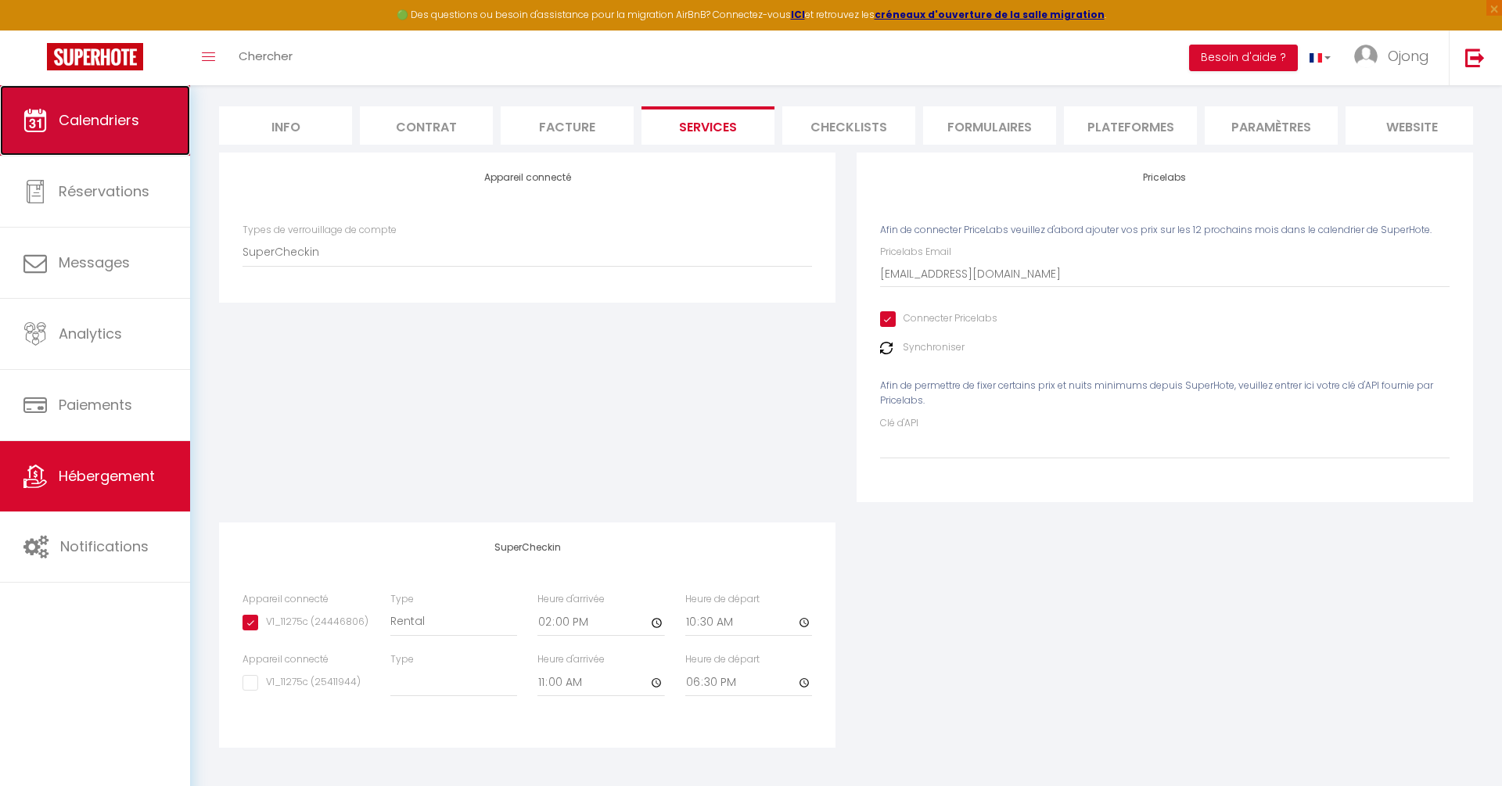
click at [39, 123] on icon at bounding box center [34, 120] width 23 height 23
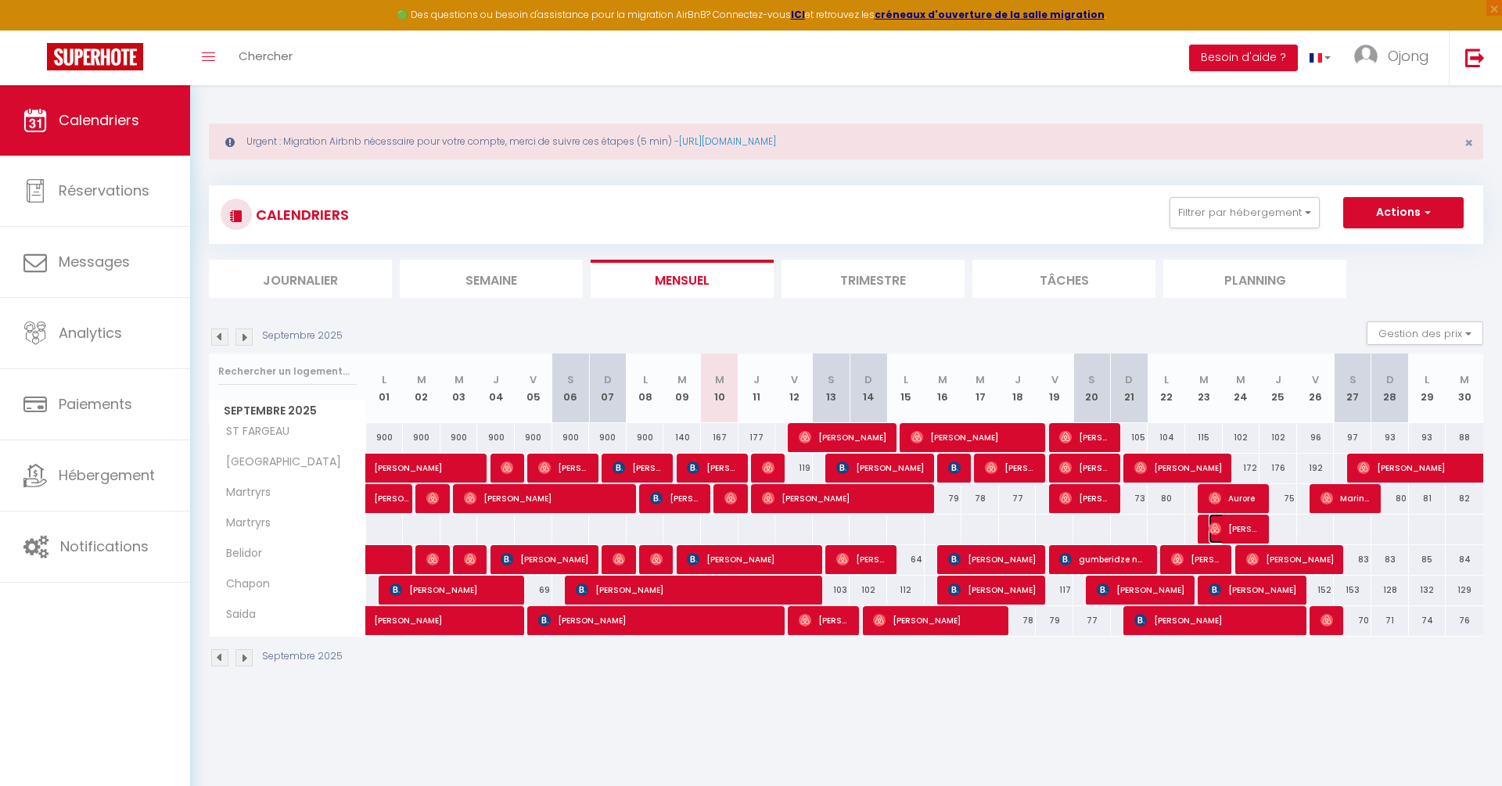
click at [1226, 525] on span "[PERSON_NAME]" at bounding box center [1234, 529] width 50 height 30
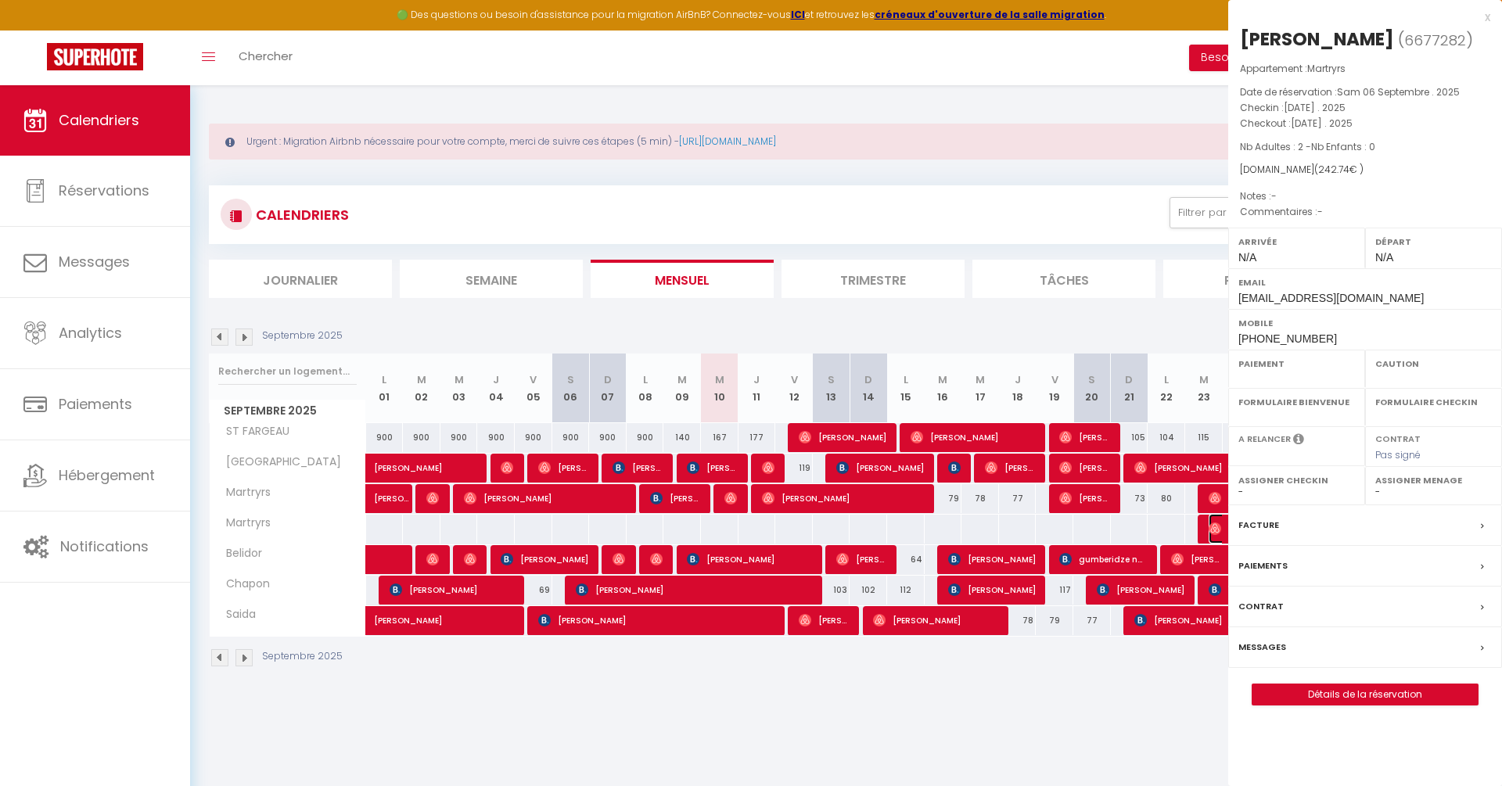
select select "OK"
select select "0"
select select "1"
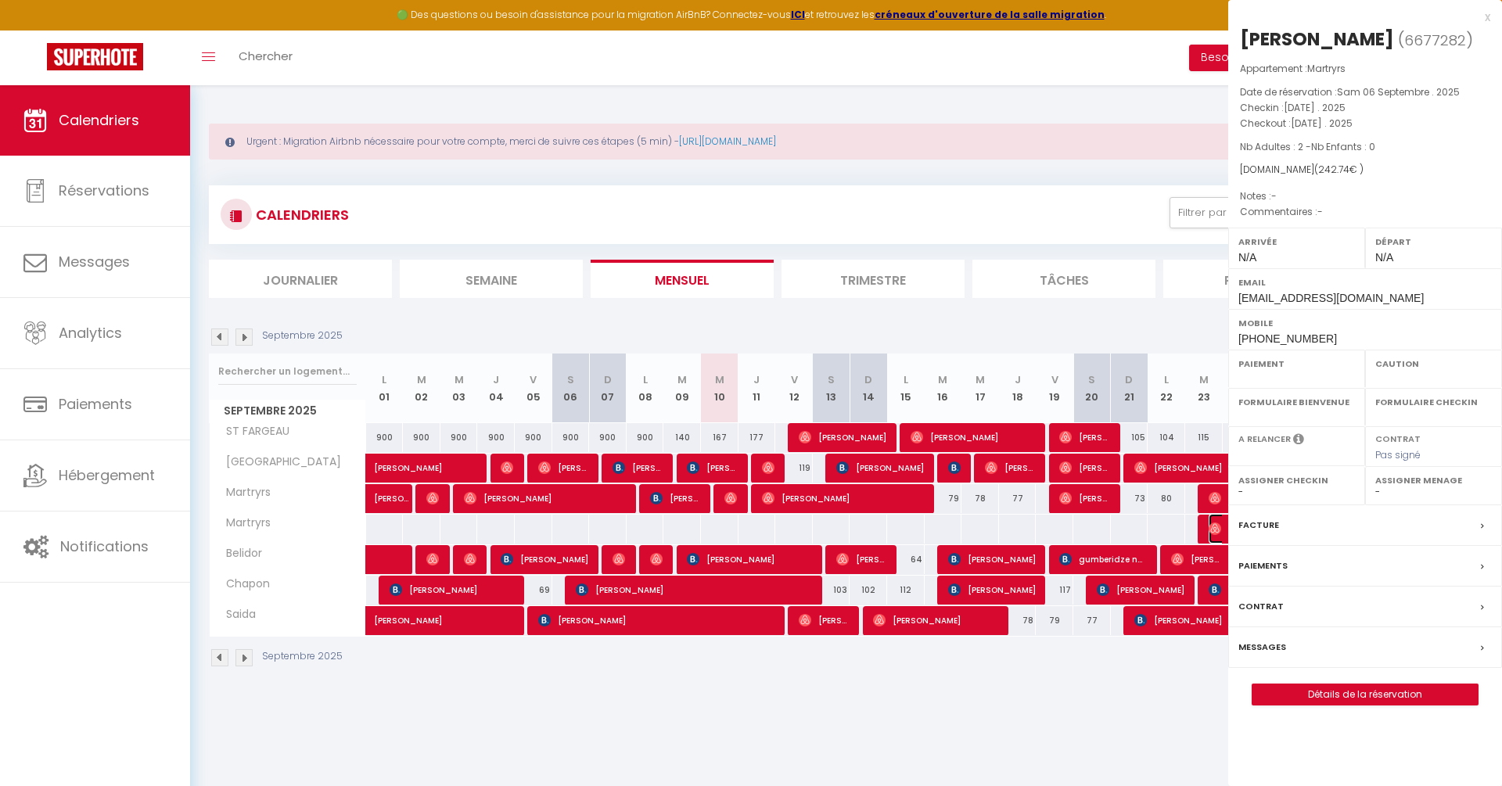
select select
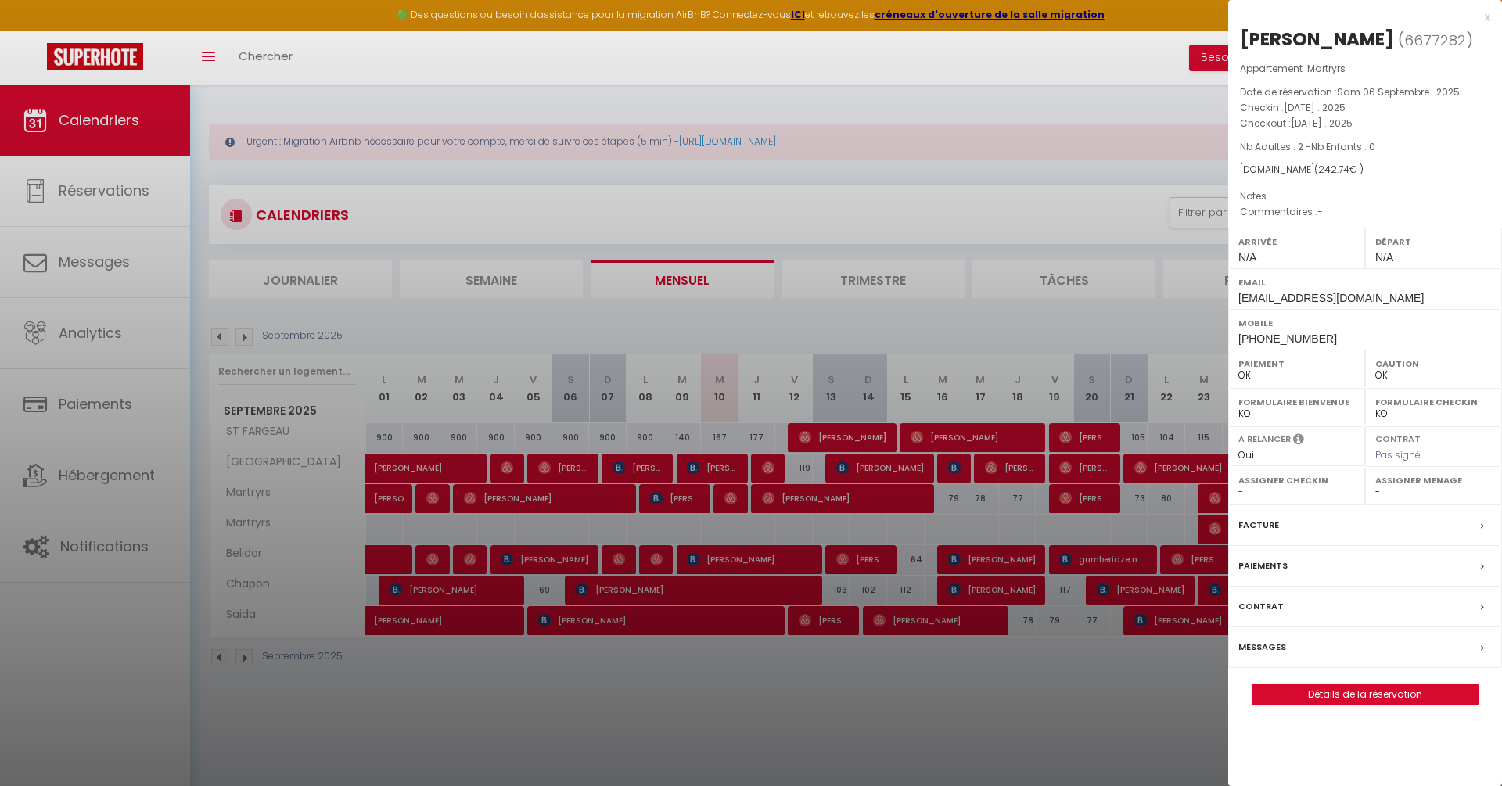
click at [1215, 498] on div at bounding box center [751, 393] width 1502 height 786
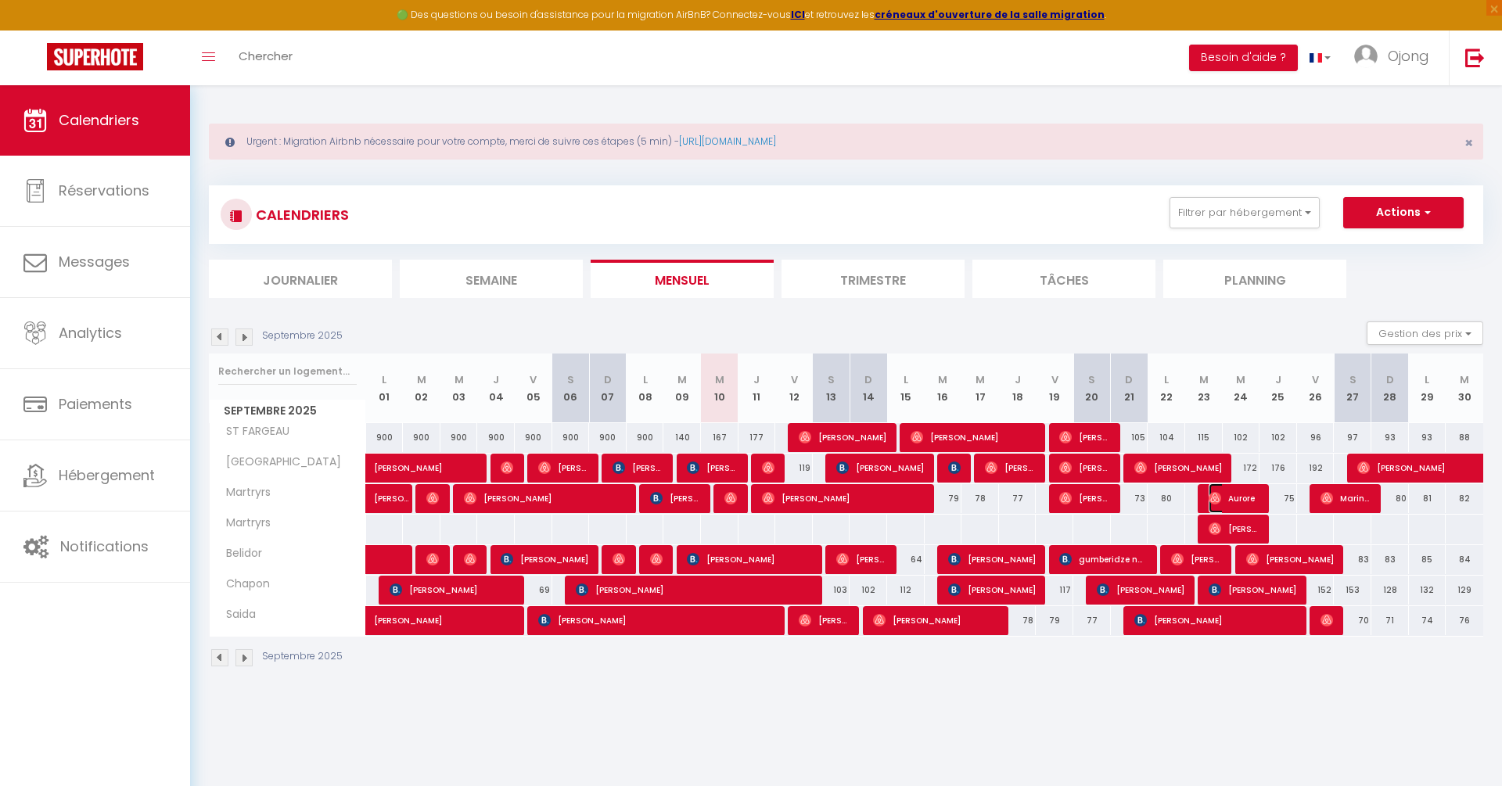
click at [1215, 496] on img at bounding box center [1215, 498] width 13 height 13
select select "KO"
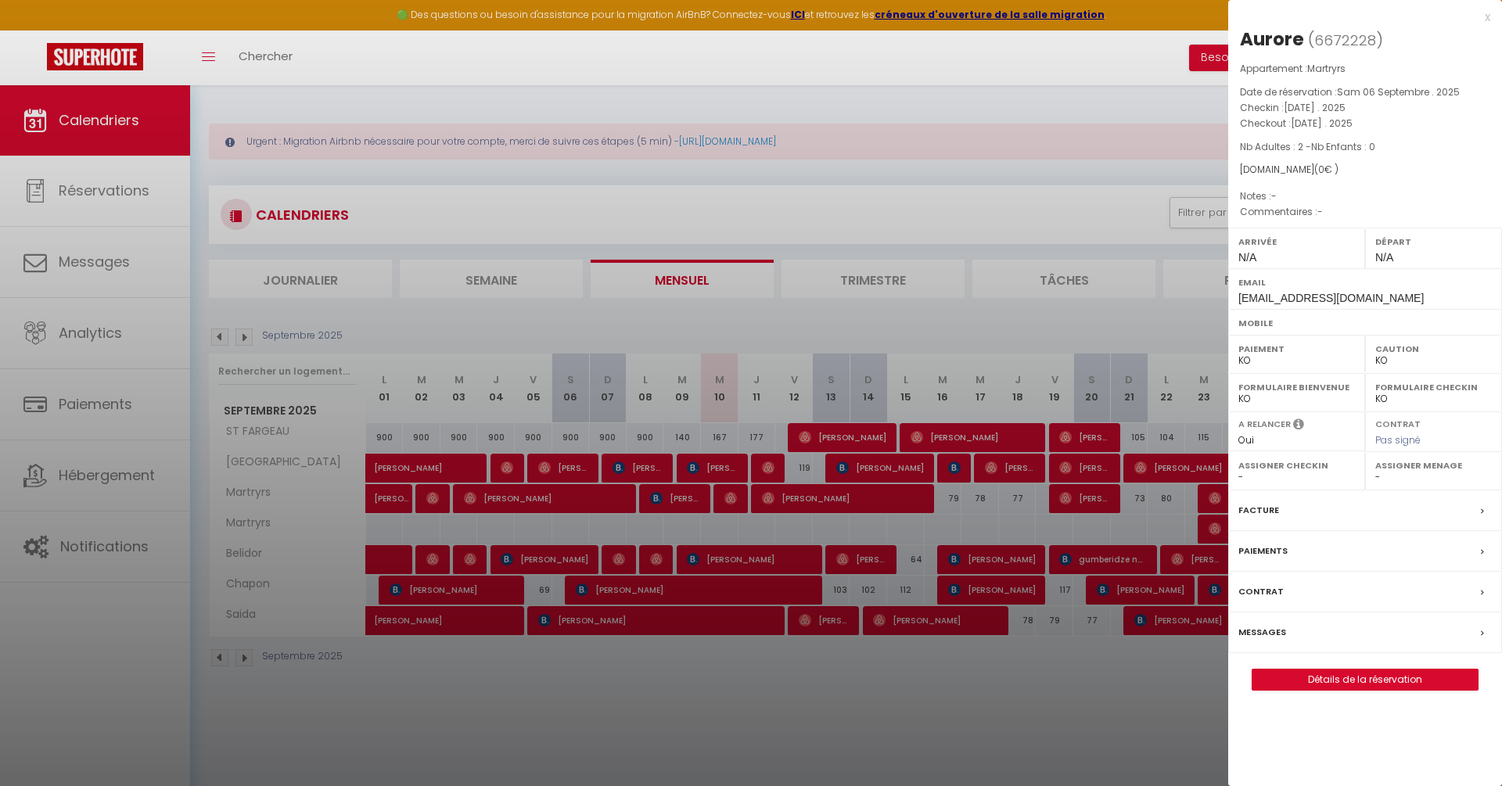
click at [1217, 530] on div at bounding box center [751, 393] width 1502 height 786
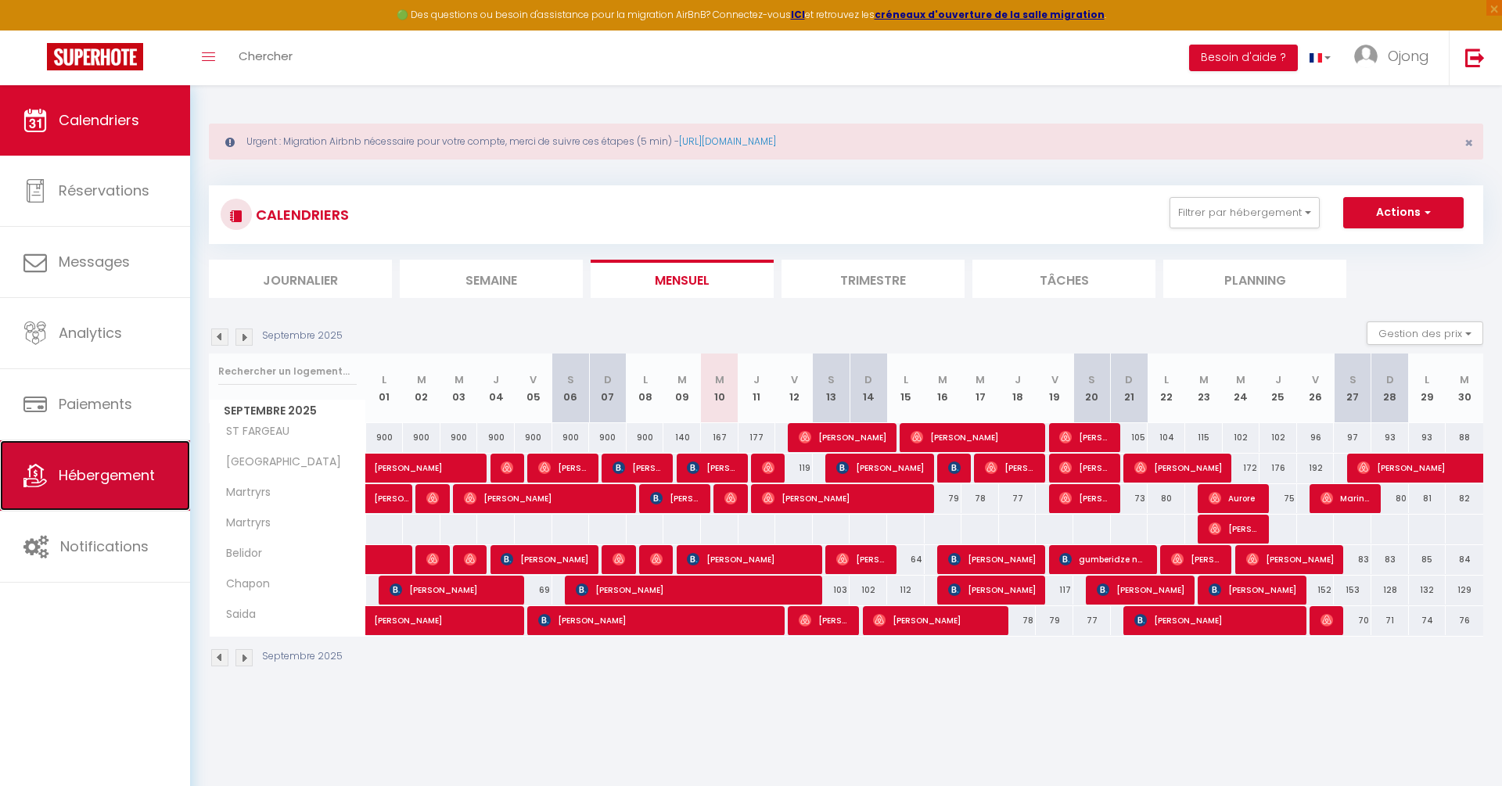
click at [78, 460] on link "Hébergement" at bounding box center [95, 475] width 190 height 70
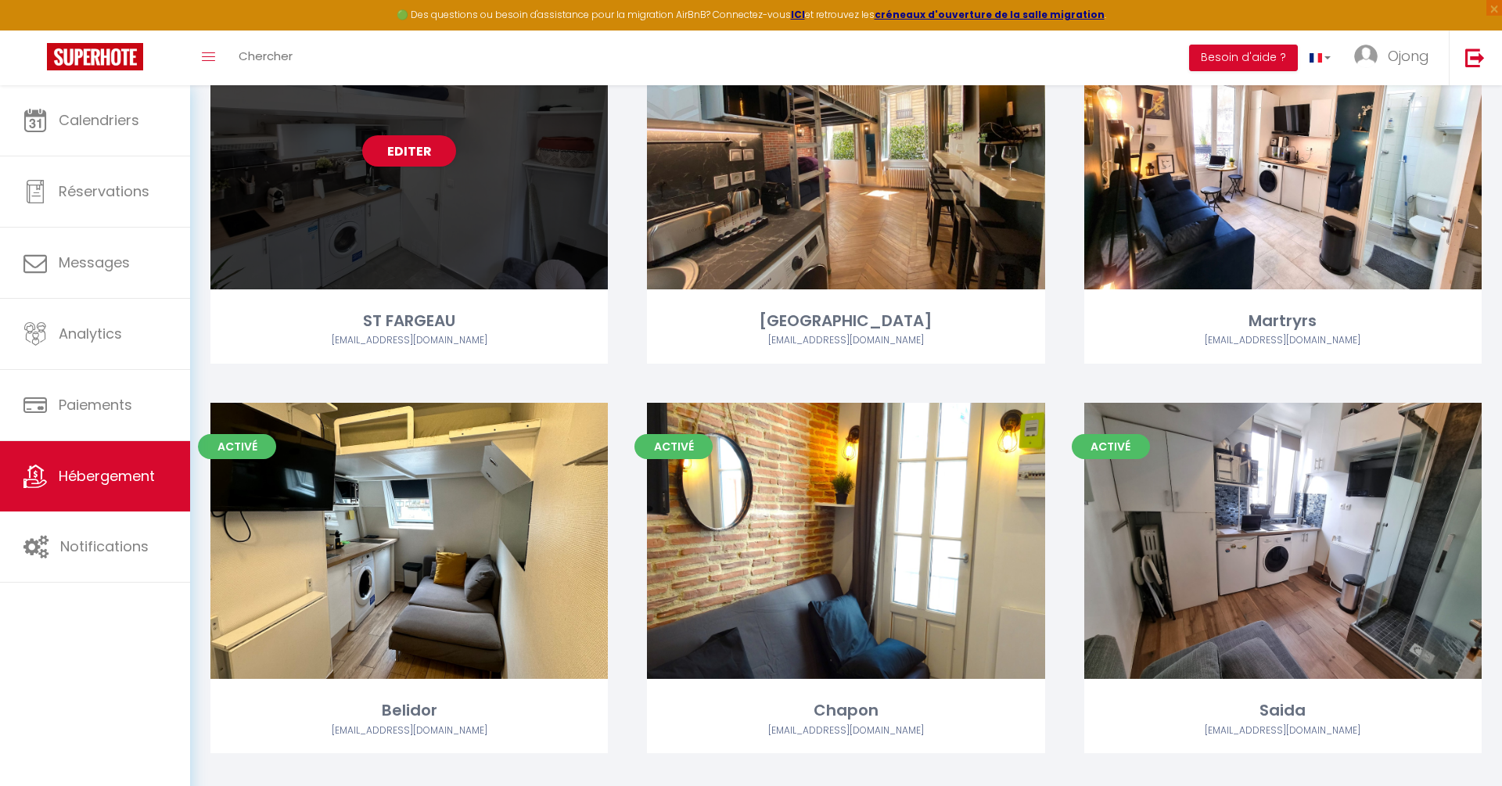
scroll to position [279, 0]
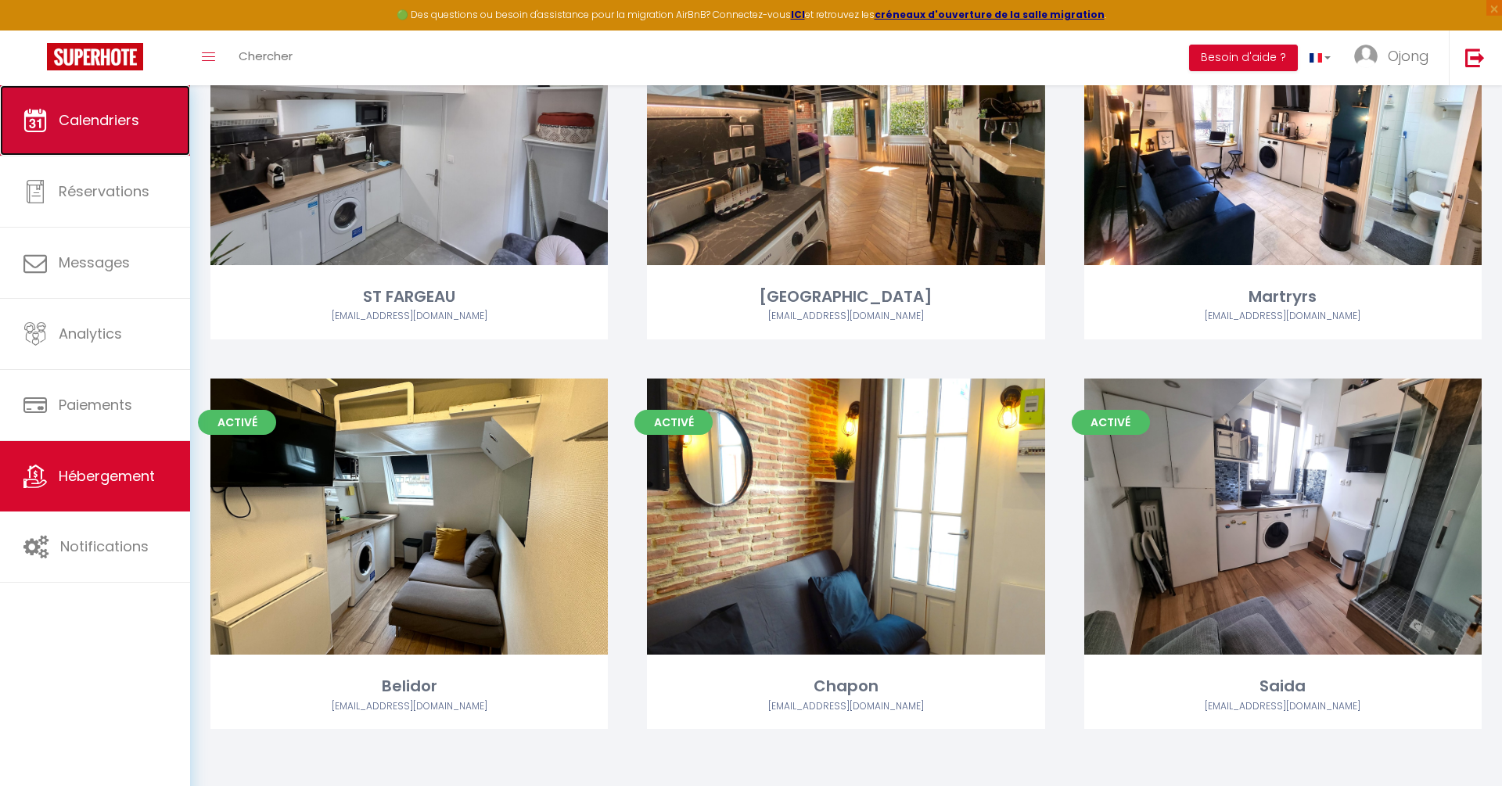
click at [131, 128] on span "Calendriers" at bounding box center [99, 120] width 81 height 20
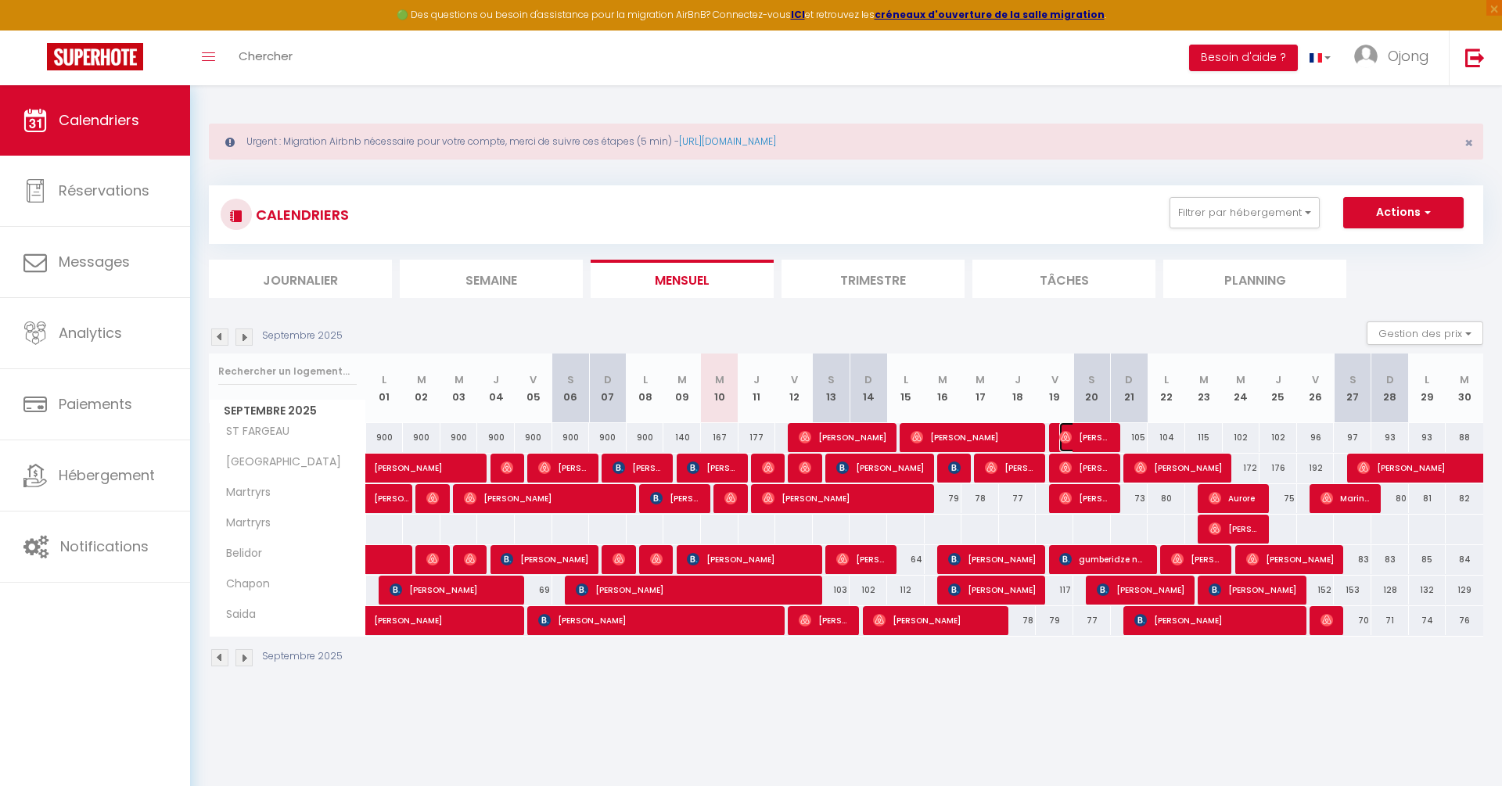
click at [1079, 431] on span "[PERSON_NAME]" at bounding box center [1084, 437] width 50 height 30
select select "OK"
select select "0"
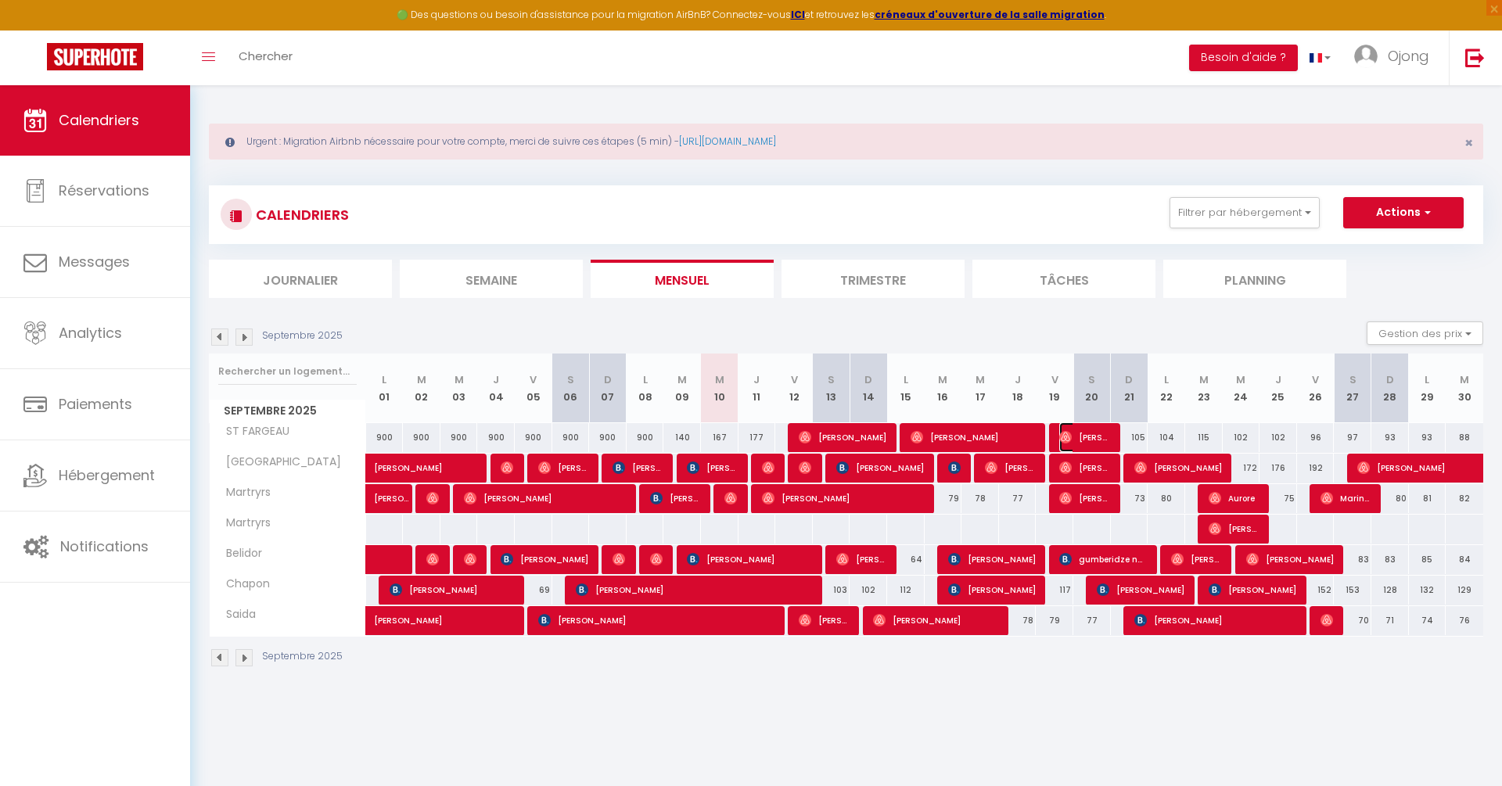
select select "1"
select select
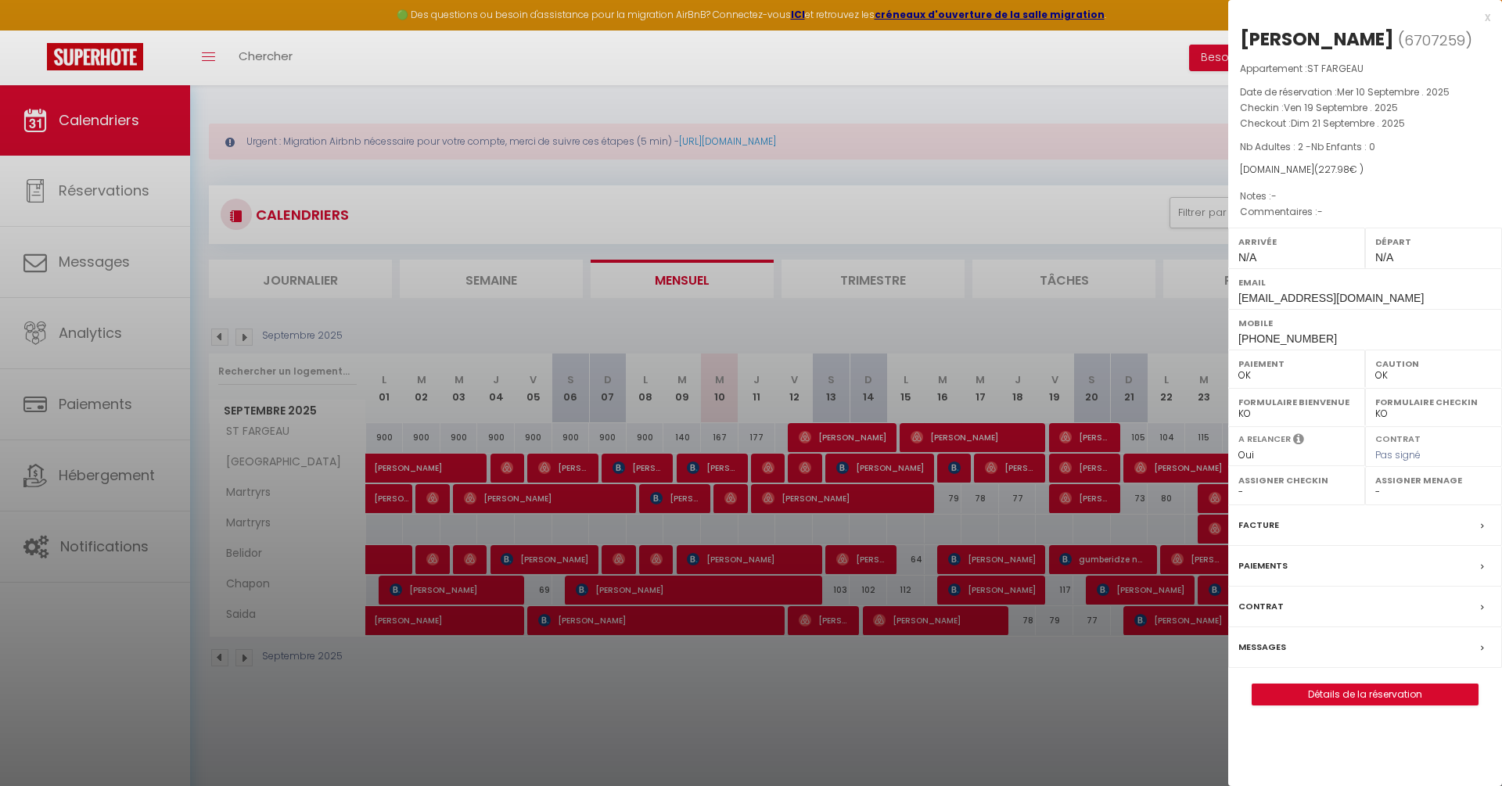
click at [938, 701] on div at bounding box center [751, 393] width 1502 height 786
